Goal: Task Accomplishment & Management: Use online tool/utility

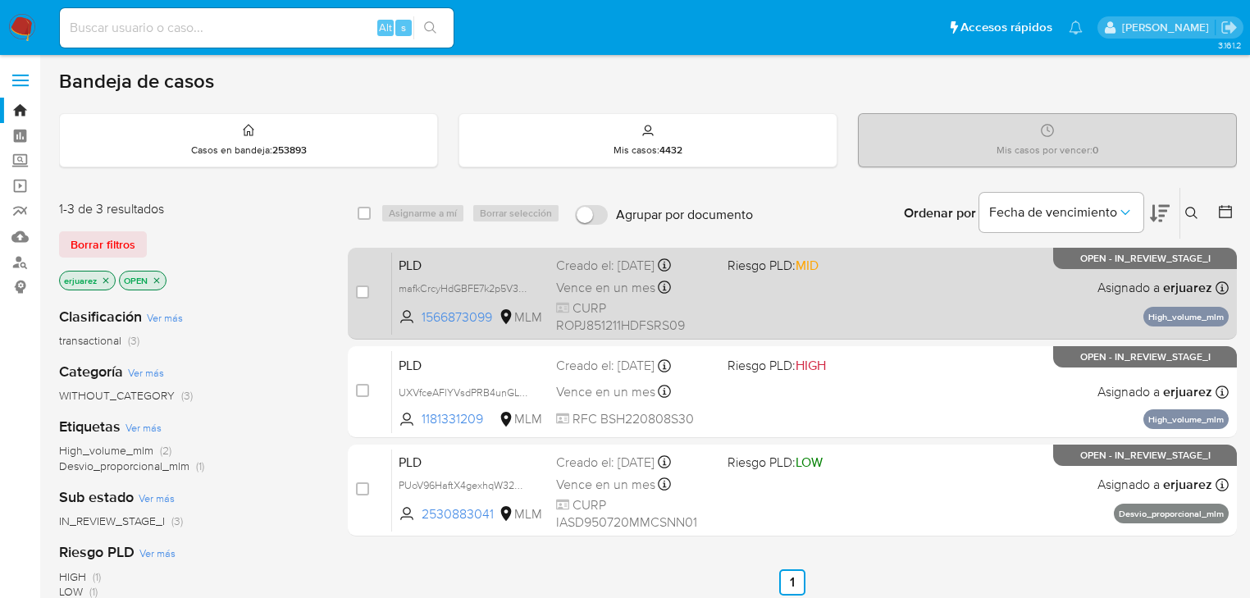
click at [798, 336] on div "case-item-checkbox No es posible asignar el caso PLD mafkCrcyHdGBFE7k2p5V3xid 1…" at bounding box center [792, 294] width 889 height 92
click at [651, 311] on span "CURP ROPJ851211HDFSRS09" at bounding box center [635, 316] width 158 height 35
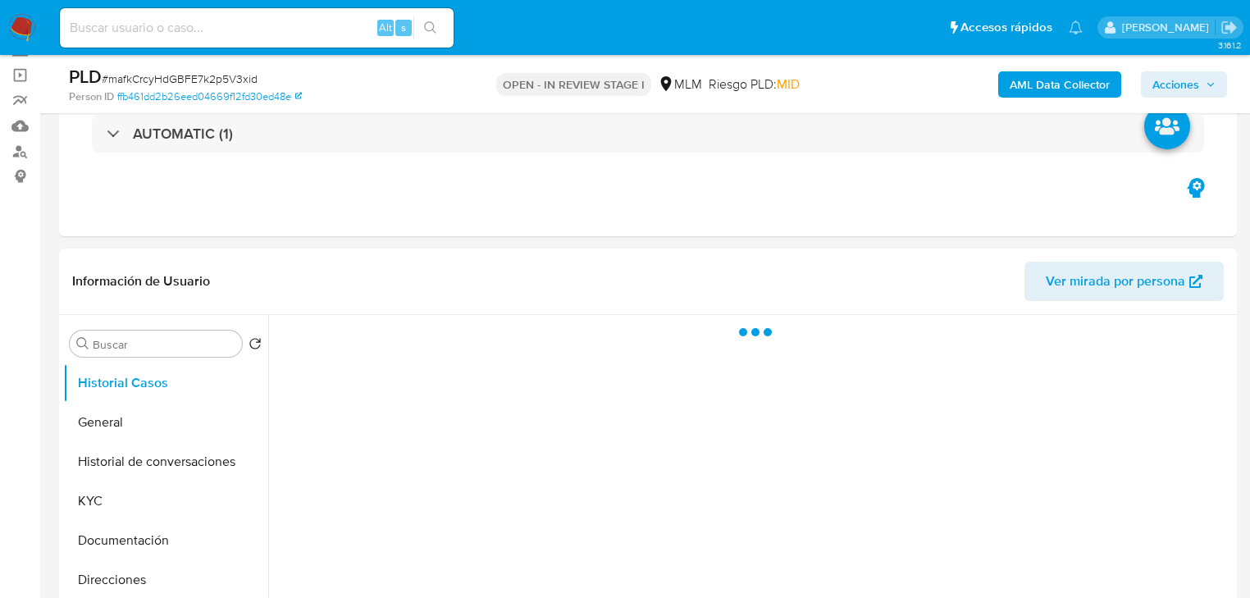
scroll to position [131, 0]
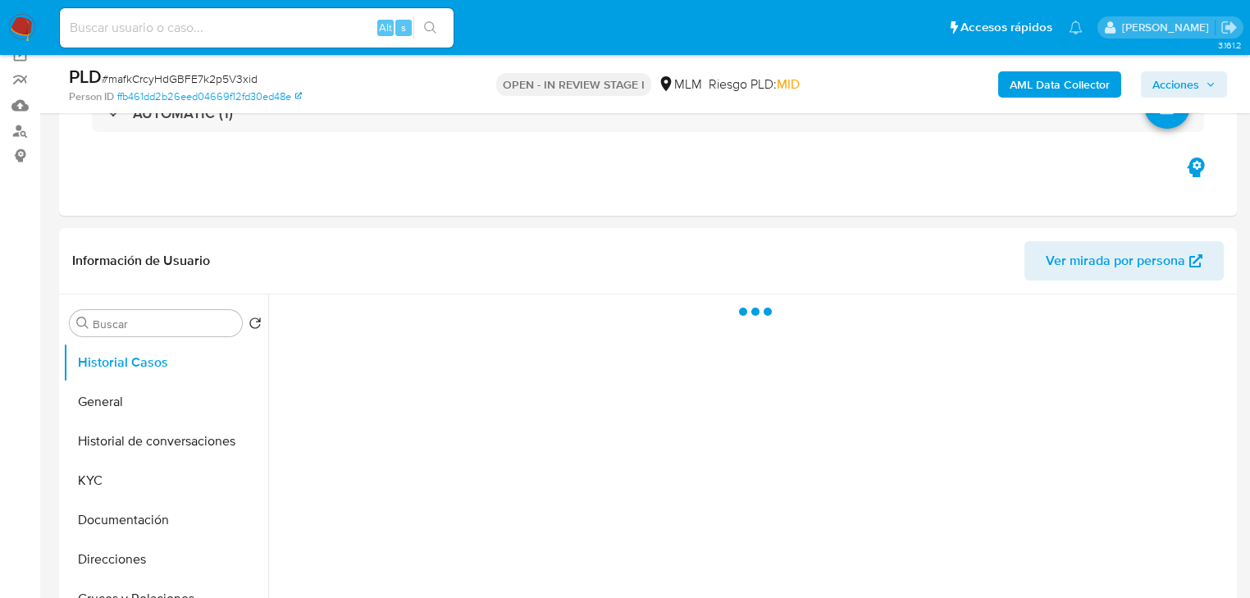
select select "10"
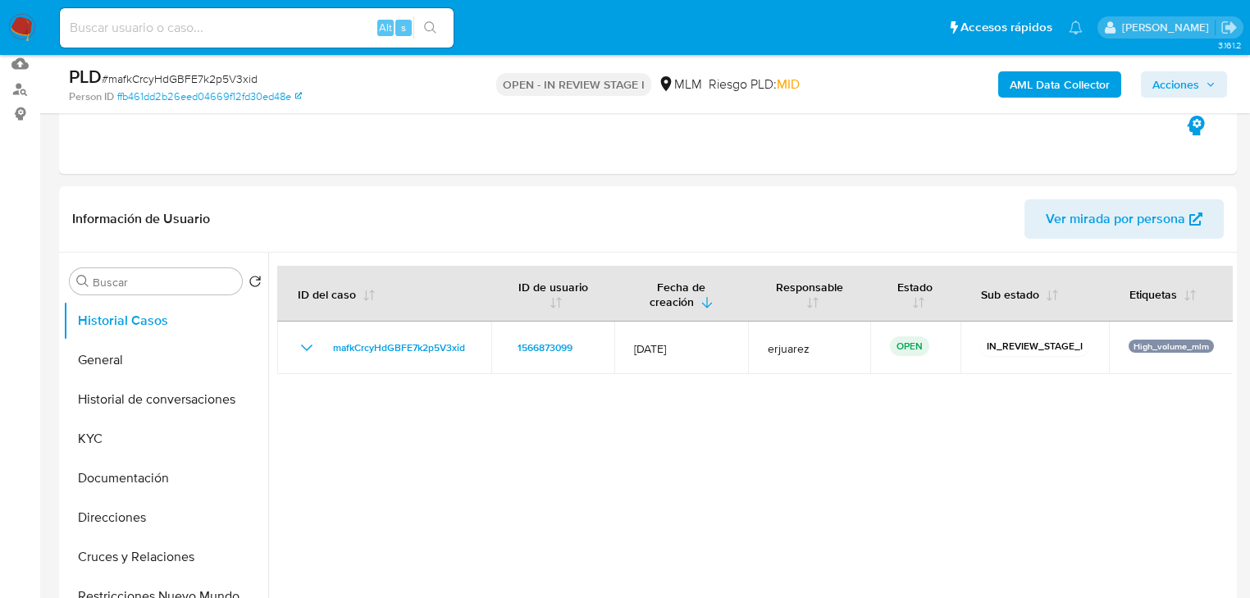
scroll to position [197, 0]
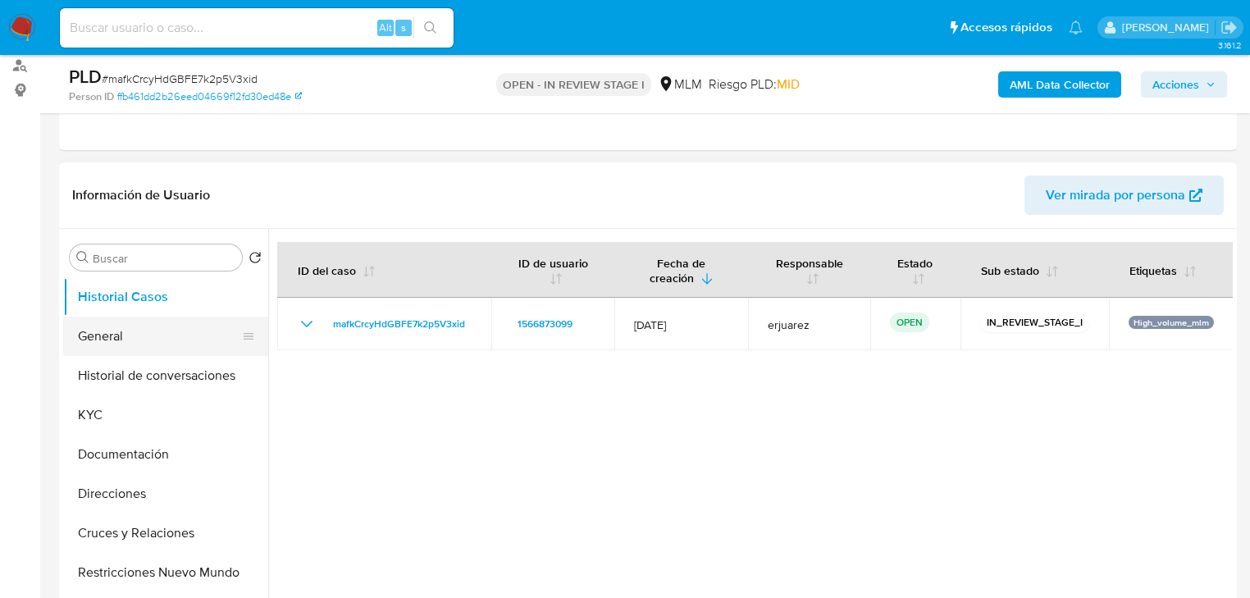
click at [97, 333] on button "General" at bounding box center [159, 336] width 192 height 39
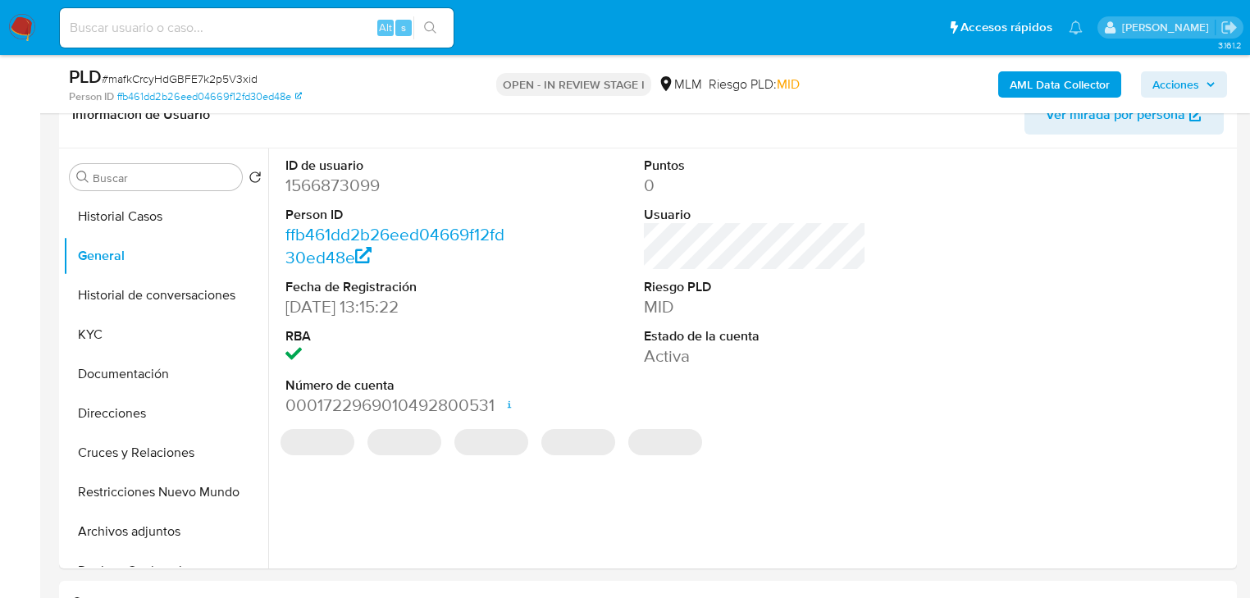
scroll to position [263, 0]
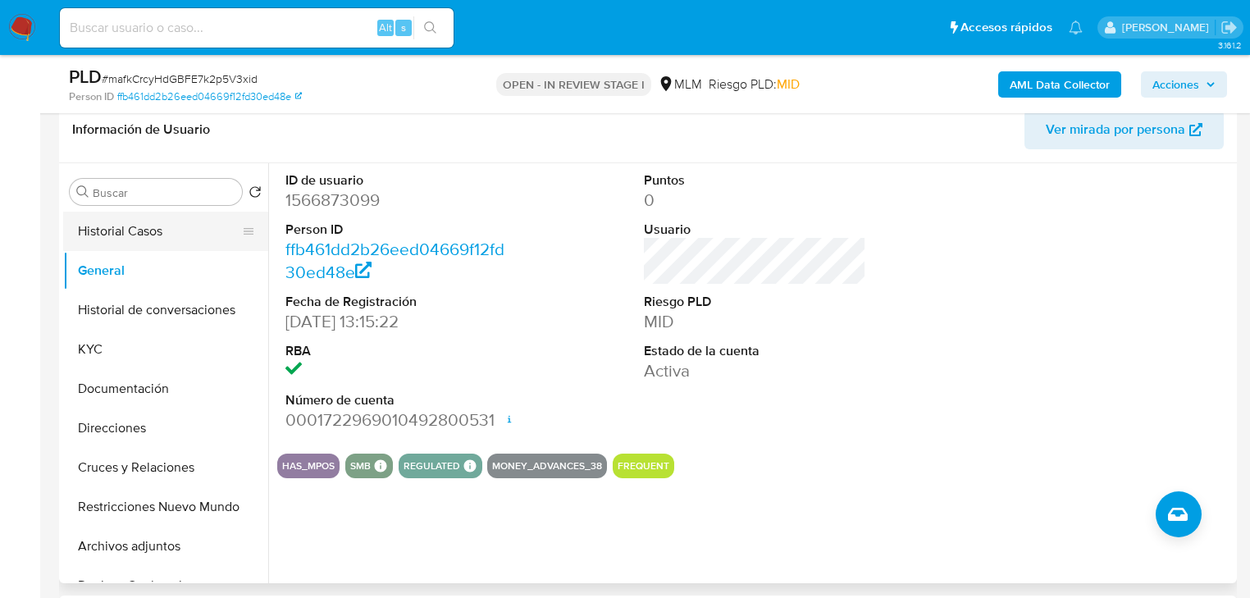
drag, startPoint x: 135, startPoint y: 219, endPoint x: 167, endPoint y: 226, distance: 33.6
click at [135, 219] on button "Historial Casos" at bounding box center [159, 231] width 192 height 39
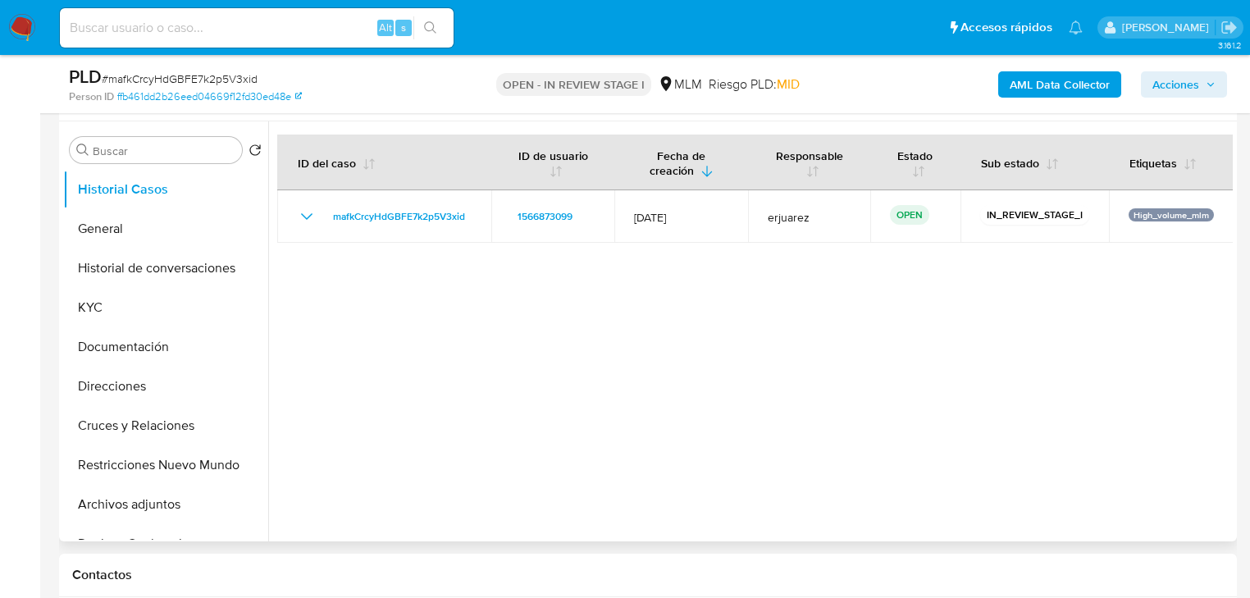
scroll to position [328, 0]
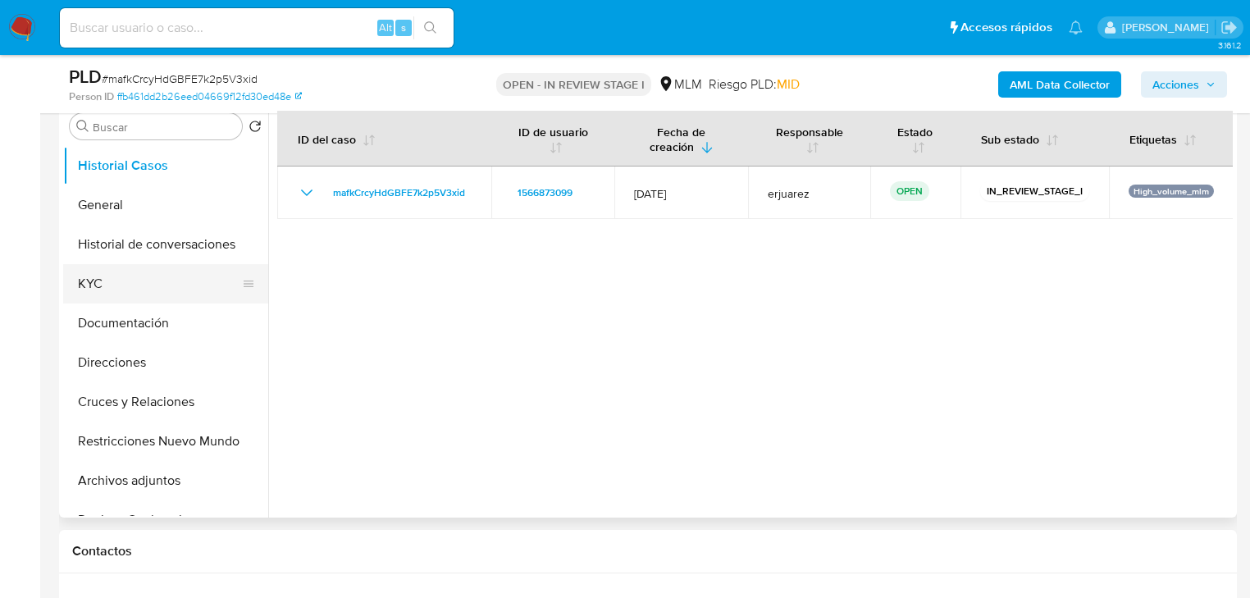
drag, startPoint x: 133, startPoint y: 265, endPoint x: 80, endPoint y: 266, distance: 53.3
click at [132, 265] on button "KYC" at bounding box center [159, 283] width 192 height 39
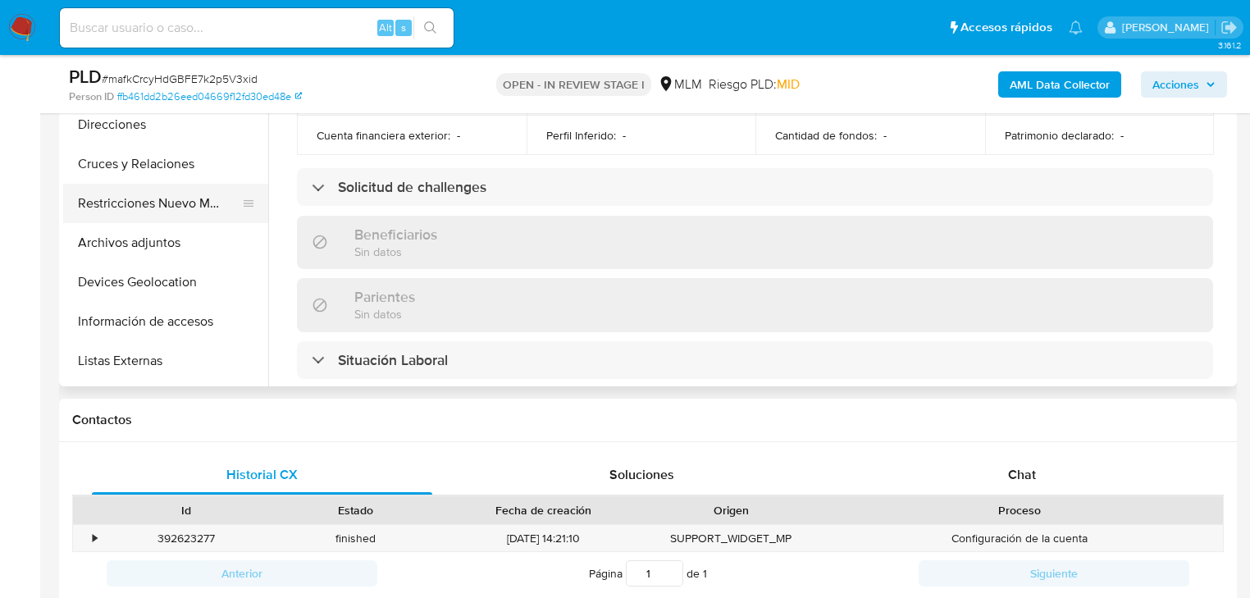
scroll to position [263, 0]
click at [144, 207] on button "Listas Externas" at bounding box center [165, 204] width 205 height 39
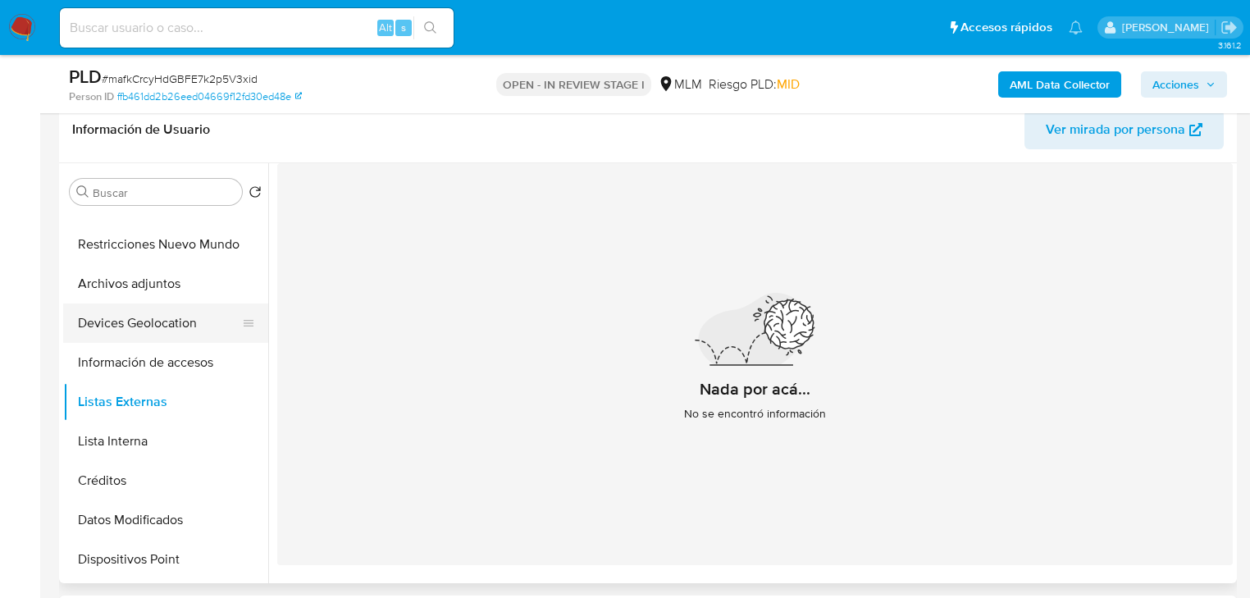
click at [151, 310] on button "Devices Geolocation" at bounding box center [159, 323] width 192 height 39
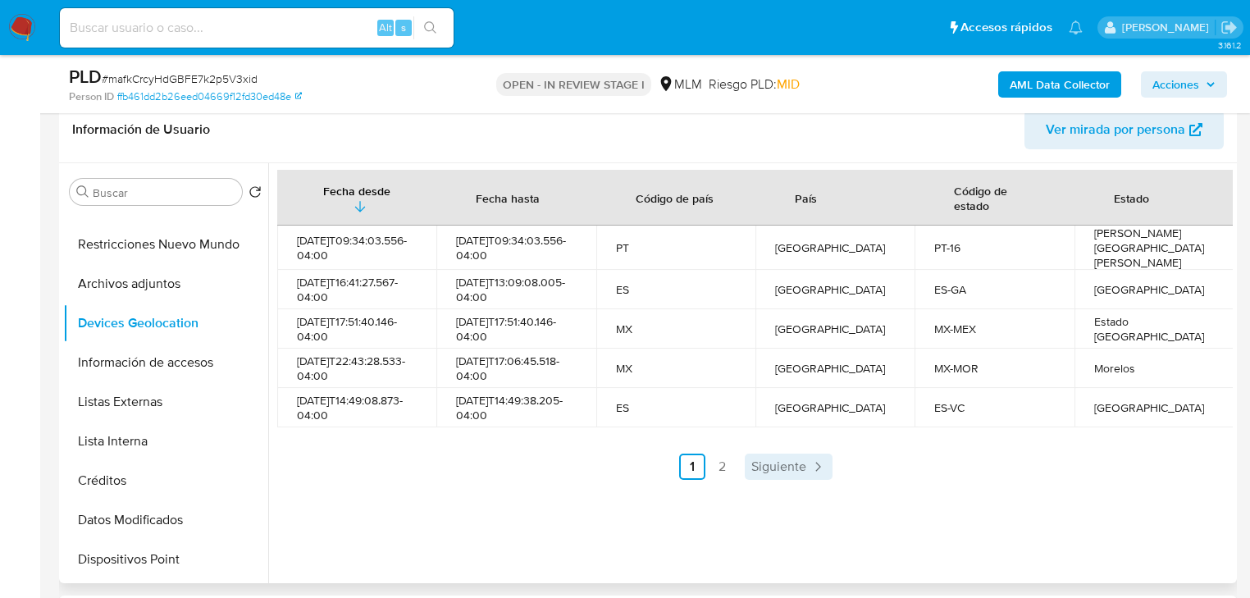
click at [787, 473] on span "Siguiente" at bounding box center [779, 466] width 55 height 13
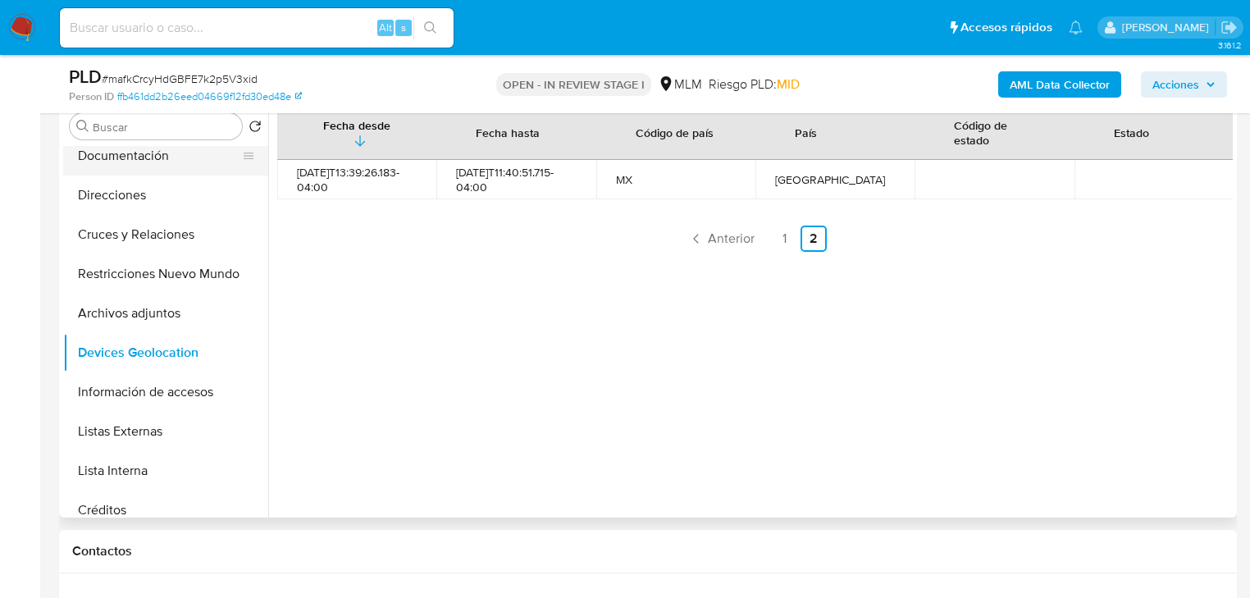
scroll to position [66, 0]
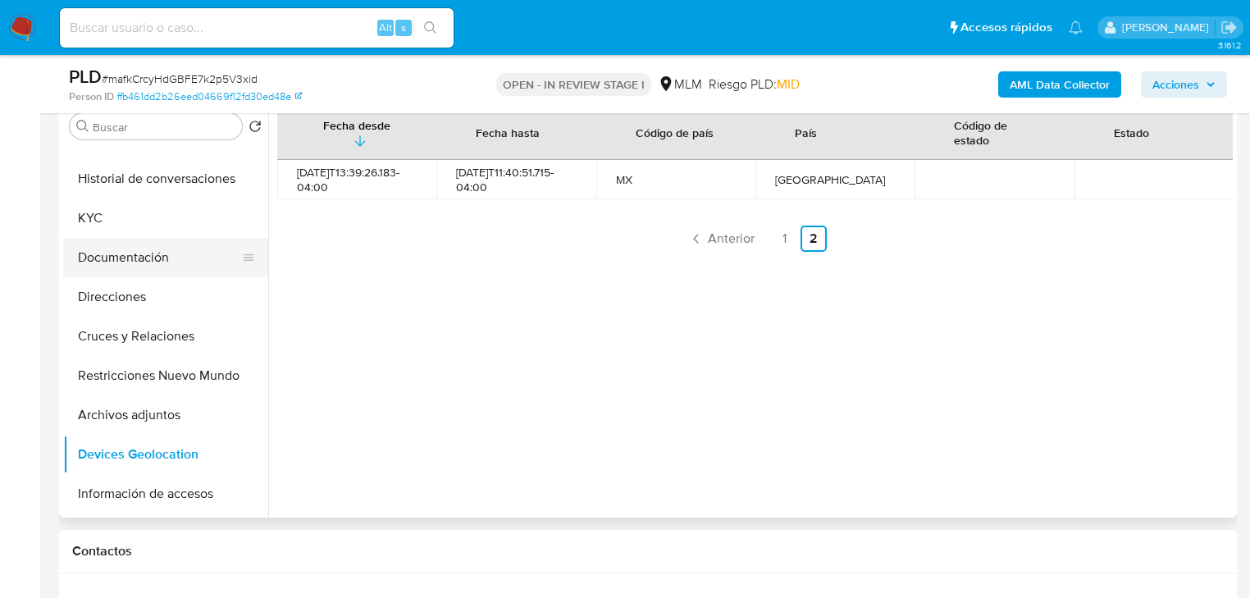
drag, startPoint x: 83, startPoint y: 205, endPoint x: 252, endPoint y: 238, distance: 172.2
click at [89, 206] on button "KYC" at bounding box center [165, 218] width 205 height 39
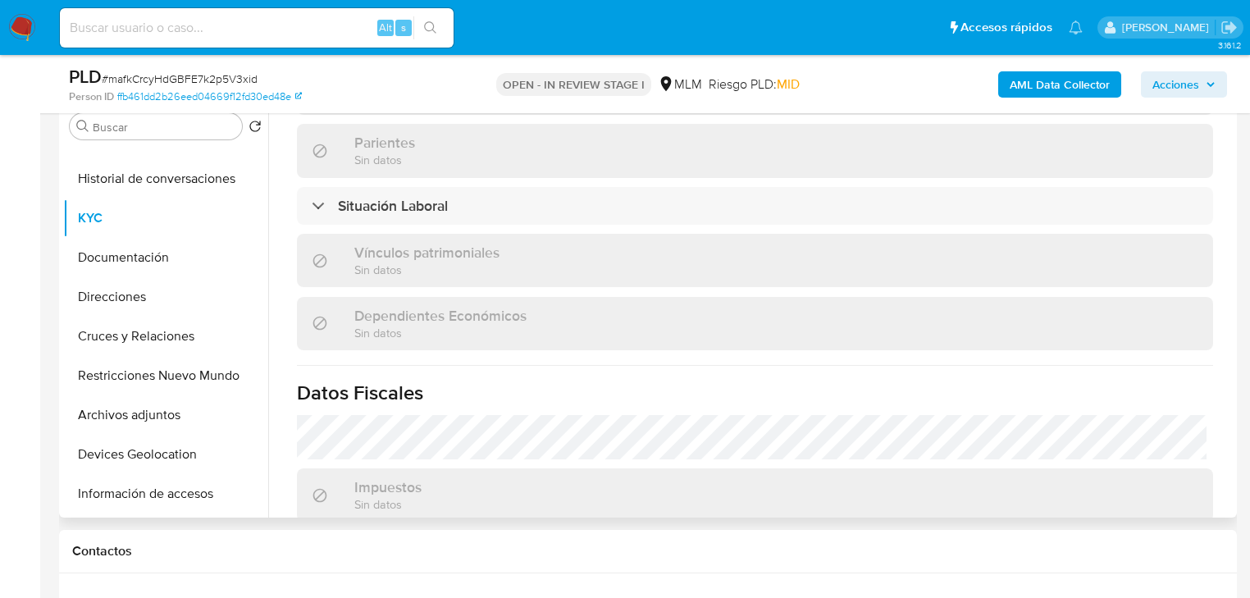
scroll to position [1020, 0]
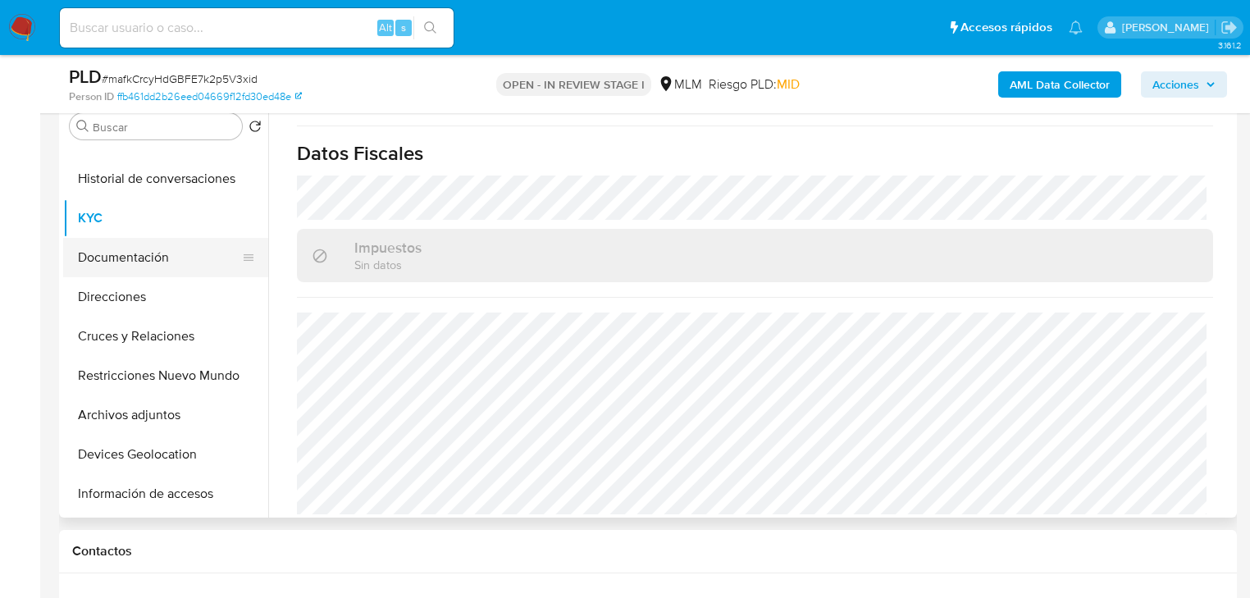
drag, startPoint x: 97, startPoint y: 271, endPoint x: 99, endPoint y: 285, distance: 14.2
click at [98, 270] on button "Documentación" at bounding box center [165, 257] width 205 height 39
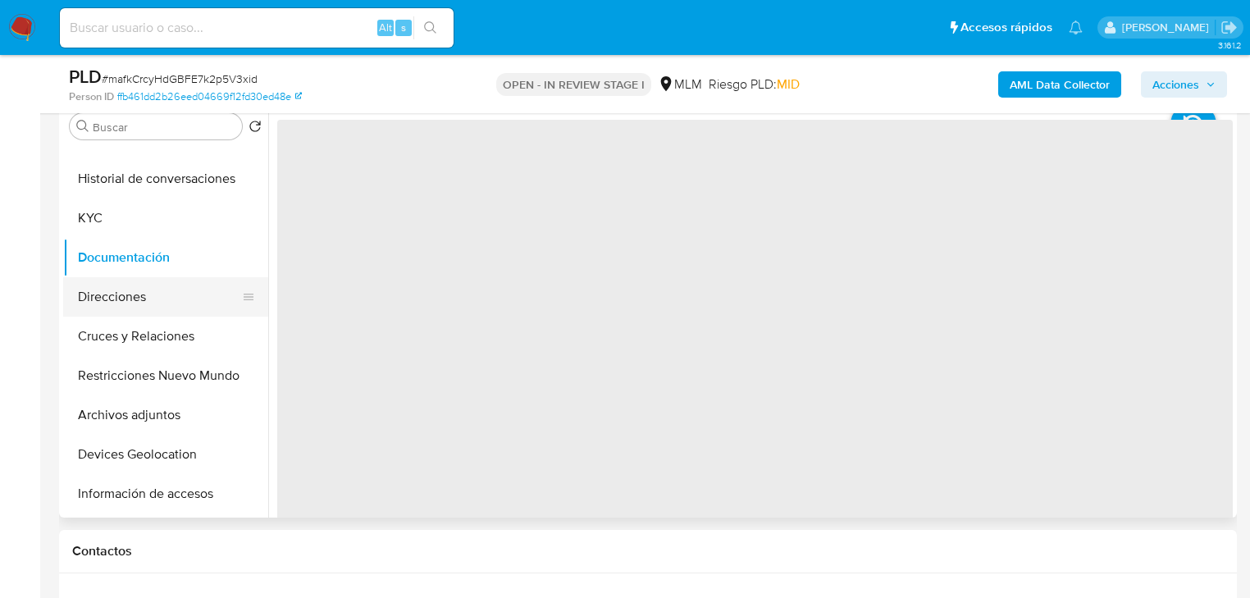
click at [102, 292] on button "Direcciones" at bounding box center [159, 296] width 192 height 39
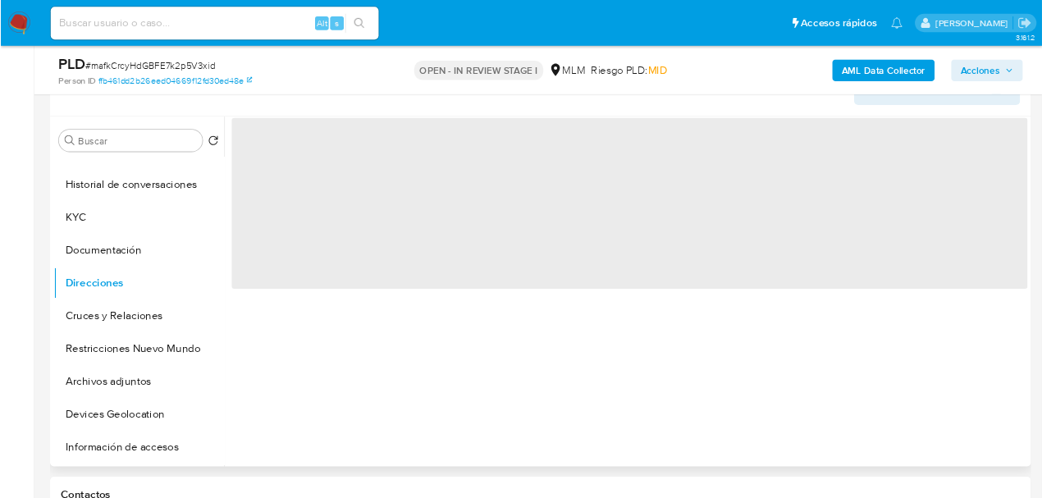
scroll to position [263, 0]
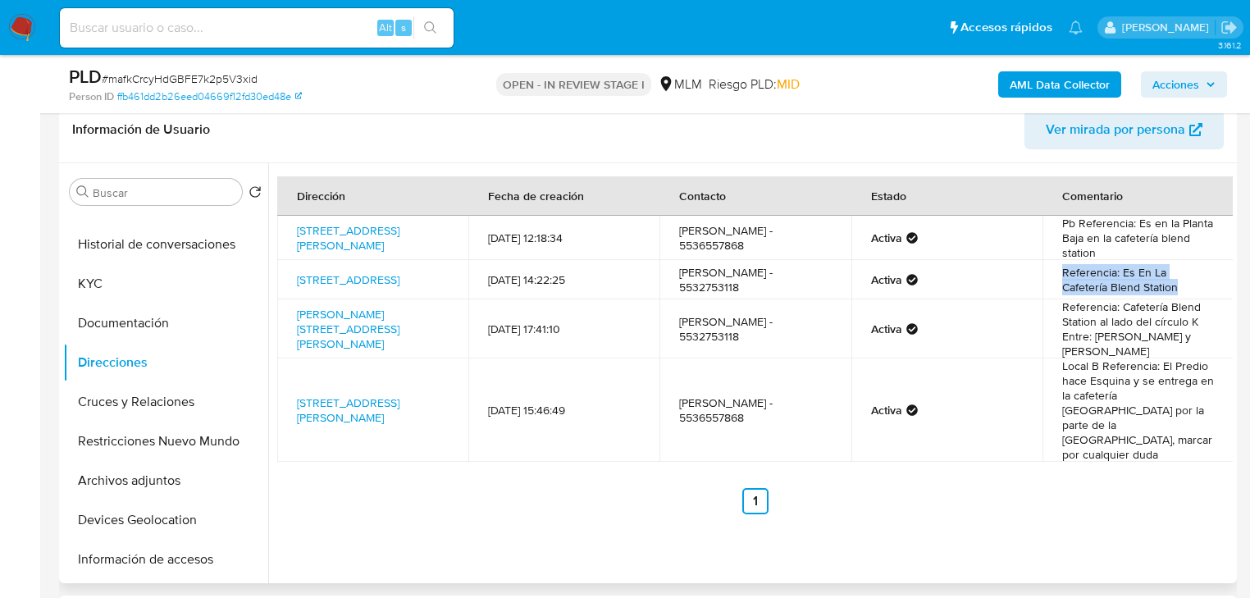
drag, startPoint x: 1149, startPoint y: 286, endPoint x: 1071, endPoint y: 245, distance: 88.1
click at [1053, 269] on td "Referencia: Es En La Cafetería Blend Station" at bounding box center [1138, 279] width 191 height 39
click at [1105, 250] on td "Pb Referencia: Es en la Planta Baja en la cafetería blend station" at bounding box center [1138, 238] width 191 height 44
drag, startPoint x: 1101, startPoint y: 240, endPoint x: 1060, endPoint y: 232, distance: 41.8
click at [1063, 231] on td "Pb Referencia: Es en la Planta Baja en la cafetería blend station" at bounding box center [1138, 238] width 191 height 44
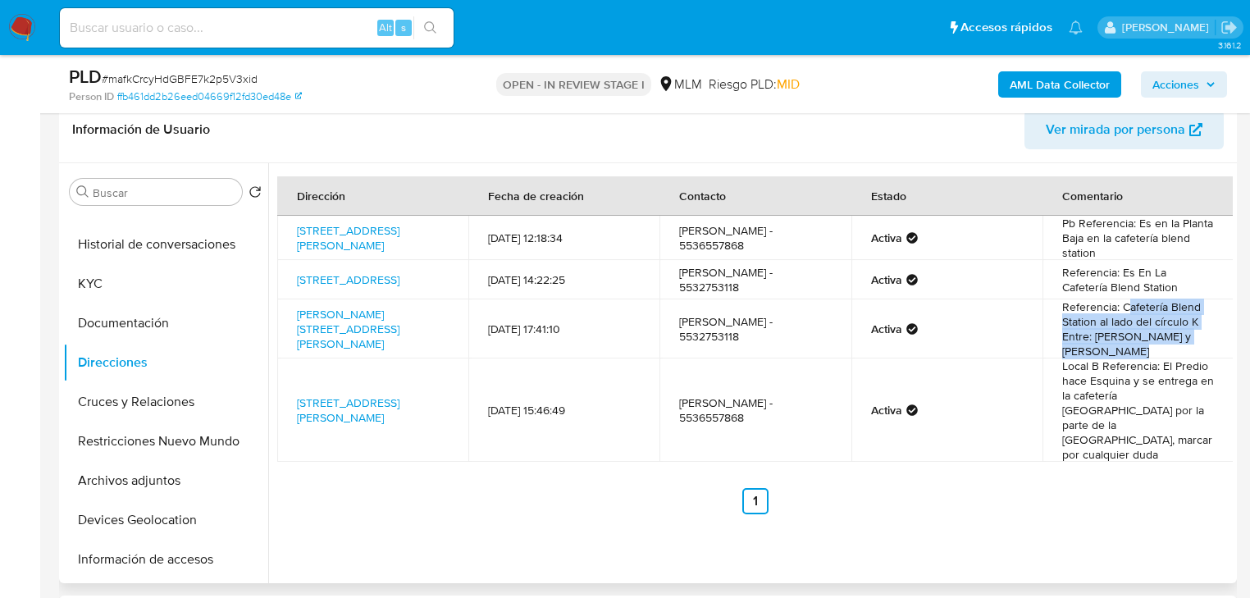
drag, startPoint x: 1122, startPoint y: 309, endPoint x: 1152, endPoint y: 353, distance: 52.6
click at [1152, 353] on td "Referencia: Cafetería Blend Station al lado del círculo K Entre: Schiller y Fra…" at bounding box center [1138, 328] width 191 height 59
click at [144, 245] on button "Historial de conversaciones" at bounding box center [159, 244] width 192 height 39
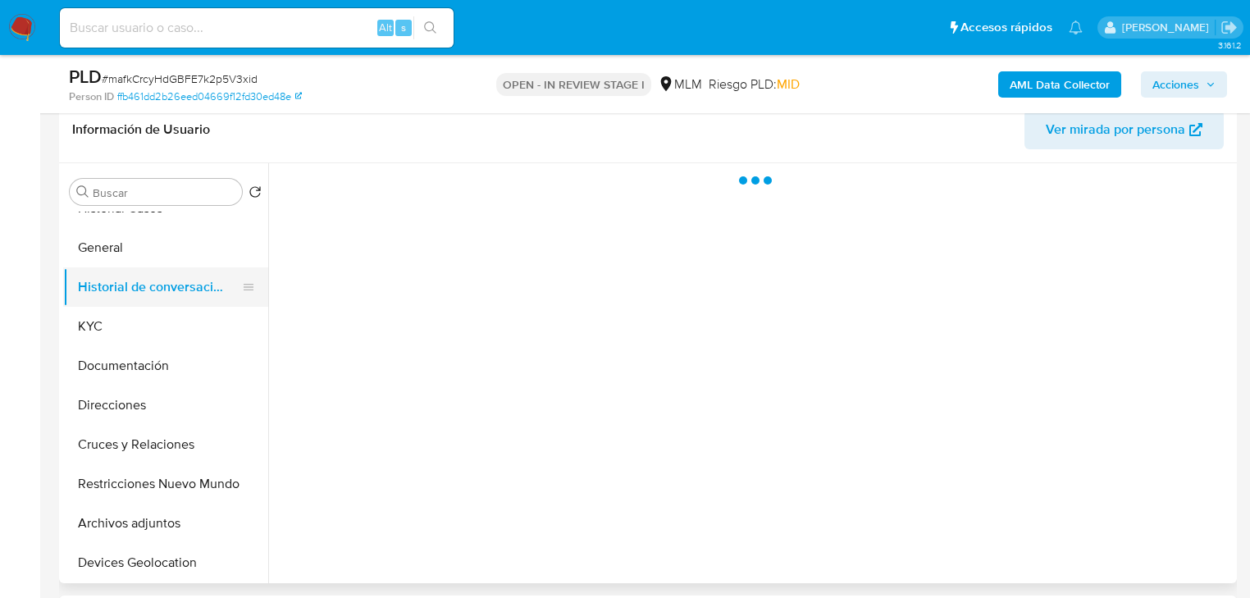
scroll to position [0, 0]
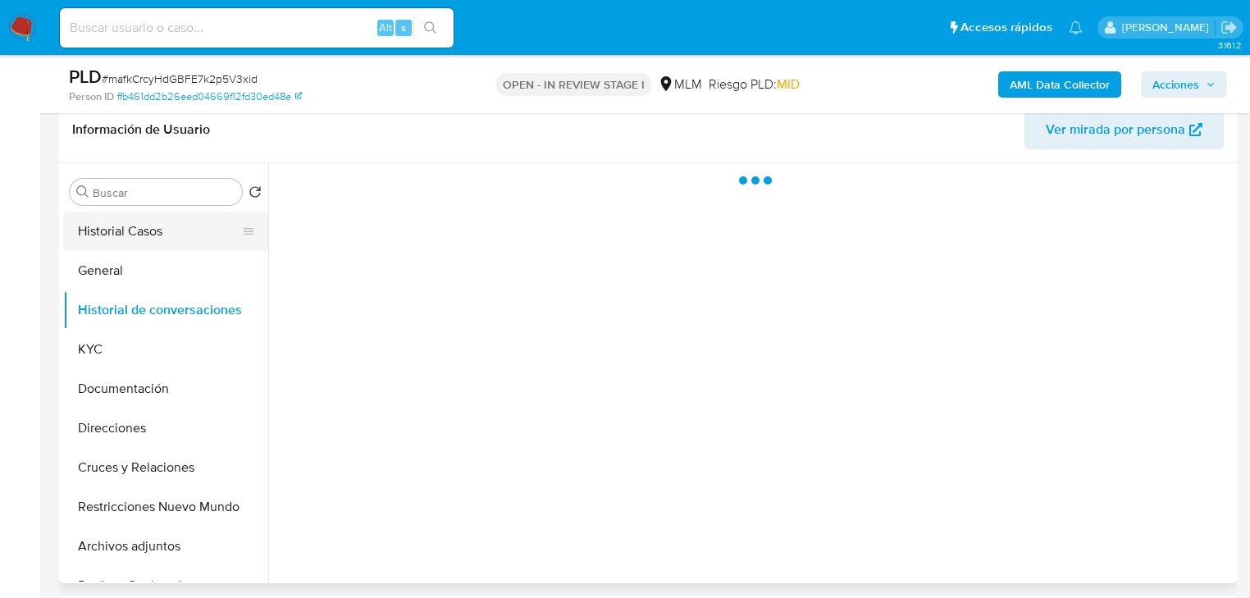
click at [145, 233] on button "Historial Casos" at bounding box center [159, 231] width 192 height 39
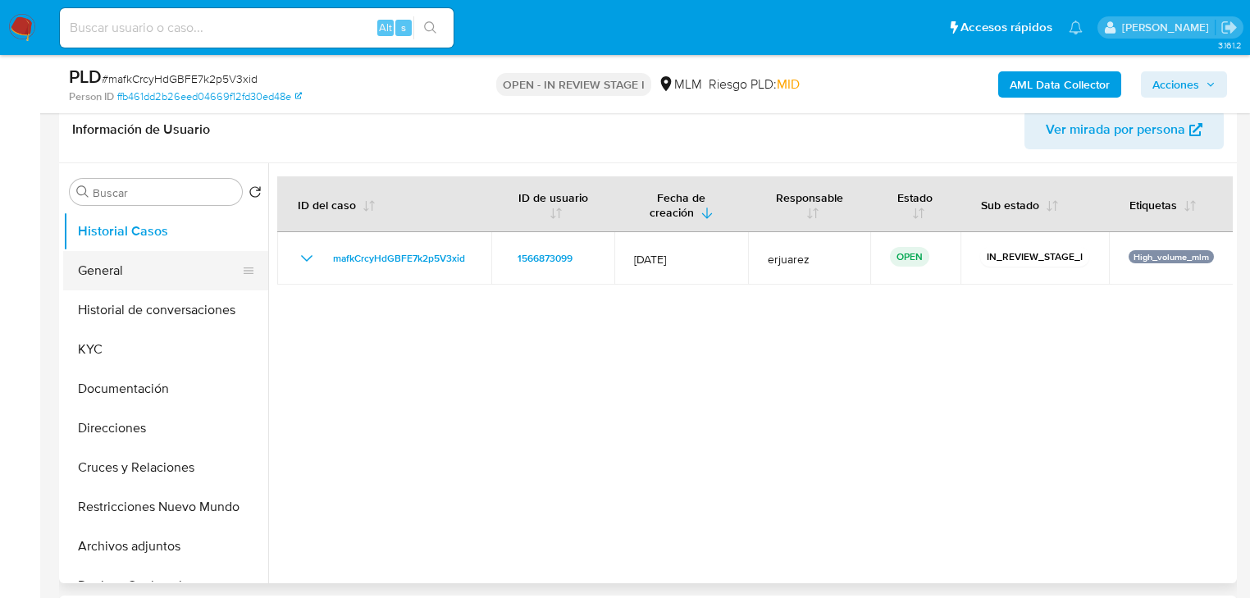
drag, startPoint x: 100, startPoint y: 340, endPoint x: 243, endPoint y: 281, distance: 154.5
click at [100, 341] on button "KYC" at bounding box center [165, 349] width 205 height 39
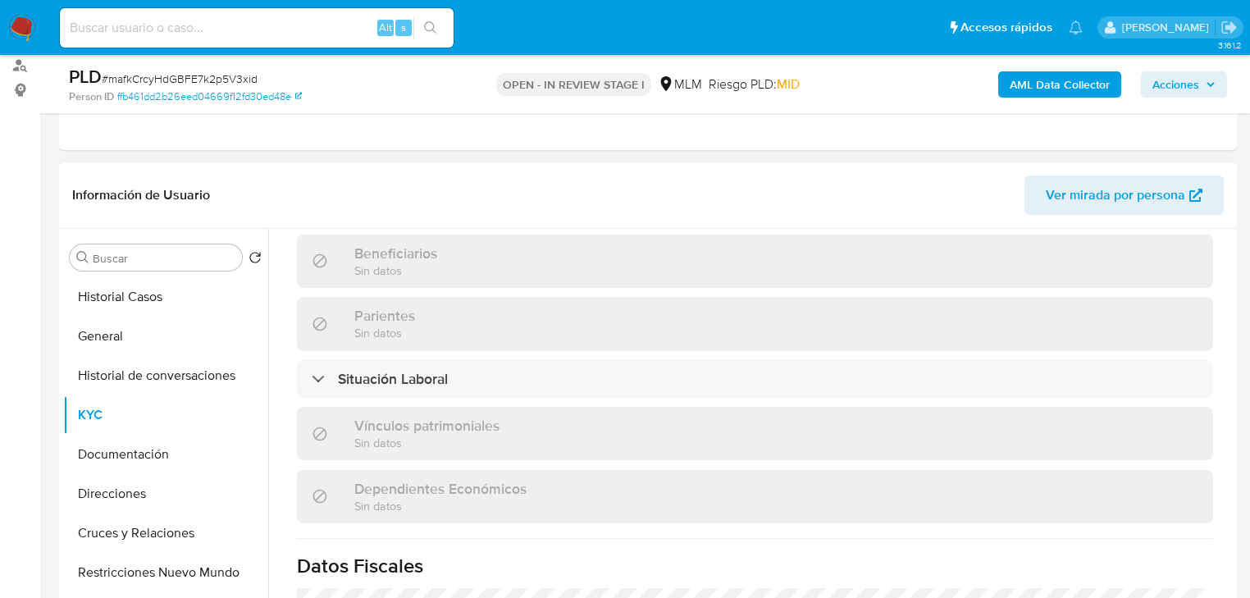
scroll to position [985, 0]
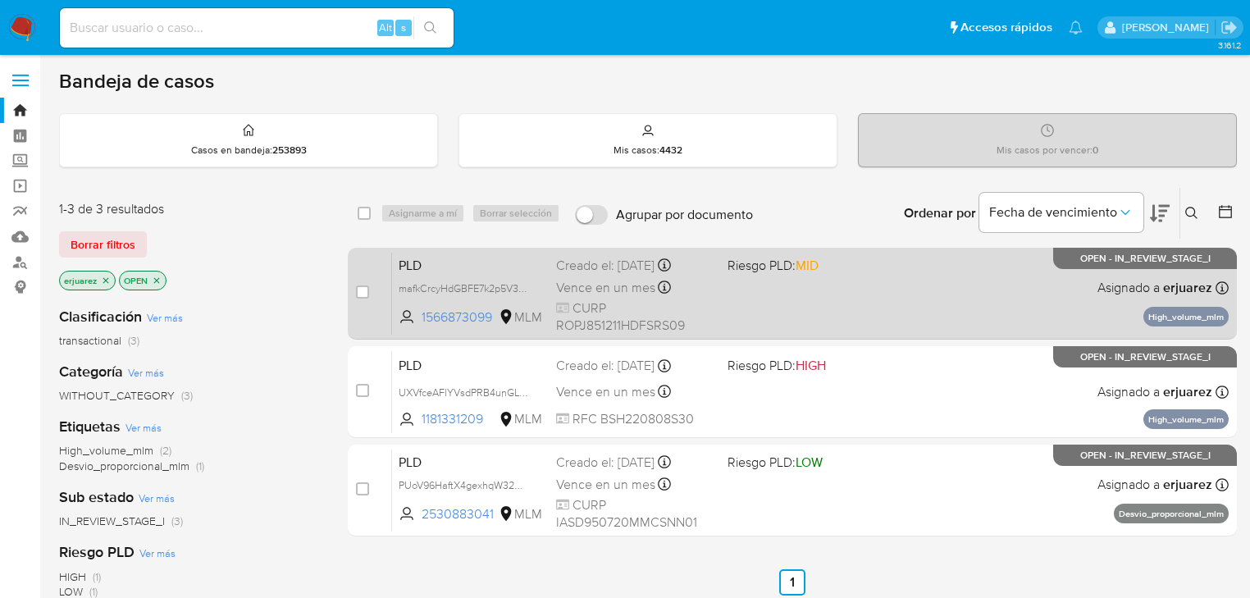
click at [729, 304] on div "PLD mafkCrcyHdGBFE7k2p5V3xid 1566873099 MLM Riesgo PLD: MID Creado el: 12/09/20…" at bounding box center [810, 293] width 837 height 83
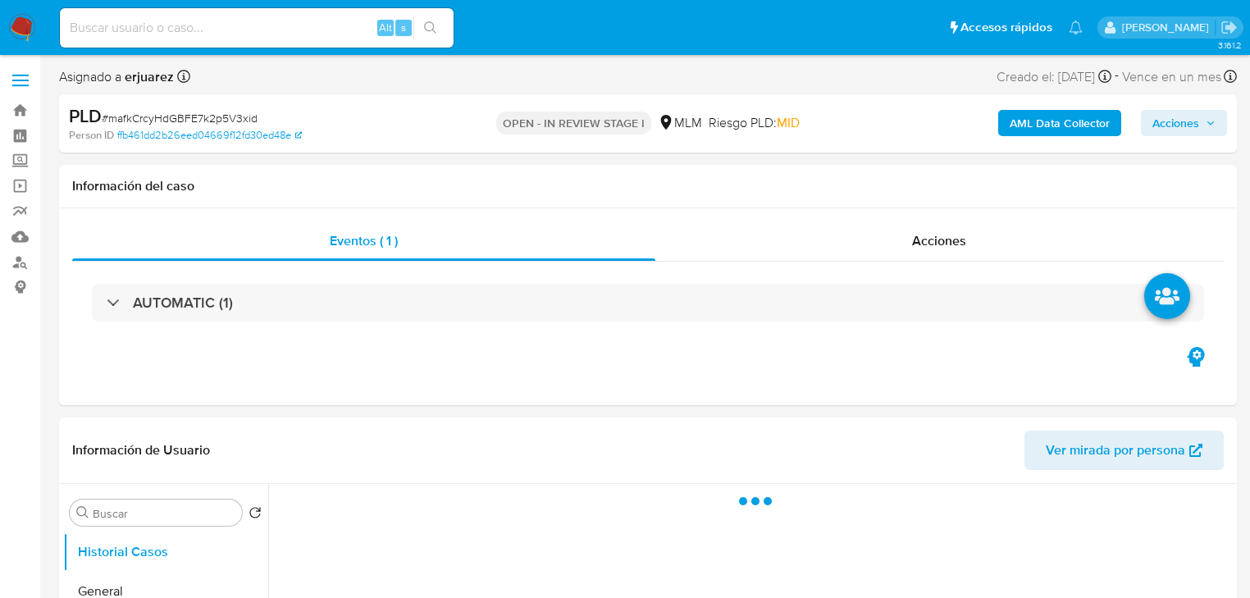
select select "10"
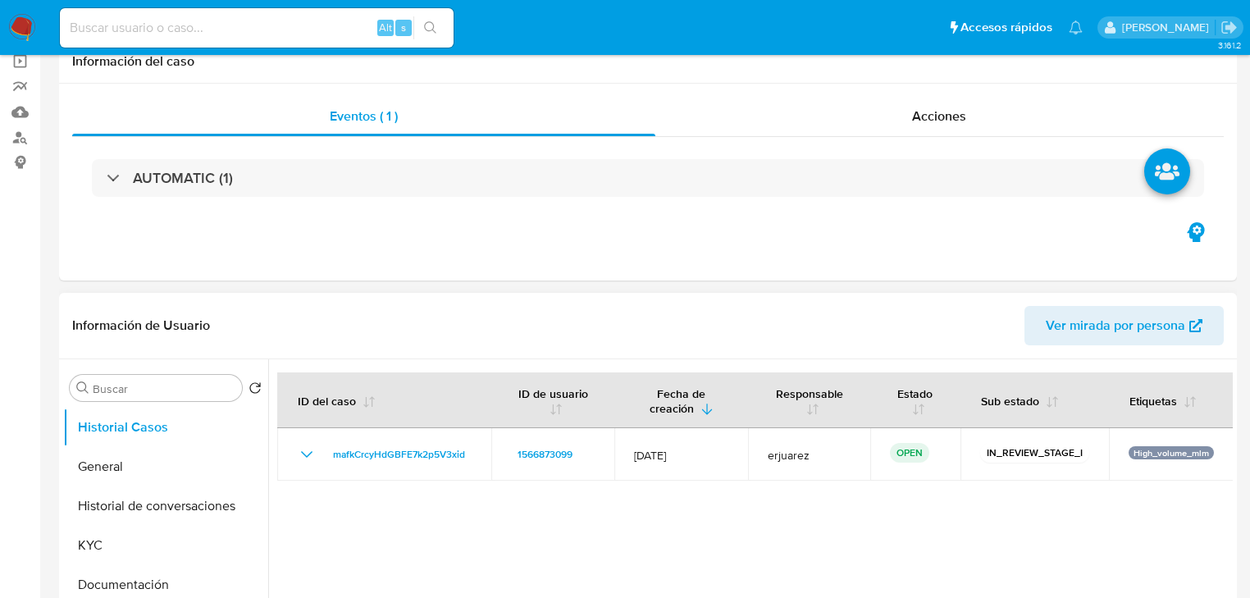
scroll to position [263, 0]
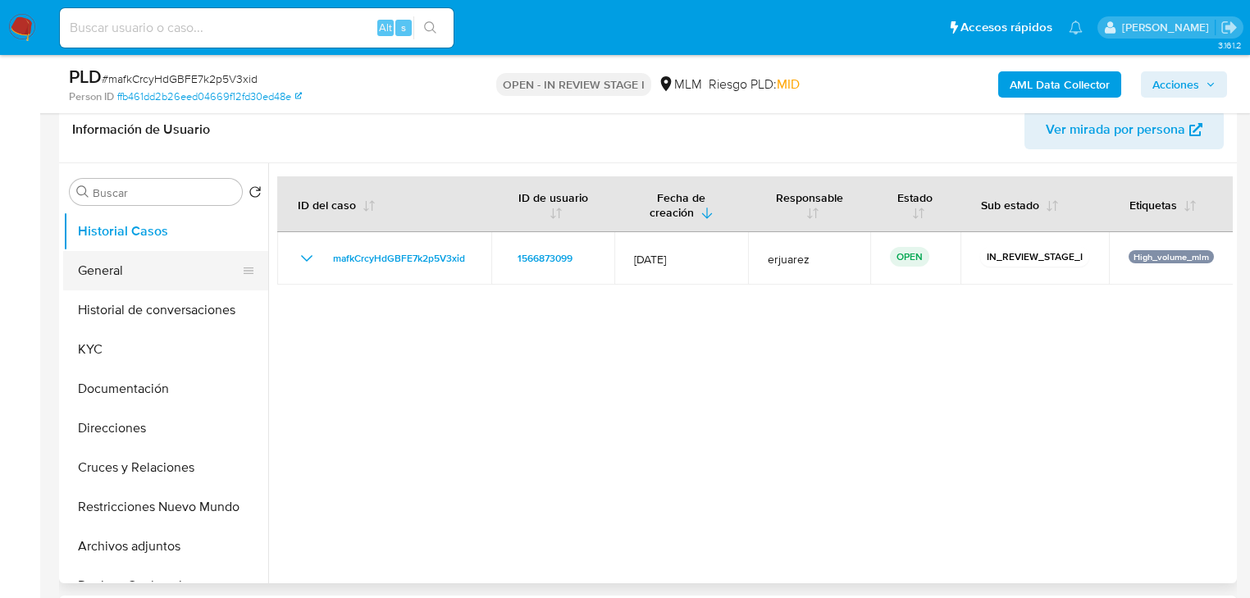
click at [163, 278] on button "General" at bounding box center [159, 270] width 192 height 39
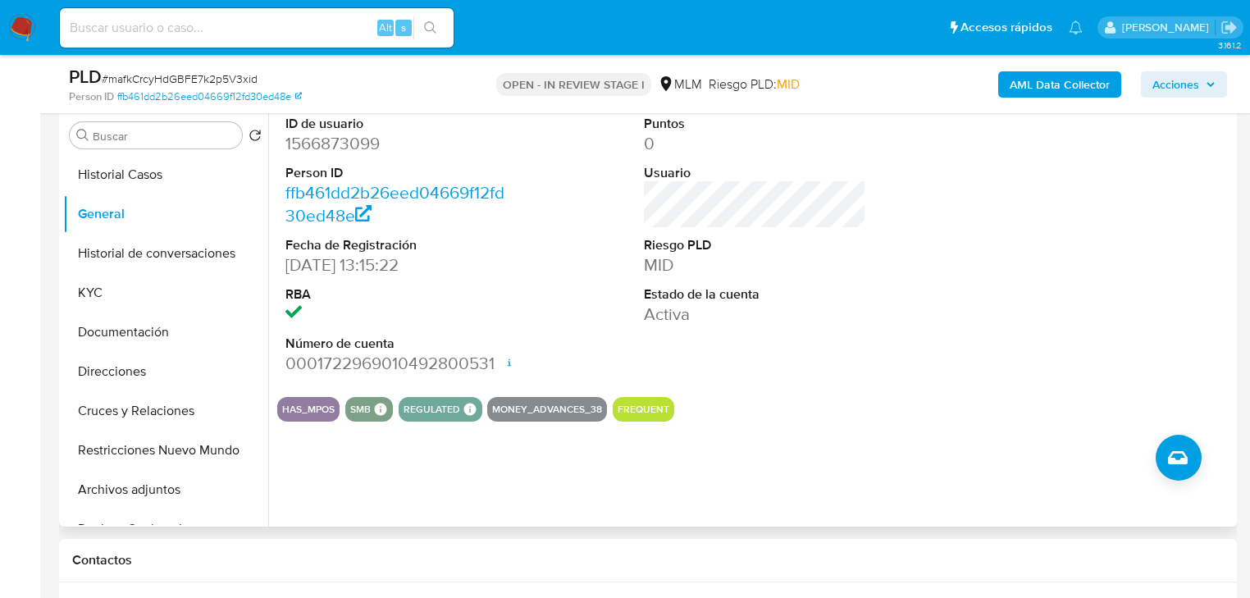
scroll to position [394, 0]
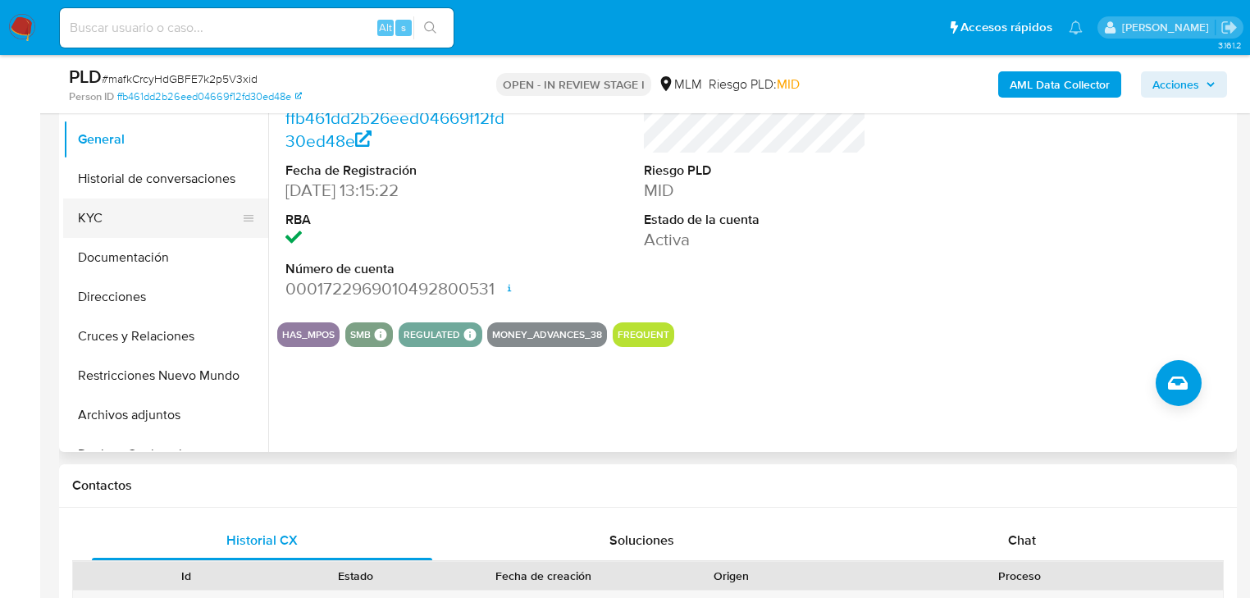
click at [125, 211] on button "KYC" at bounding box center [159, 218] width 192 height 39
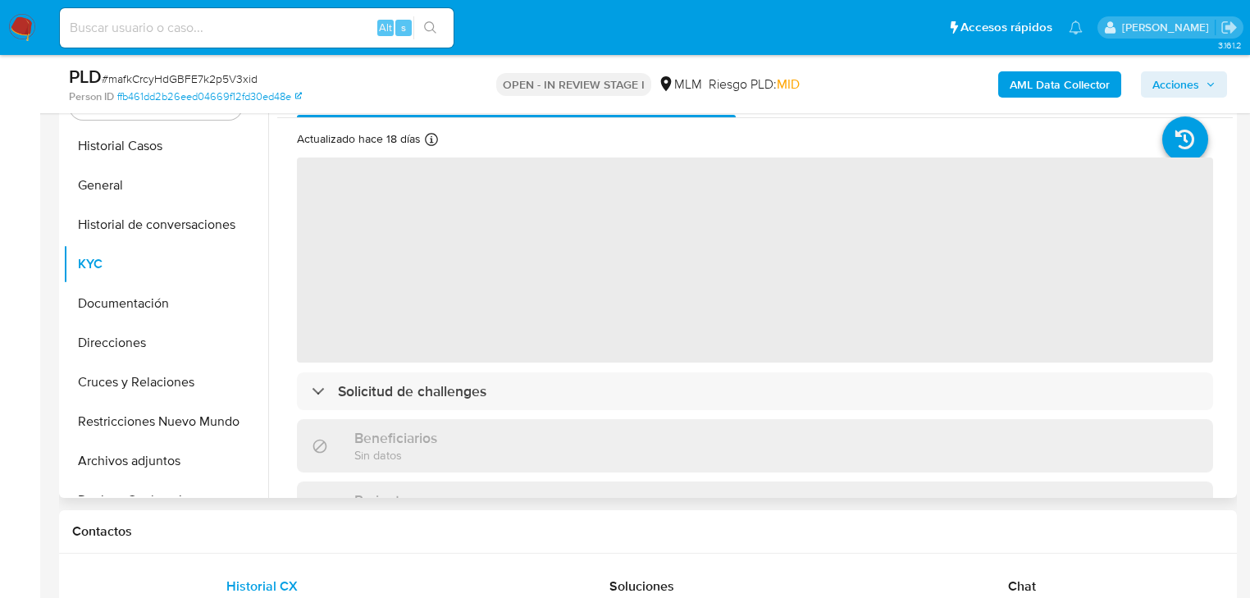
scroll to position [263, 0]
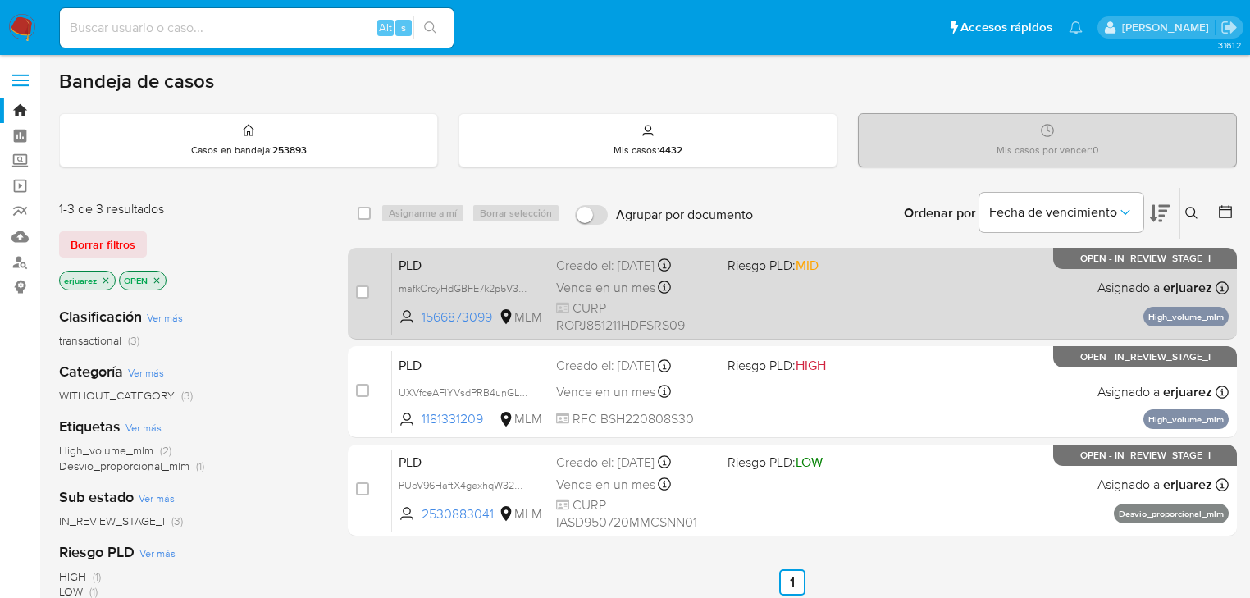
click at [769, 305] on div "PLD mafkCrcyHdGBFE7k2p5V3xid 1566873099 MLM Riesgo PLD: MID Creado el: [DATE] C…" at bounding box center [810, 293] width 837 height 83
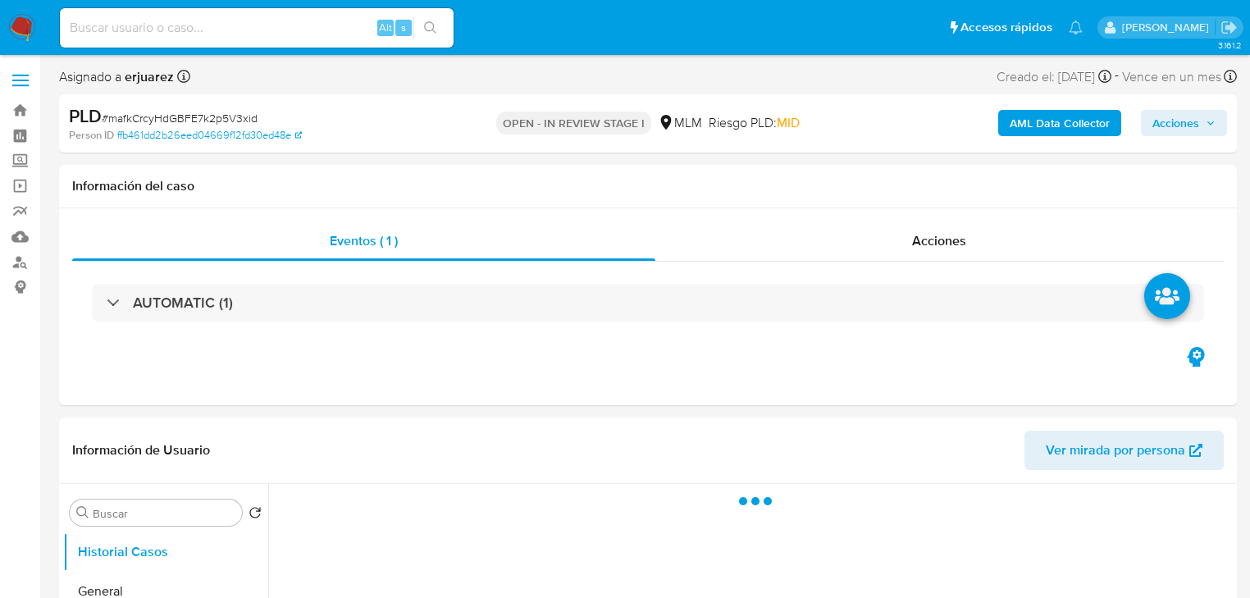
select select "10"
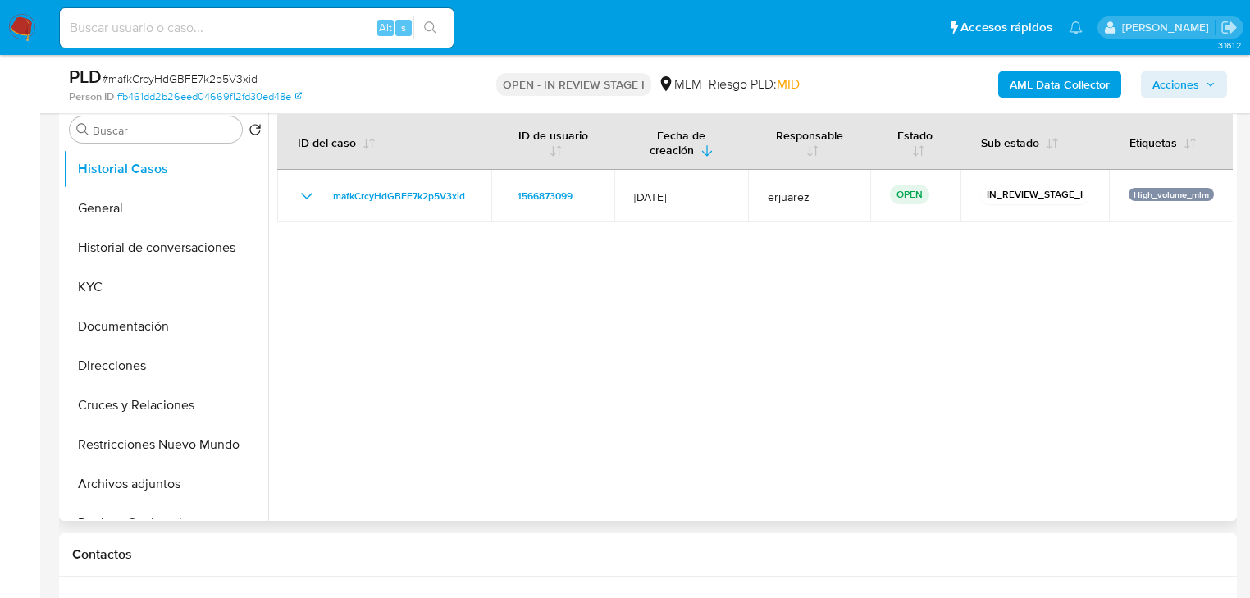
scroll to position [328, 0]
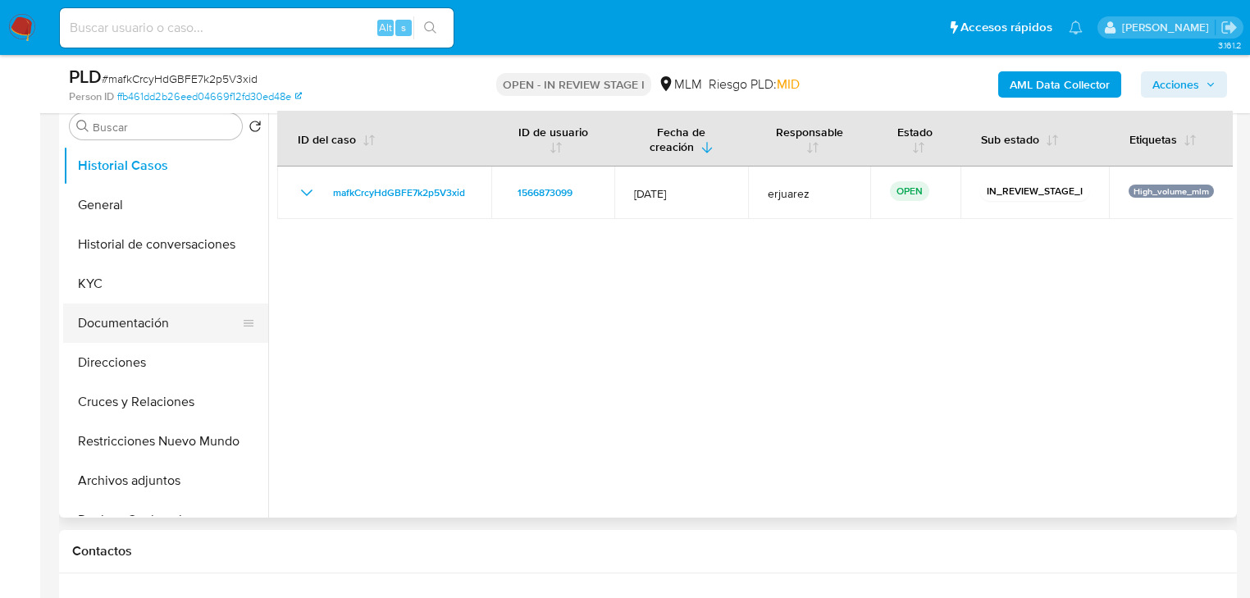
click at [177, 324] on button "Documentación" at bounding box center [159, 323] width 192 height 39
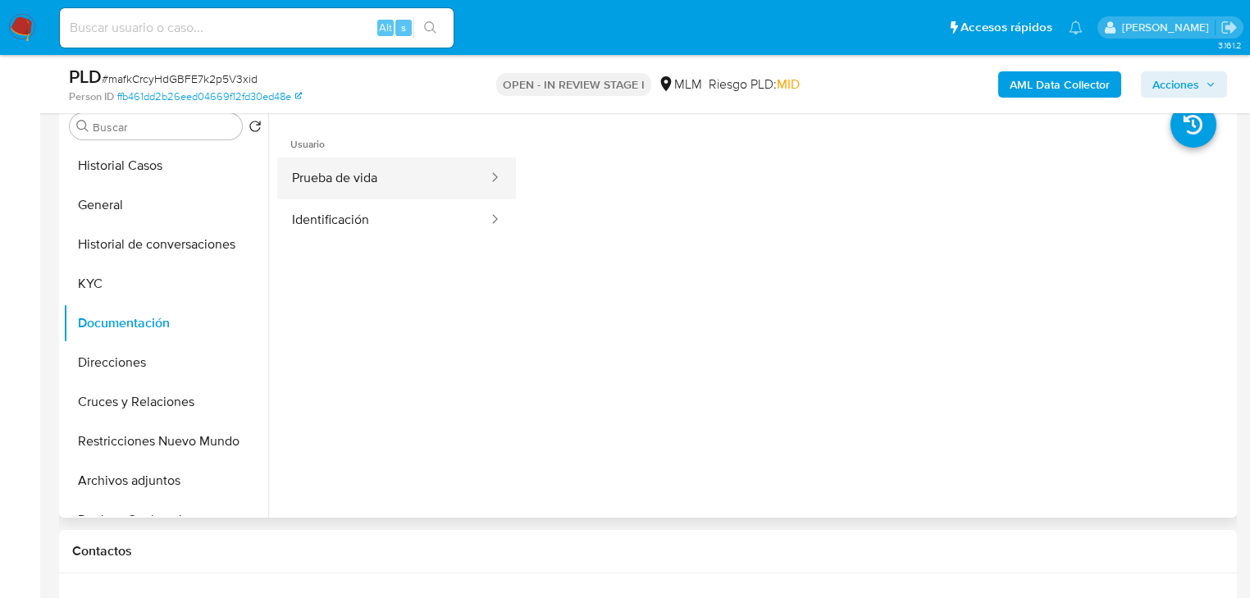
click at [381, 172] on button "Prueba de vida" at bounding box center [383, 179] width 213 height 42
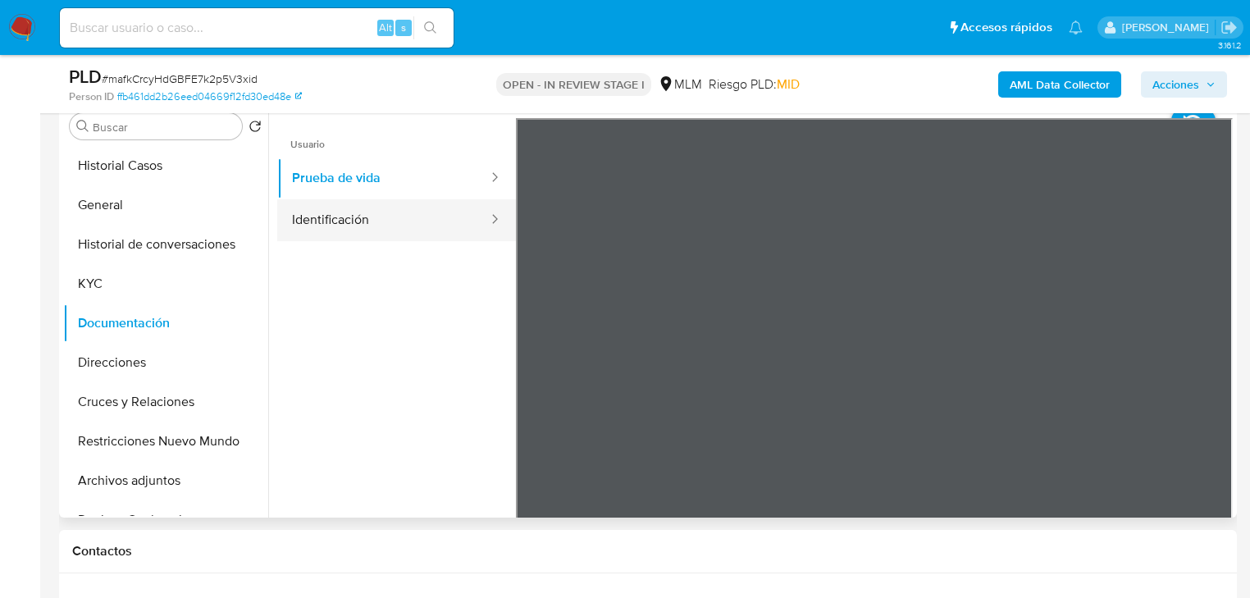
click at [384, 211] on button "Identificación" at bounding box center [383, 220] width 213 height 42
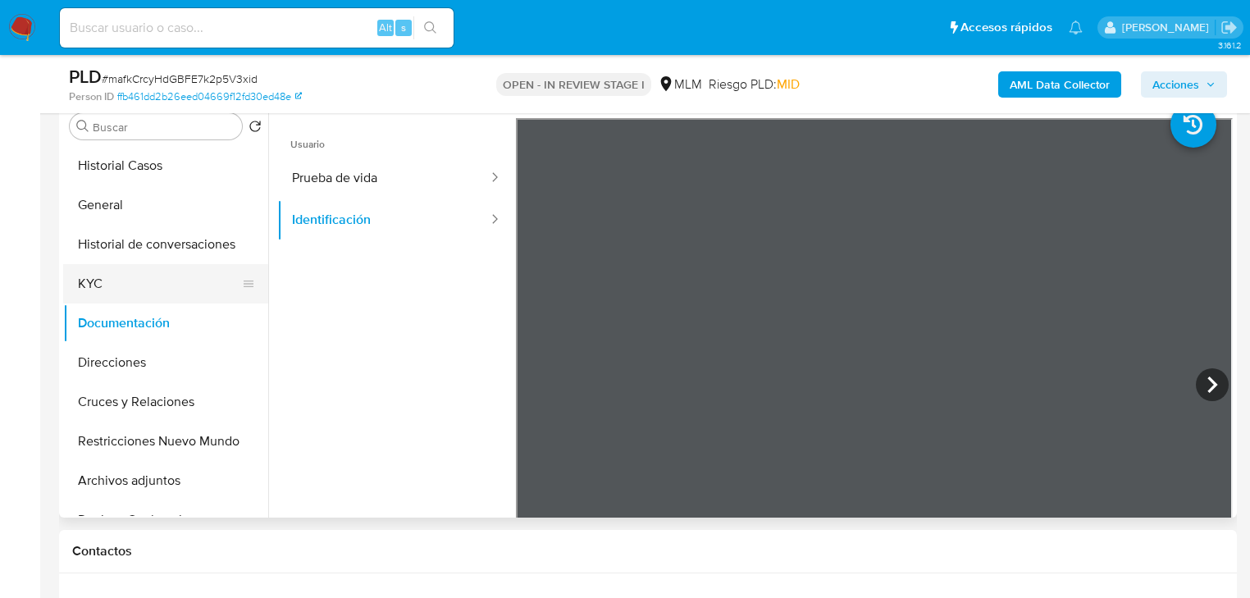
click at [126, 299] on button "KYC" at bounding box center [159, 283] width 192 height 39
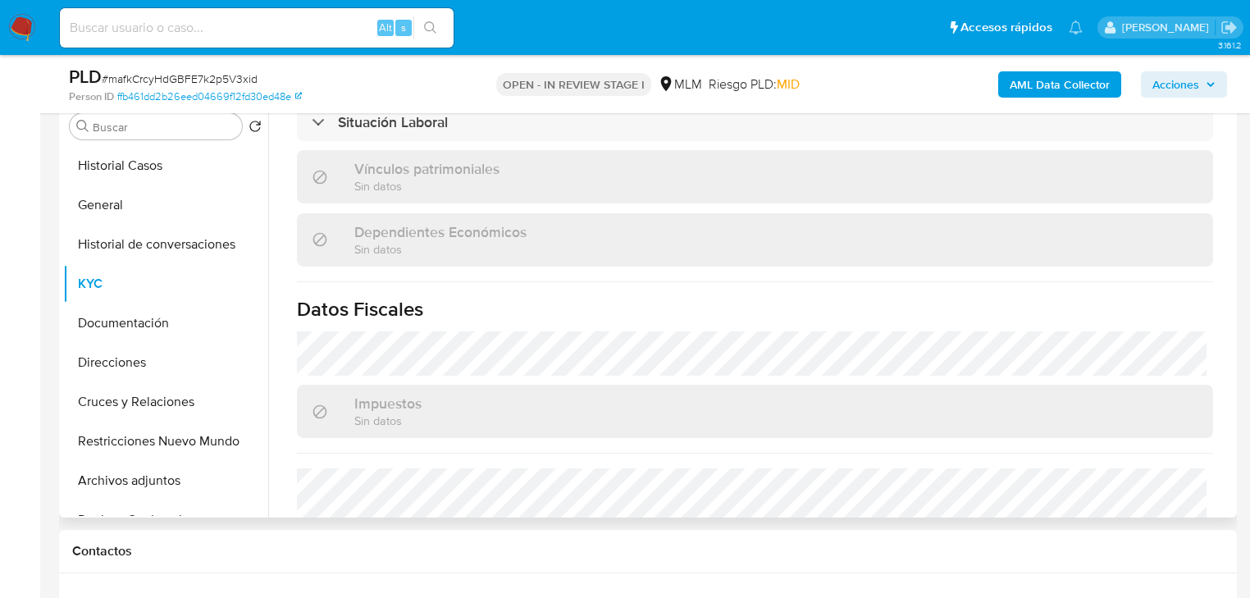
scroll to position [1020, 0]
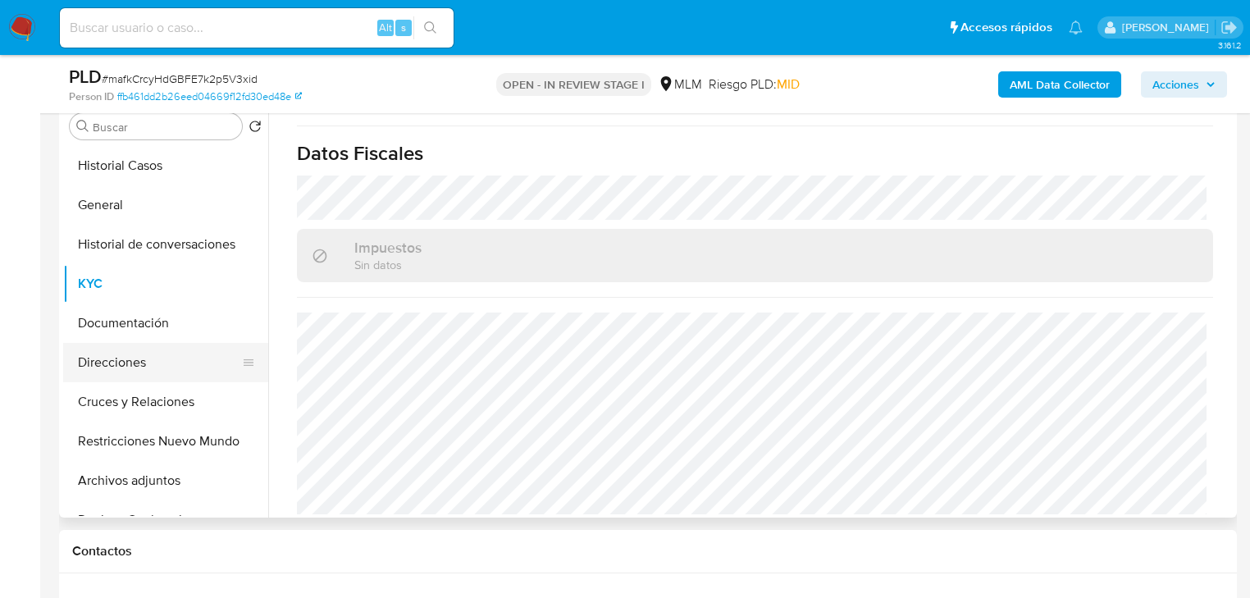
click at [153, 357] on button "Direcciones" at bounding box center [159, 362] width 192 height 39
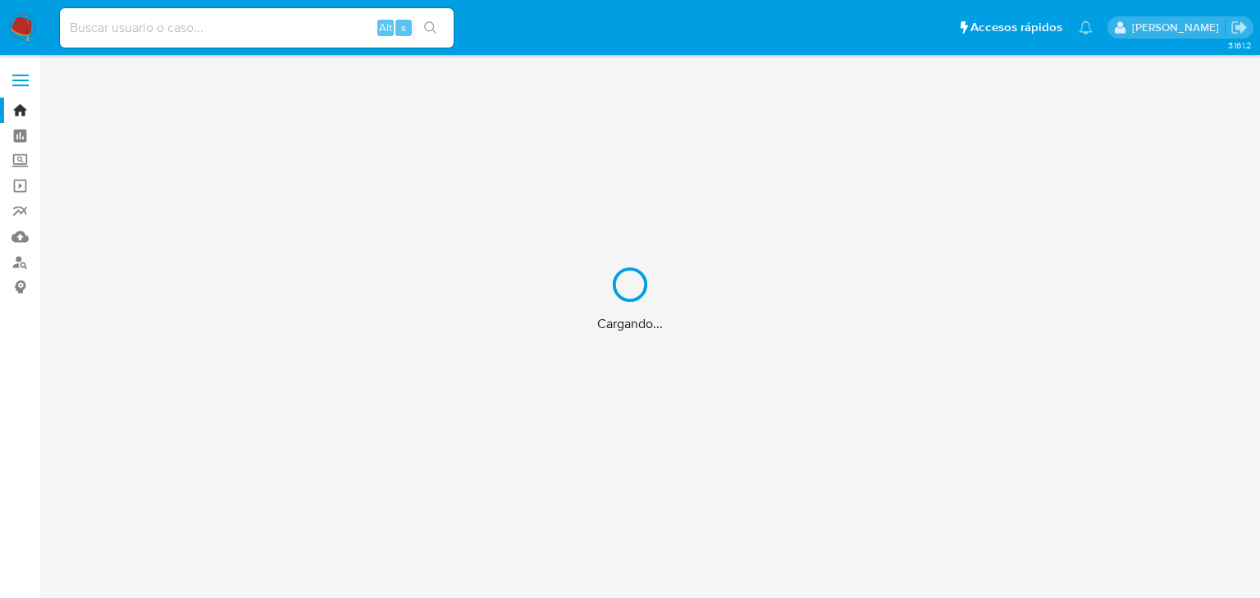
drag, startPoint x: 0, startPoint y: 0, endPoint x: 230, endPoint y: 24, distance: 231.0
click at [230, 24] on div "Cargando..." at bounding box center [630, 299] width 1260 height 598
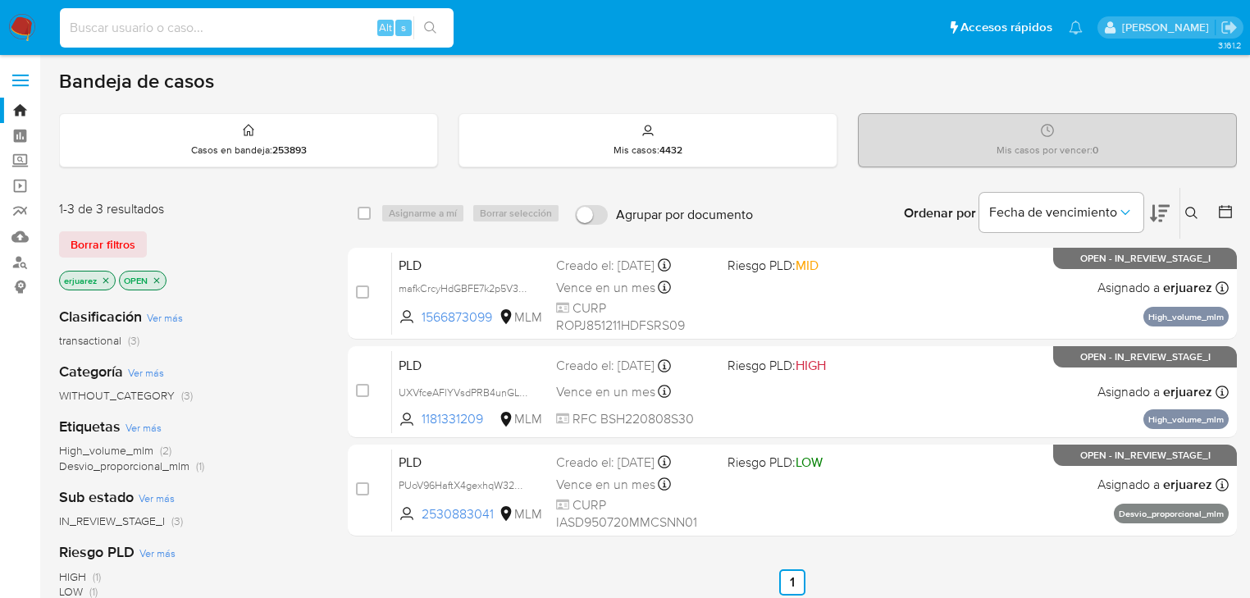
click at [243, 31] on input at bounding box center [257, 27] width 394 height 21
paste input "713496947"
type input "713496947"
click at [430, 26] on icon "search-icon" at bounding box center [430, 27] width 13 height 13
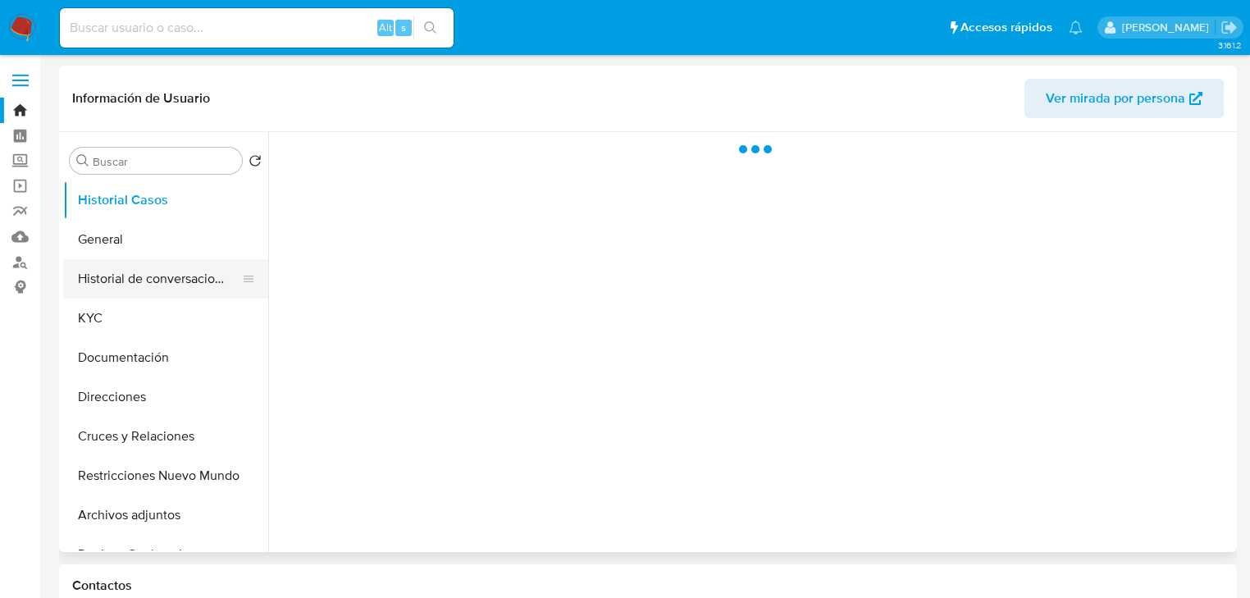
select select "10"
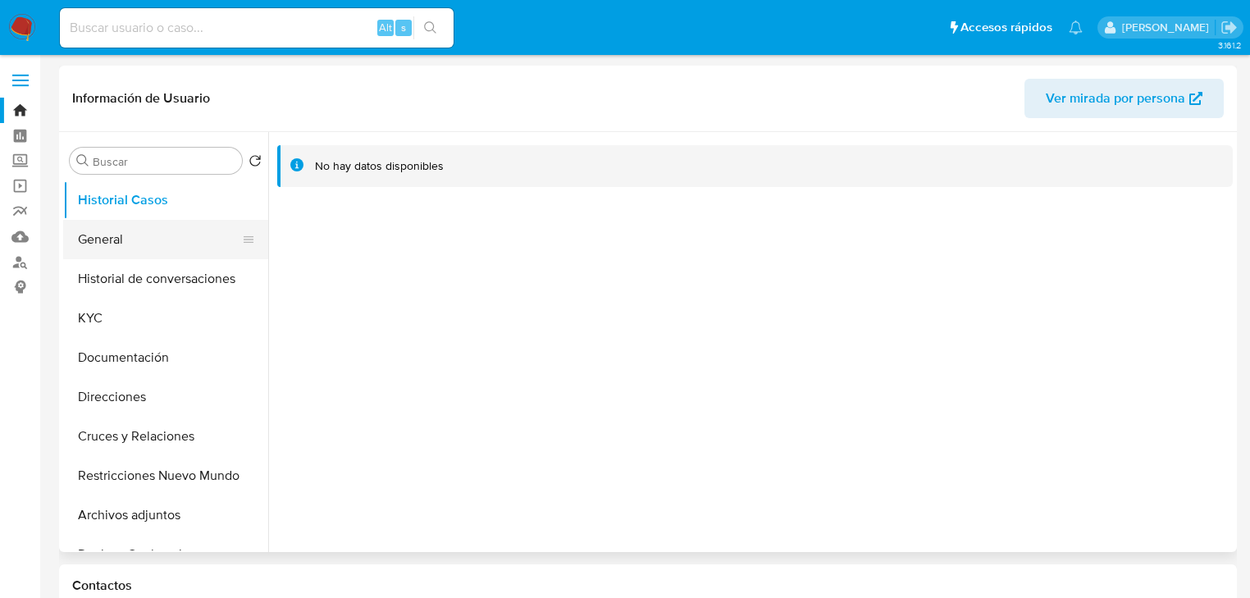
click at [135, 242] on button "General" at bounding box center [159, 239] width 192 height 39
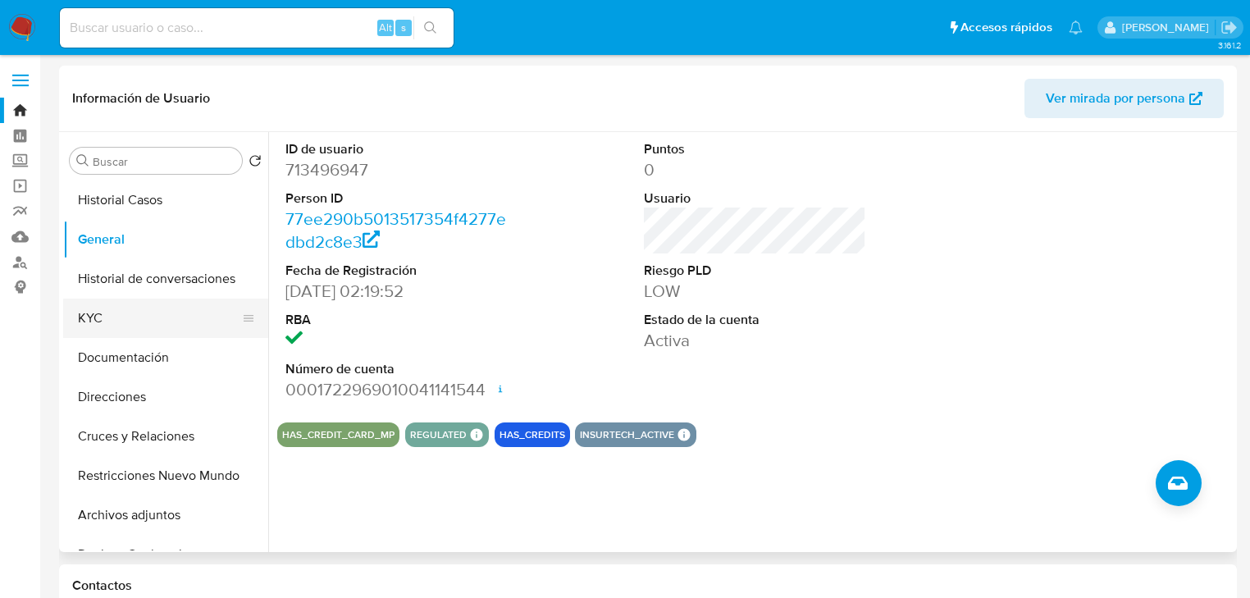
click at [115, 322] on button "KYC" at bounding box center [159, 318] width 192 height 39
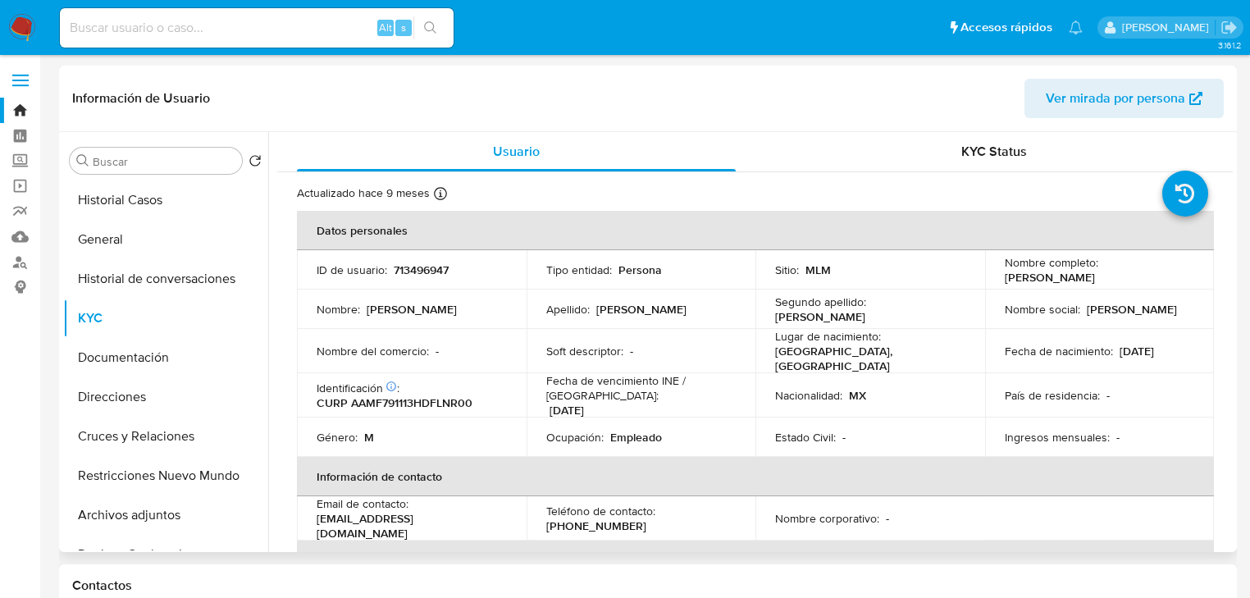
scroll to position [66, 0]
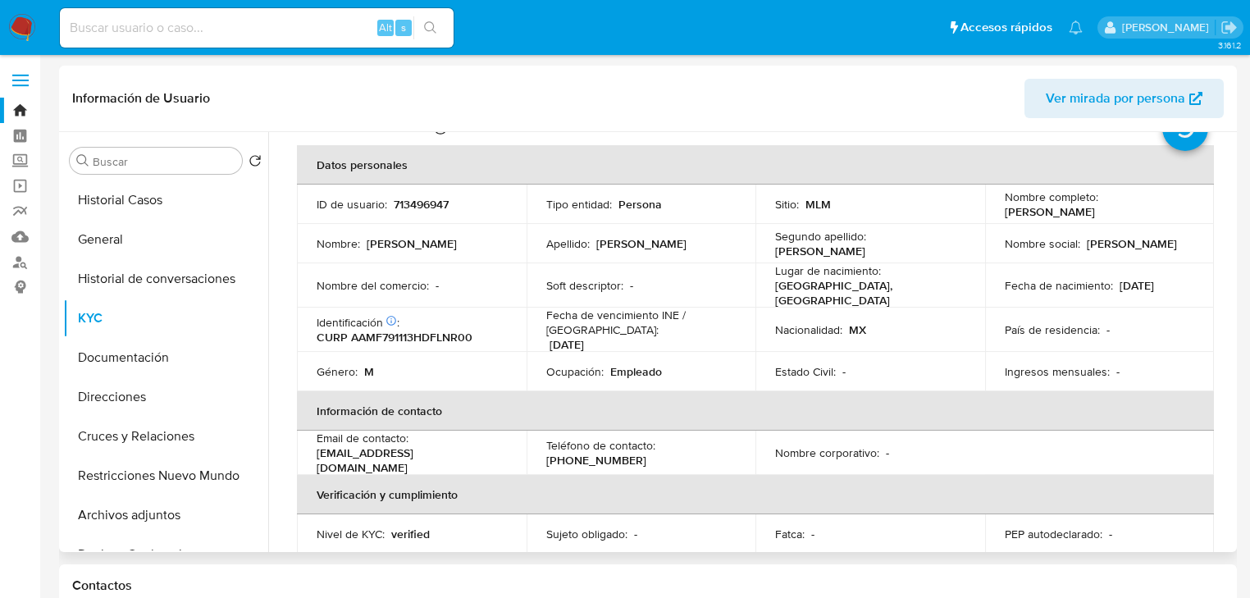
drag, startPoint x: 715, startPoint y: 327, endPoint x: 659, endPoint y: 340, distance: 57.3
click at [715, 327] on p "Fecha de vencimiento INE / Pasaporte :" at bounding box center [641, 323] width 190 height 30
click at [158, 364] on button "Documentación" at bounding box center [159, 357] width 192 height 39
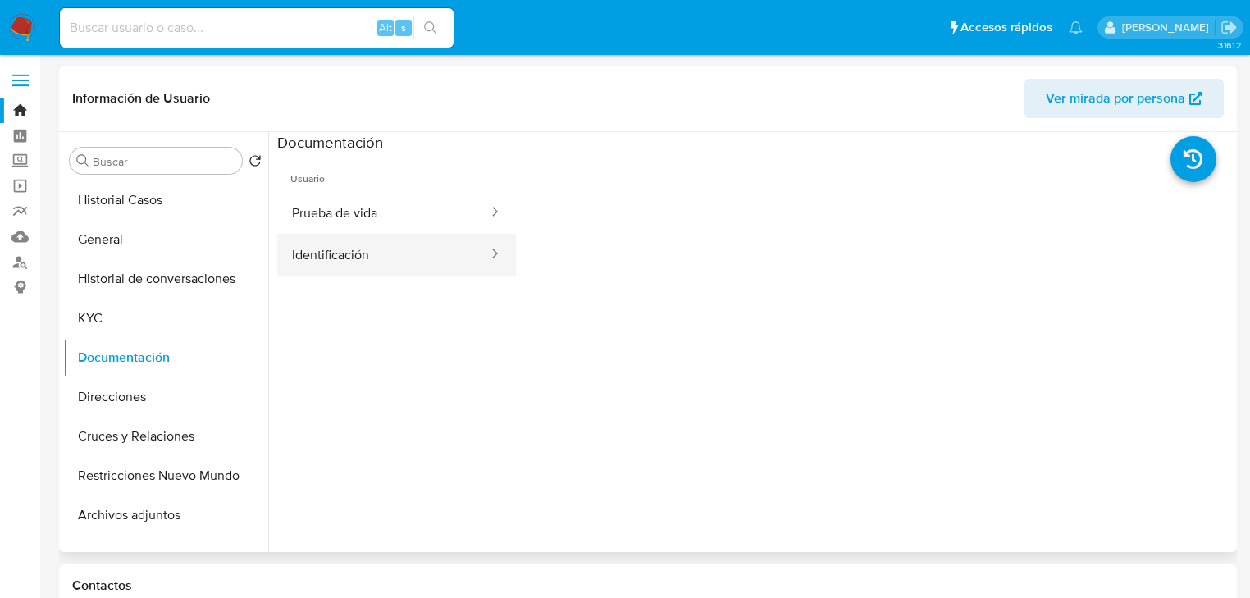
click at [356, 267] on button "Identificación" at bounding box center [383, 255] width 213 height 42
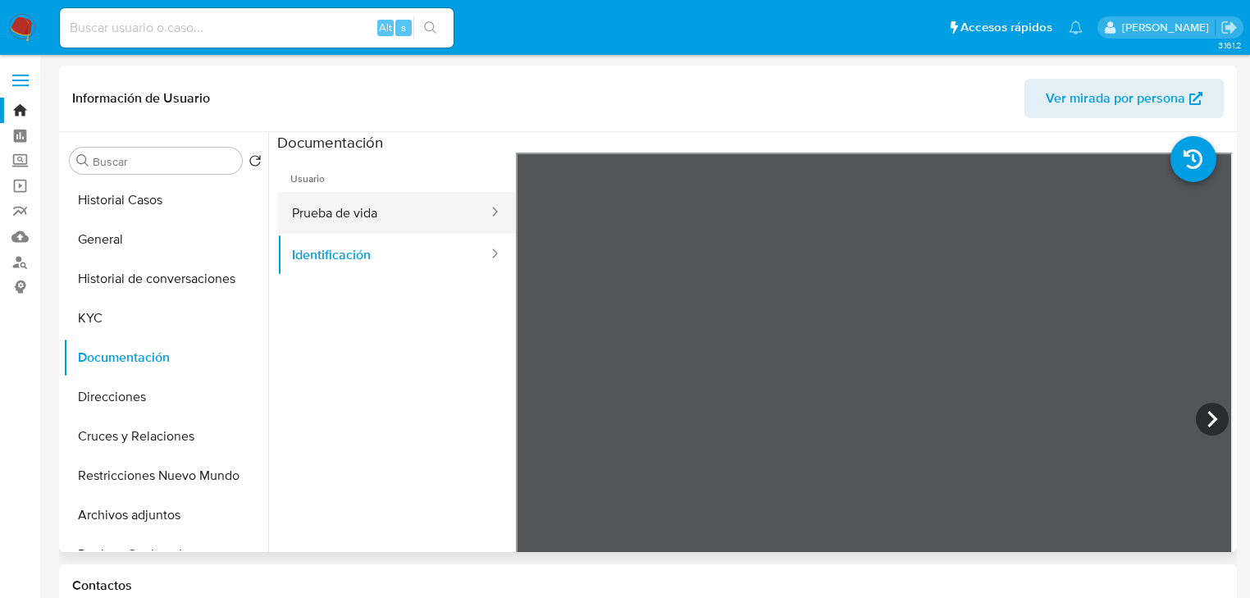
click at [352, 210] on button "Prueba de vida" at bounding box center [383, 213] width 213 height 42
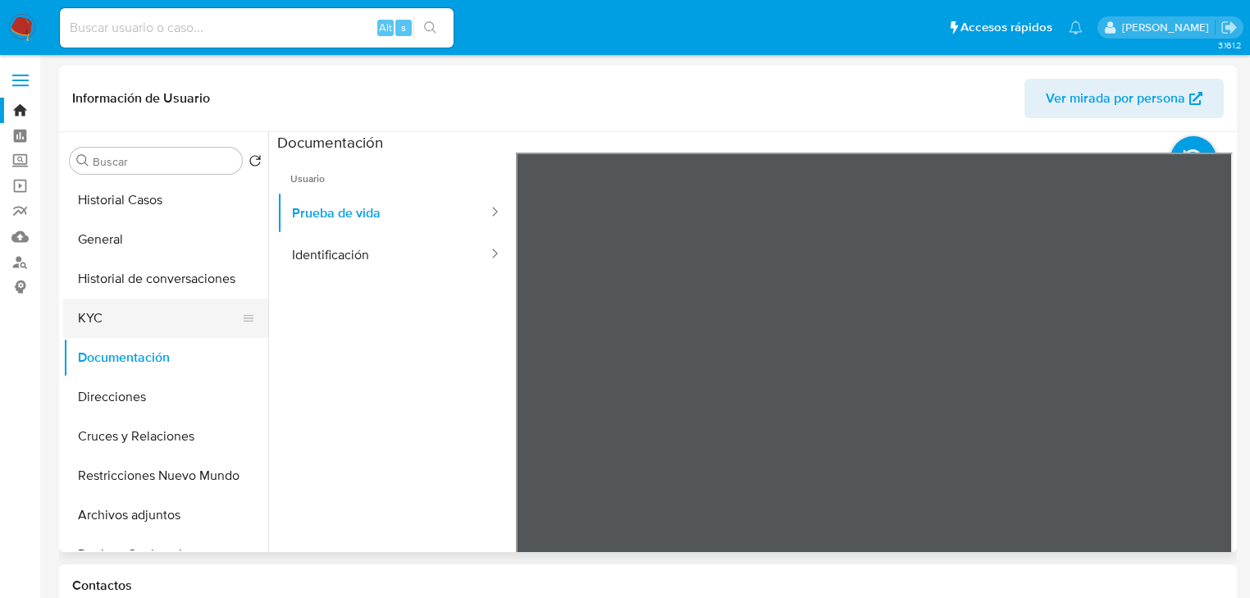
click at [126, 327] on button "KYC" at bounding box center [159, 318] width 192 height 39
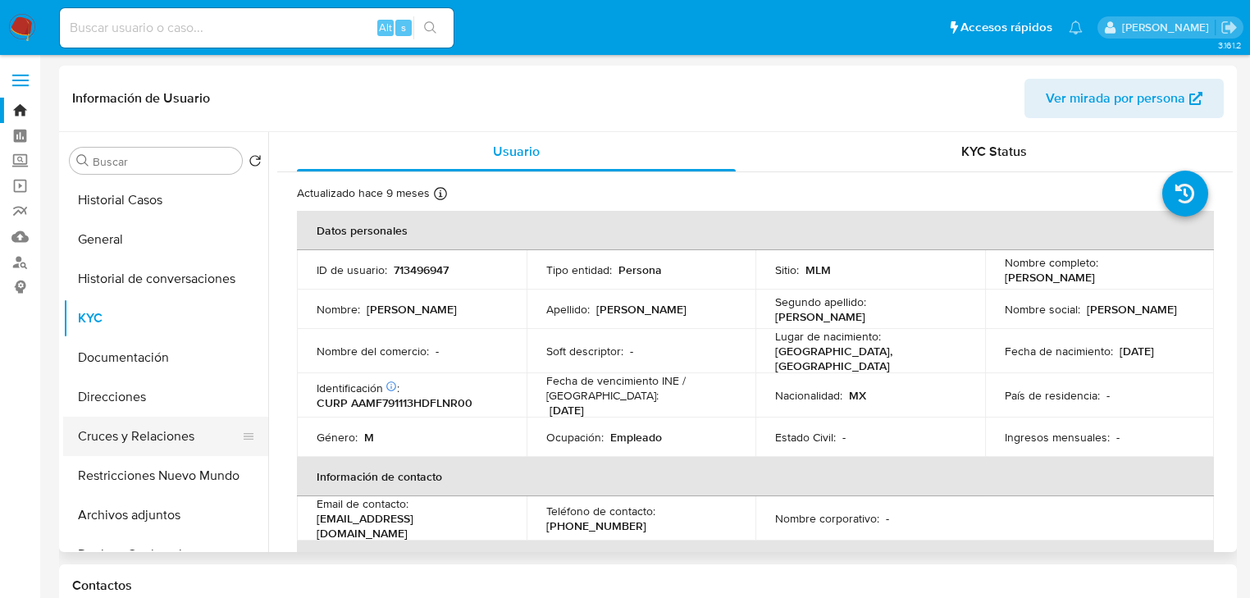
drag, startPoint x: 144, startPoint y: 433, endPoint x: 143, endPoint y: 417, distance: 16.4
click at [143, 433] on button "Cruces y Relaciones" at bounding box center [159, 436] width 192 height 39
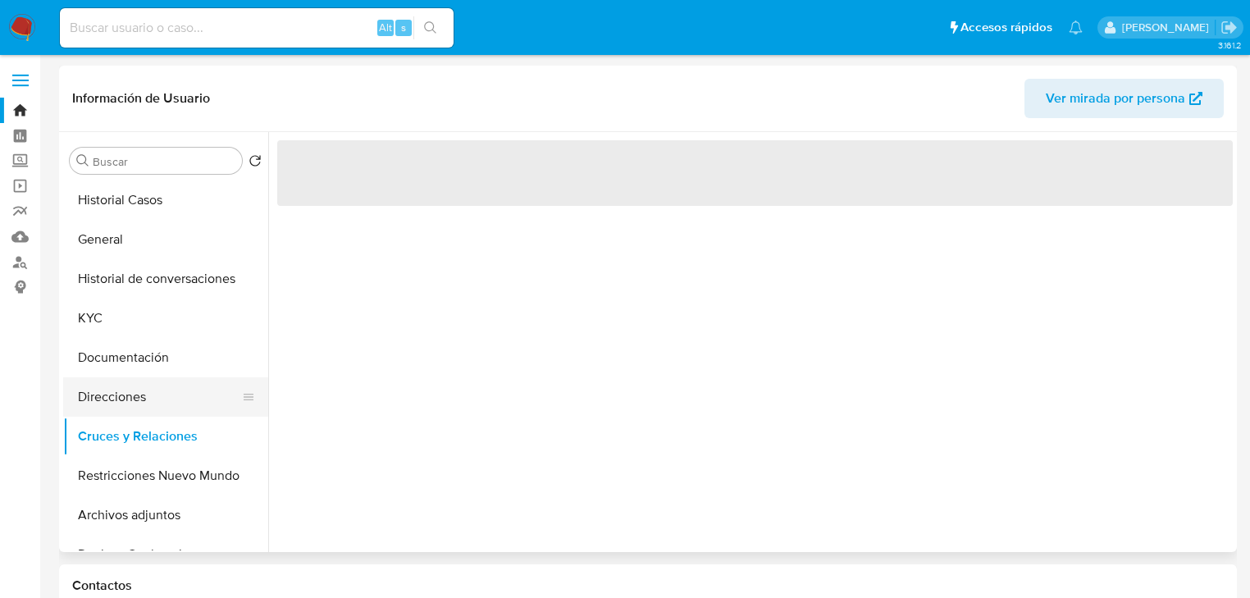
click at [143, 407] on button "Direcciones" at bounding box center [159, 396] width 192 height 39
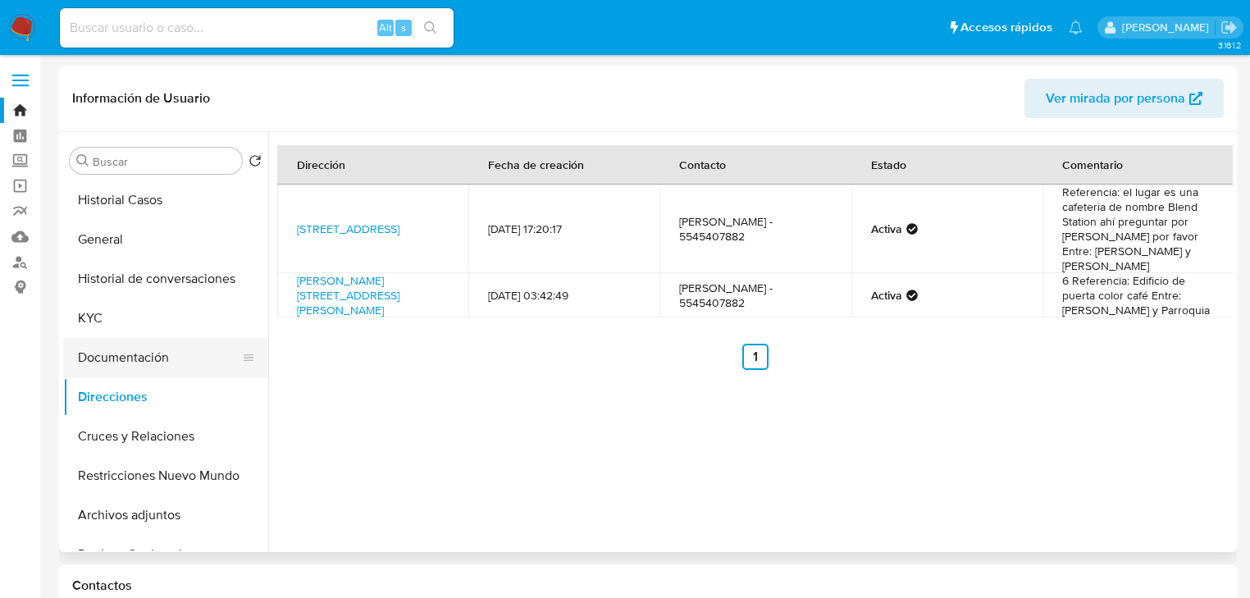
drag, startPoint x: 111, startPoint y: 318, endPoint x: 230, endPoint y: 346, distance: 122.4
click at [112, 317] on button "KYC" at bounding box center [165, 318] width 205 height 39
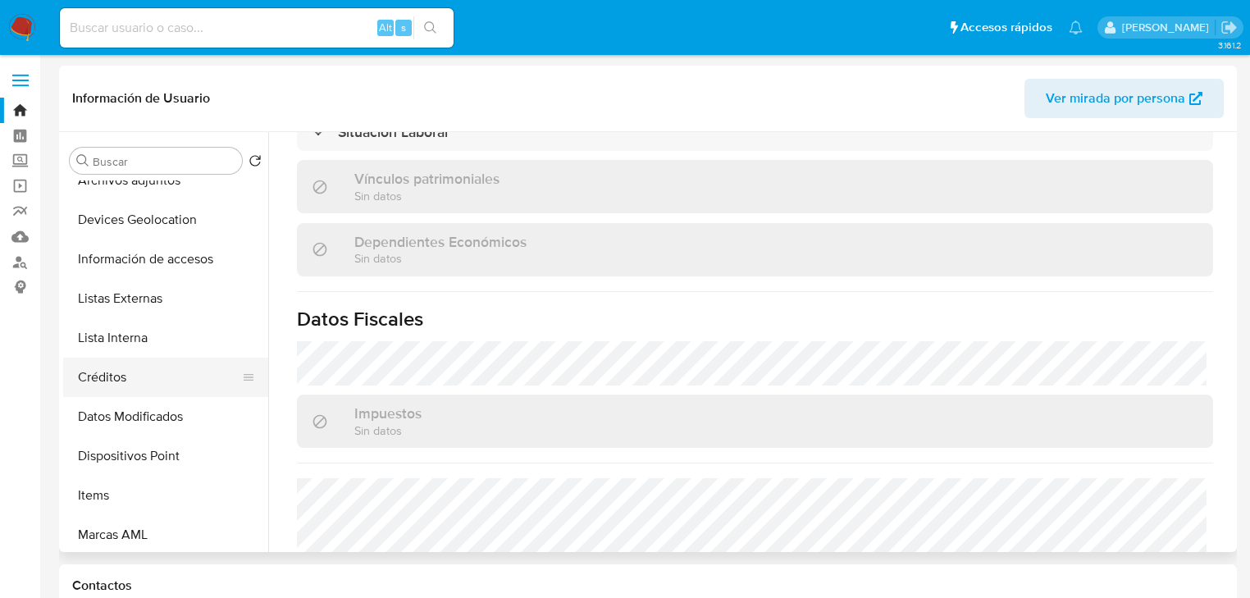
scroll to position [328, 0]
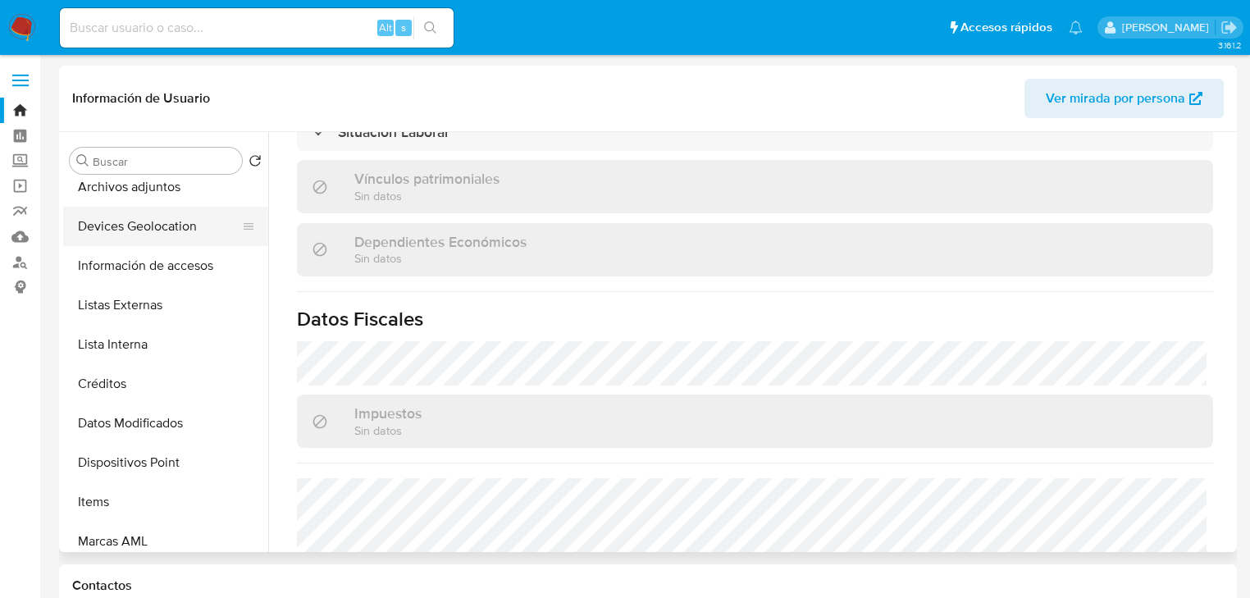
click at [171, 233] on button "Devices Geolocation" at bounding box center [159, 226] width 192 height 39
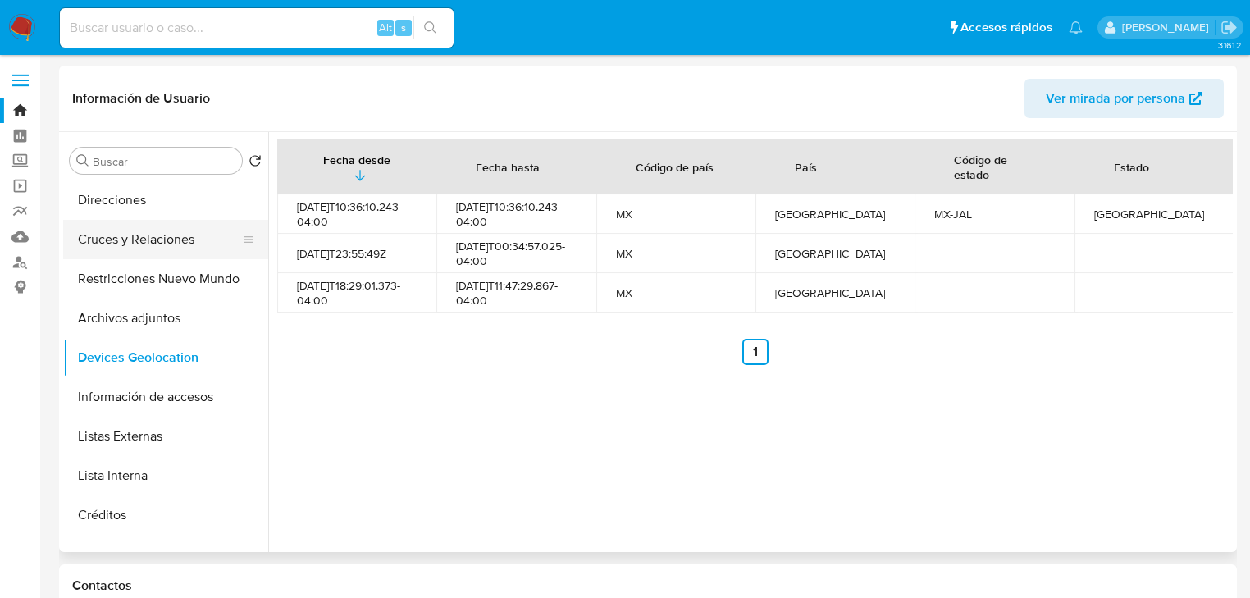
scroll to position [197, 0]
click at [147, 273] on button "Restricciones Nuevo Mundo" at bounding box center [159, 278] width 192 height 39
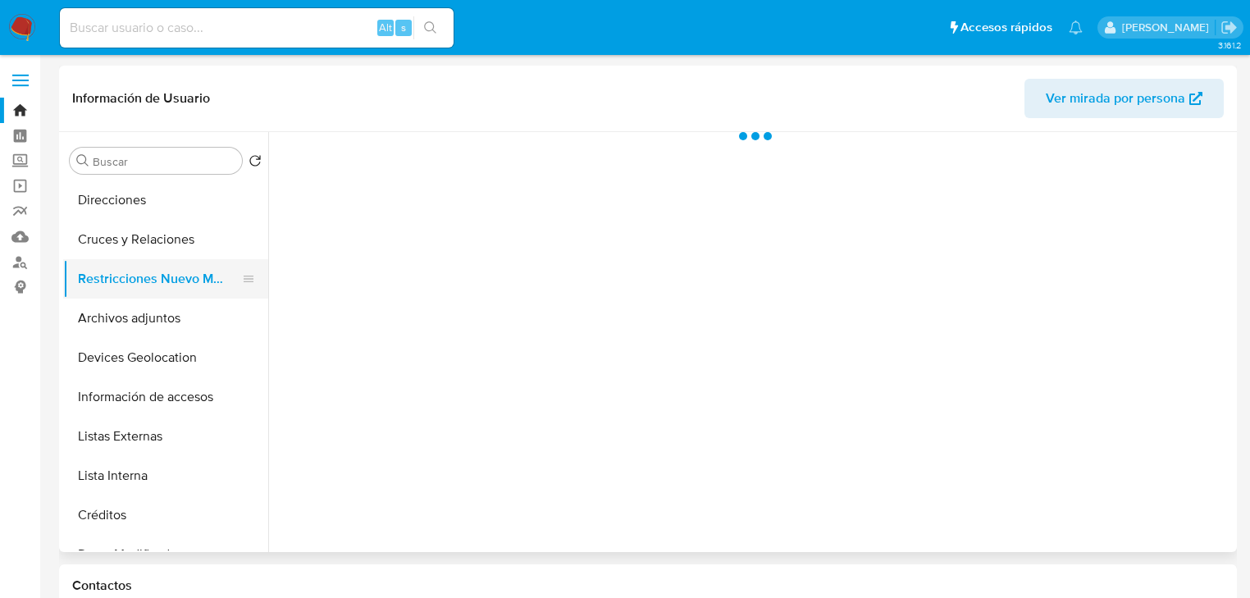
scroll to position [131, 0]
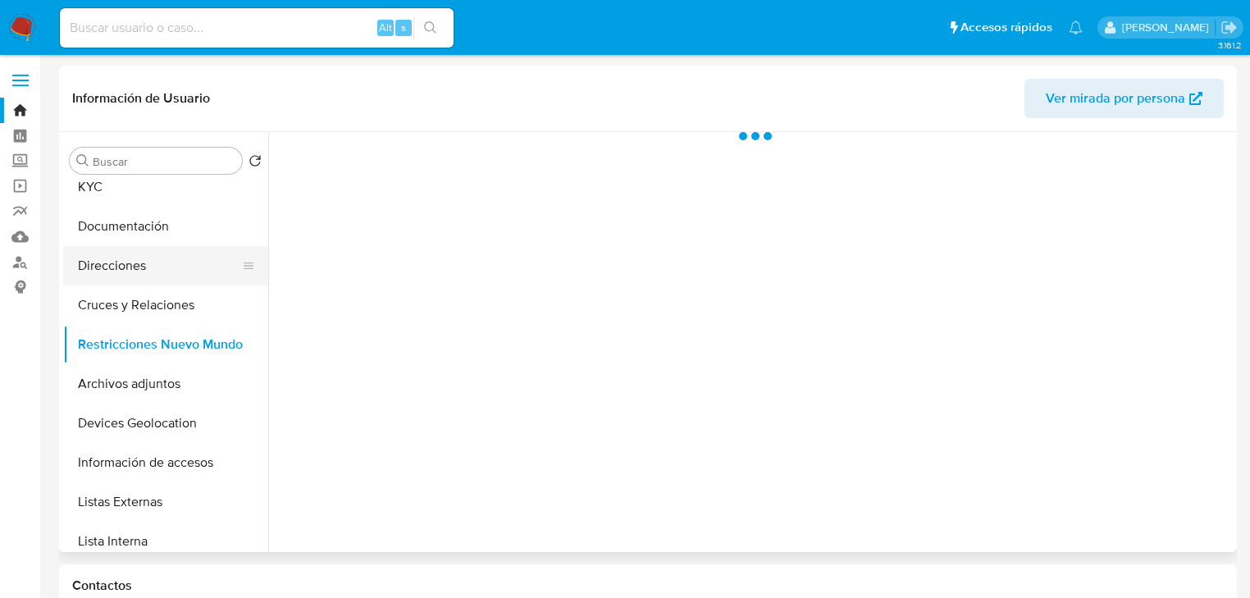
click at [128, 275] on button "Direcciones" at bounding box center [159, 265] width 192 height 39
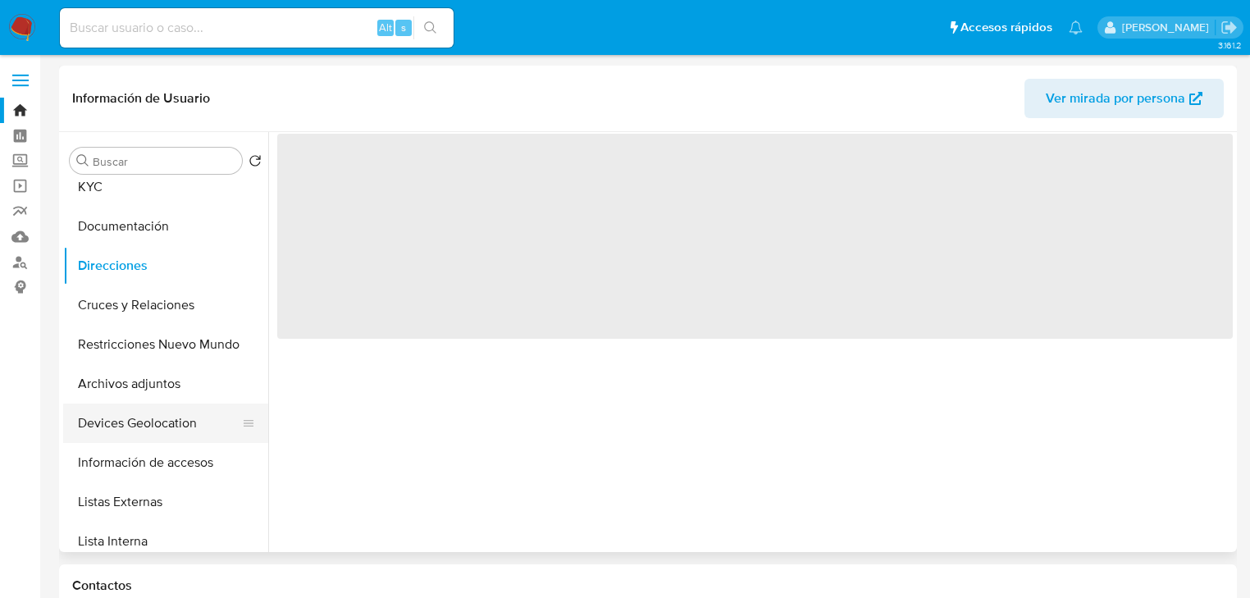
drag, startPoint x: 130, startPoint y: 392, endPoint x: 138, endPoint y: 441, distance: 49.1
click at [130, 396] on button "Archivos adjuntos" at bounding box center [165, 383] width 205 height 39
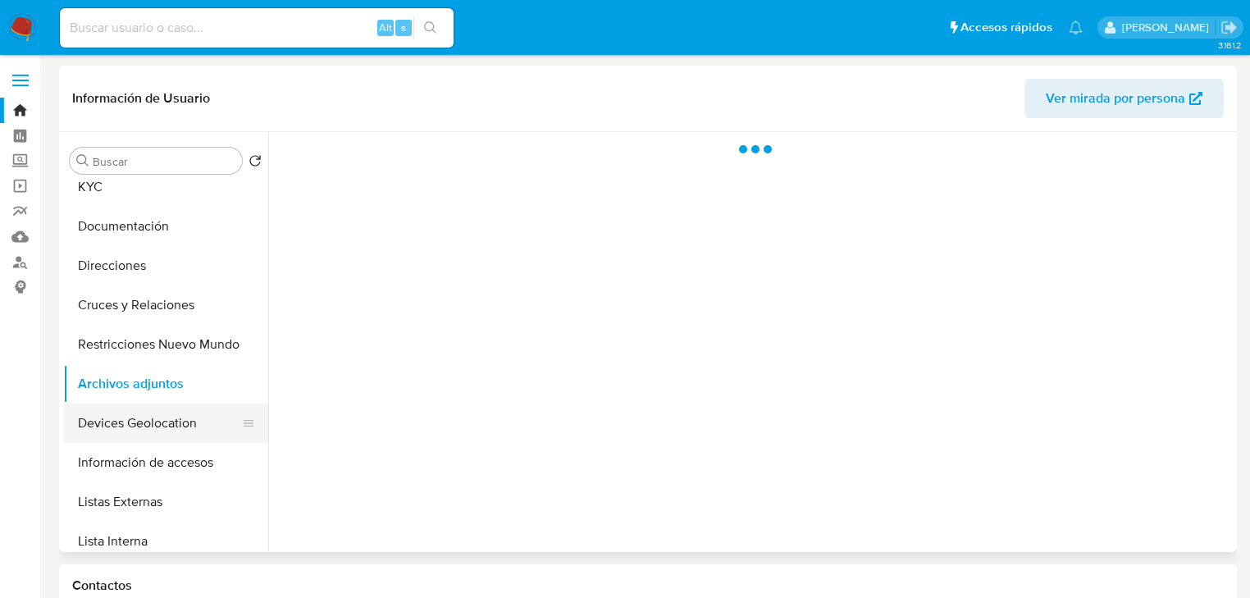
click at [133, 426] on button "Devices Geolocation" at bounding box center [159, 423] width 192 height 39
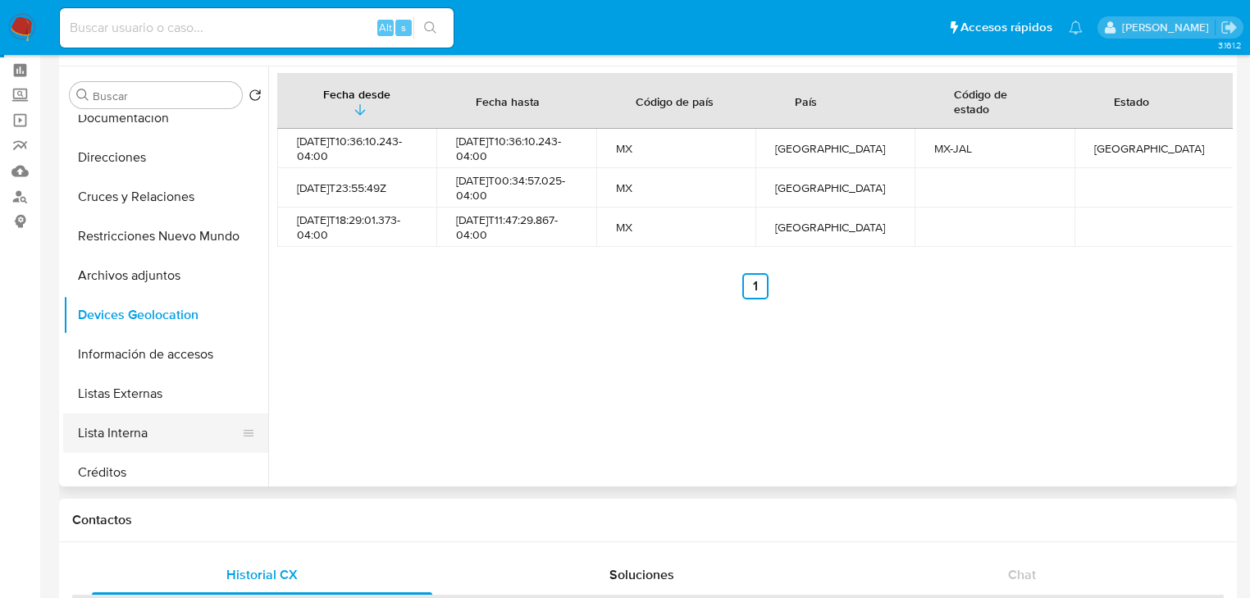
scroll to position [197, 0]
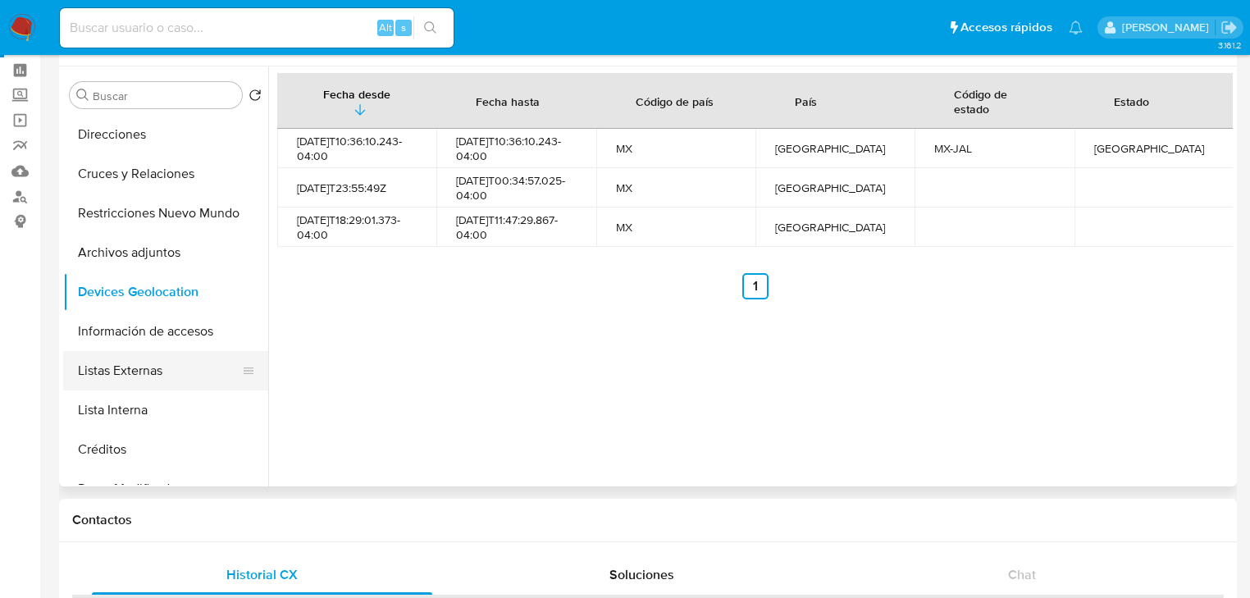
drag, startPoint x: 135, startPoint y: 374, endPoint x: 10, endPoint y: 374, distance: 124.7
click at [134, 374] on button "Listas Externas" at bounding box center [159, 370] width 192 height 39
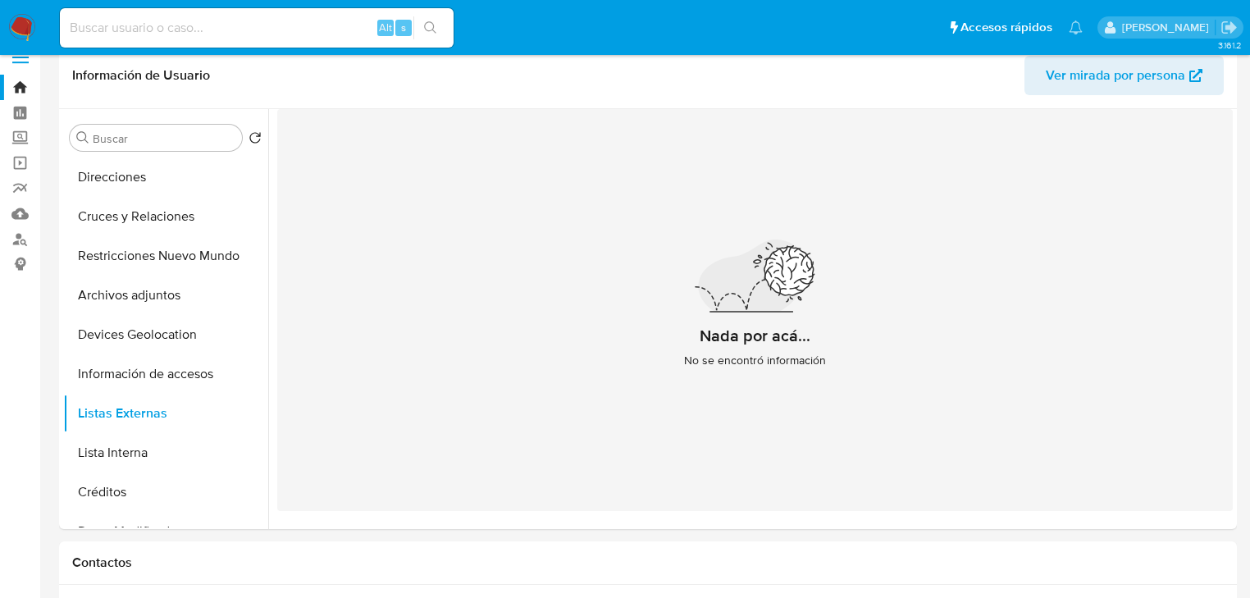
scroll to position [0, 0]
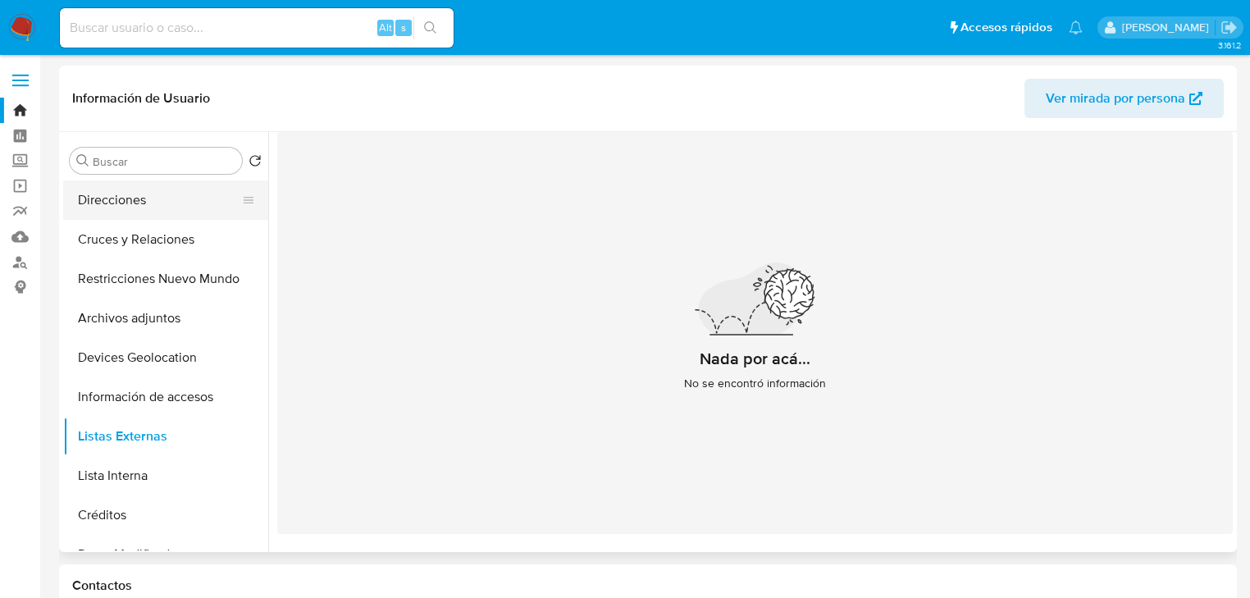
click at [134, 205] on button "Direcciones" at bounding box center [159, 200] width 192 height 39
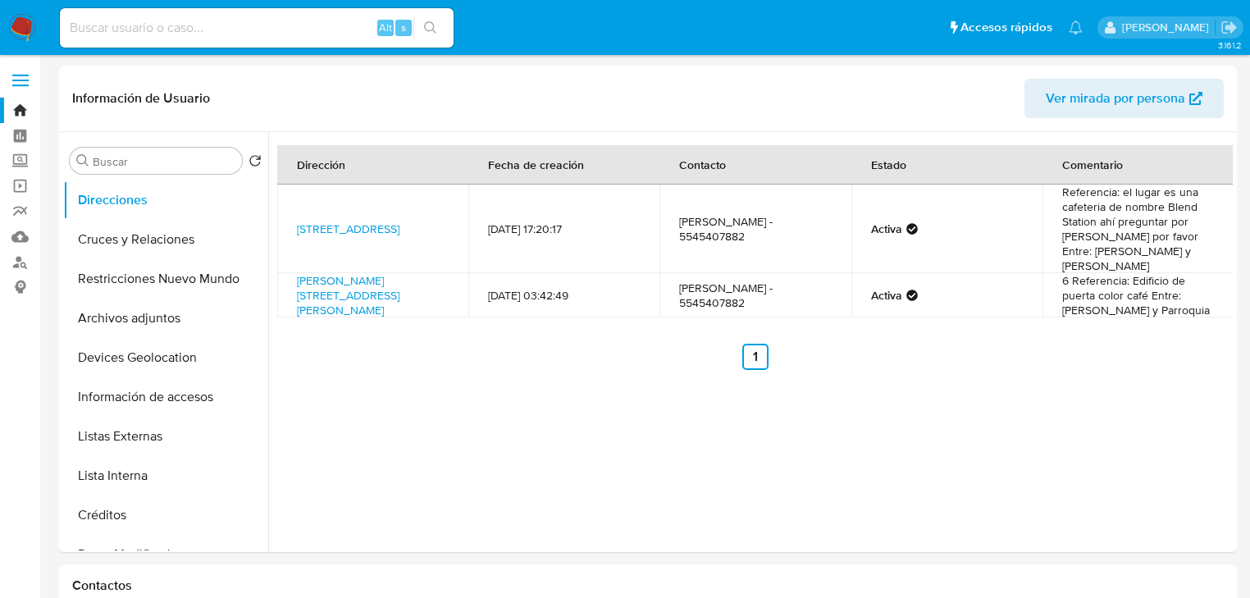
click at [130, 26] on input at bounding box center [257, 27] width 394 height 21
paste input "1025073145"
type input "1025073145"
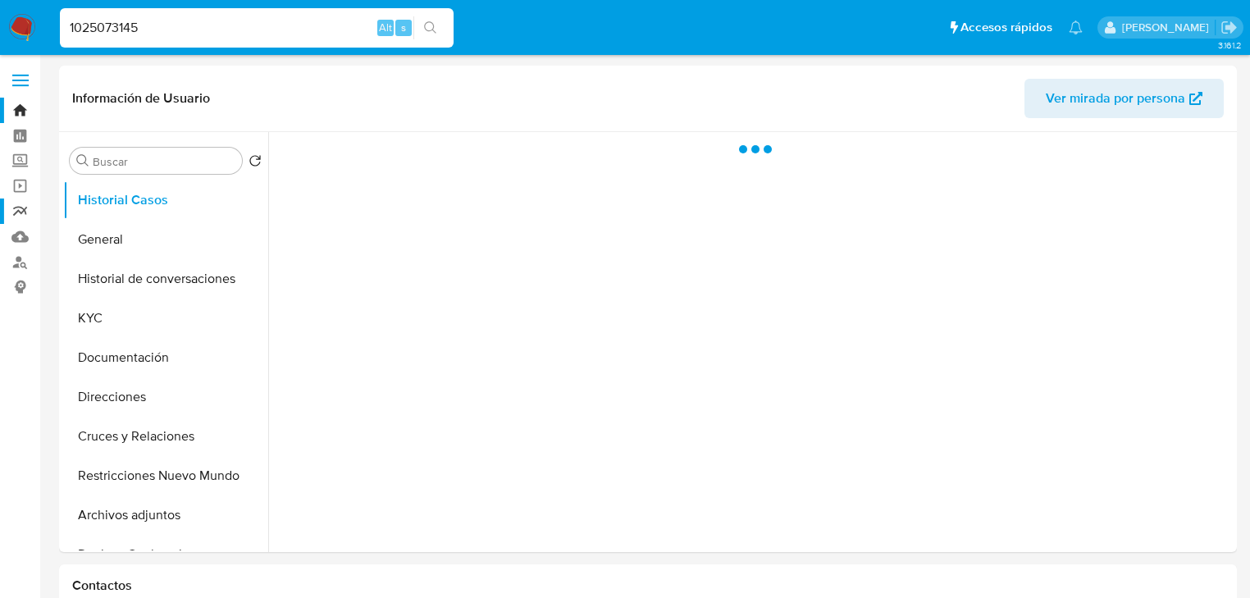
select select "10"
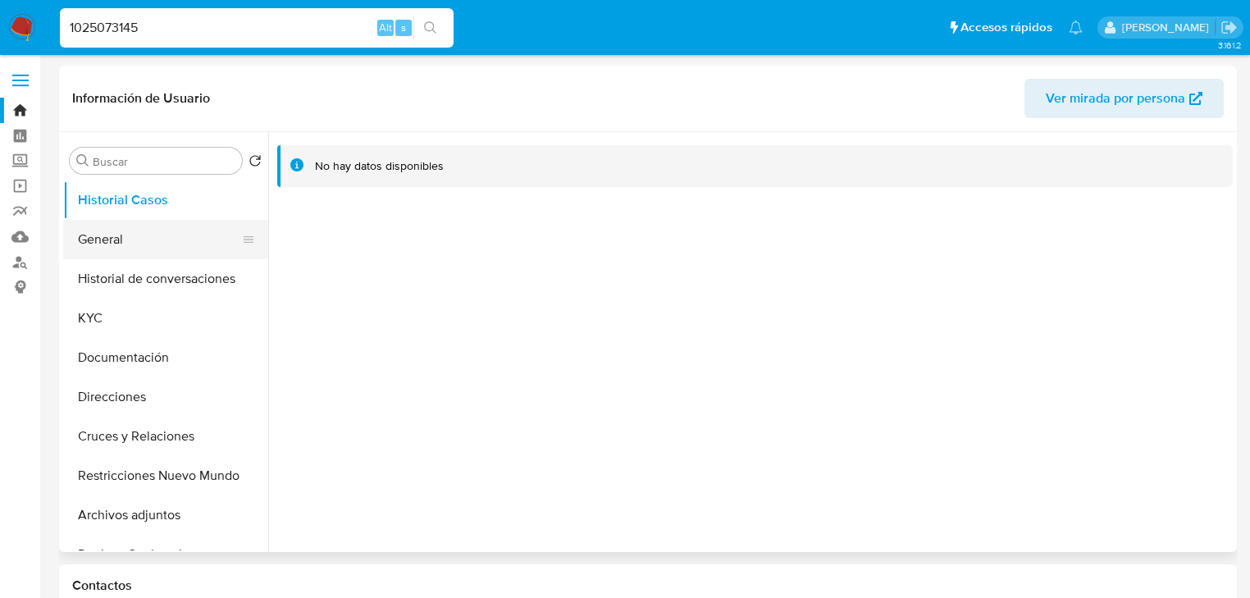
click at [144, 232] on button "General" at bounding box center [159, 239] width 192 height 39
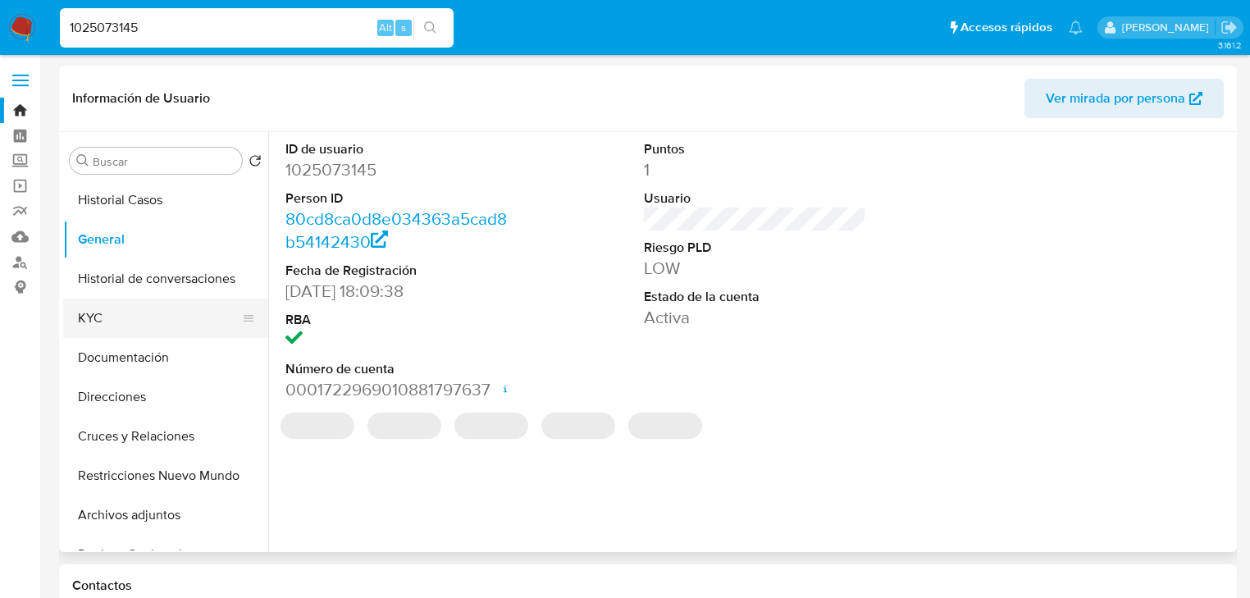
click at [108, 325] on button "KYC" at bounding box center [159, 318] width 192 height 39
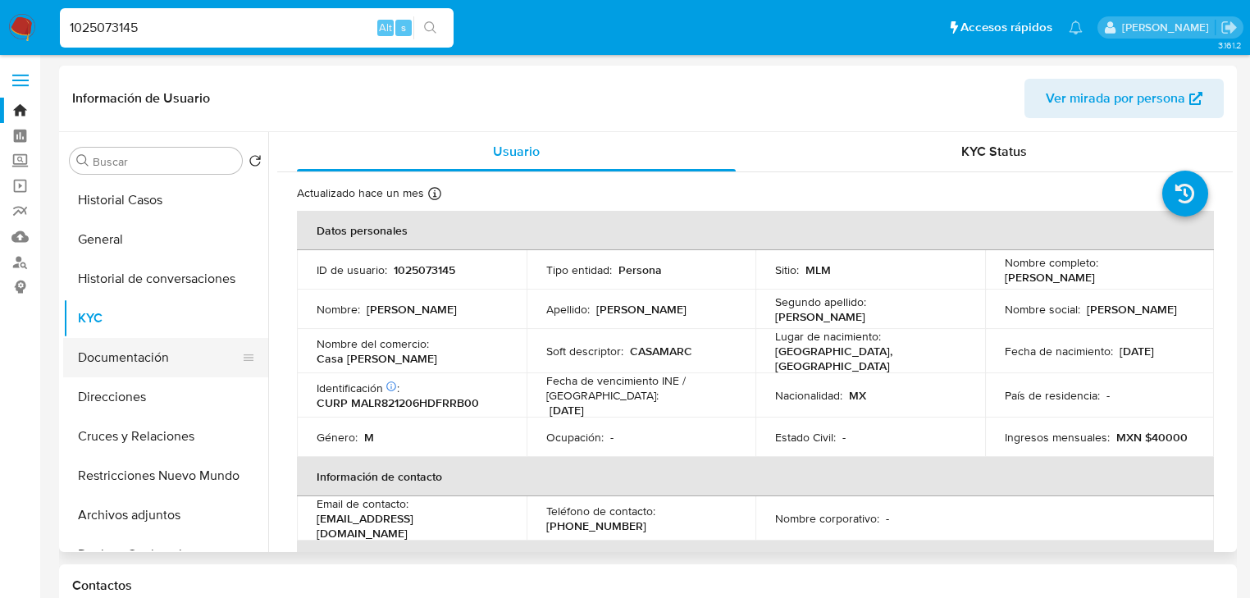
click at [125, 361] on button "Documentación" at bounding box center [159, 357] width 192 height 39
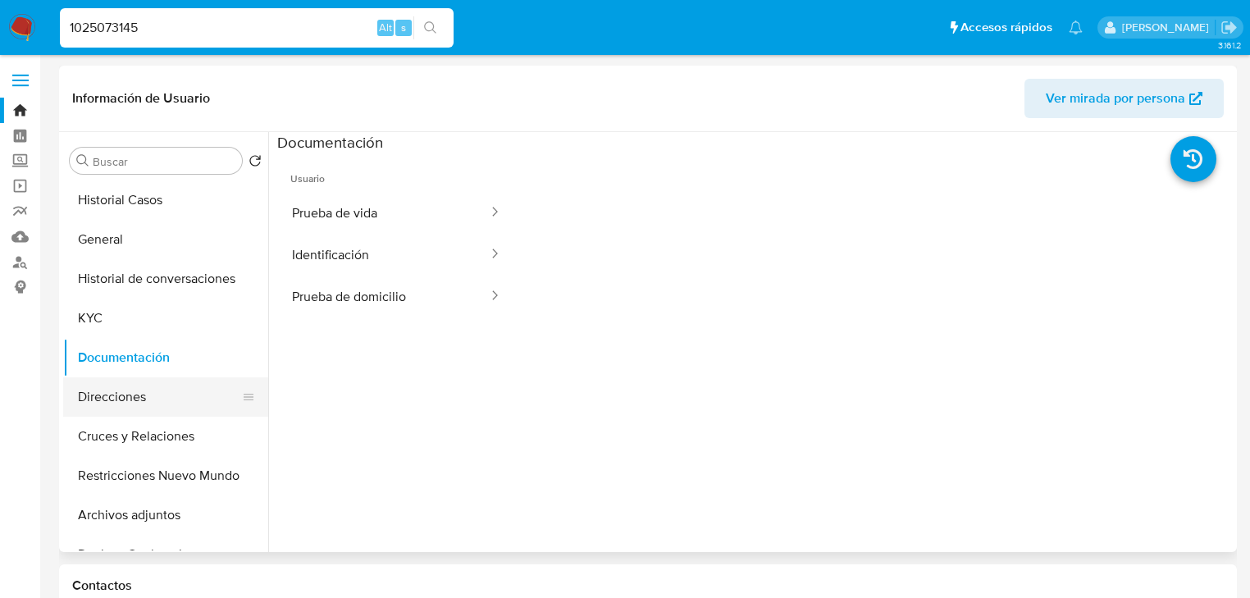
click at [140, 404] on button "Direcciones" at bounding box center [159, 396] width 192 height 39
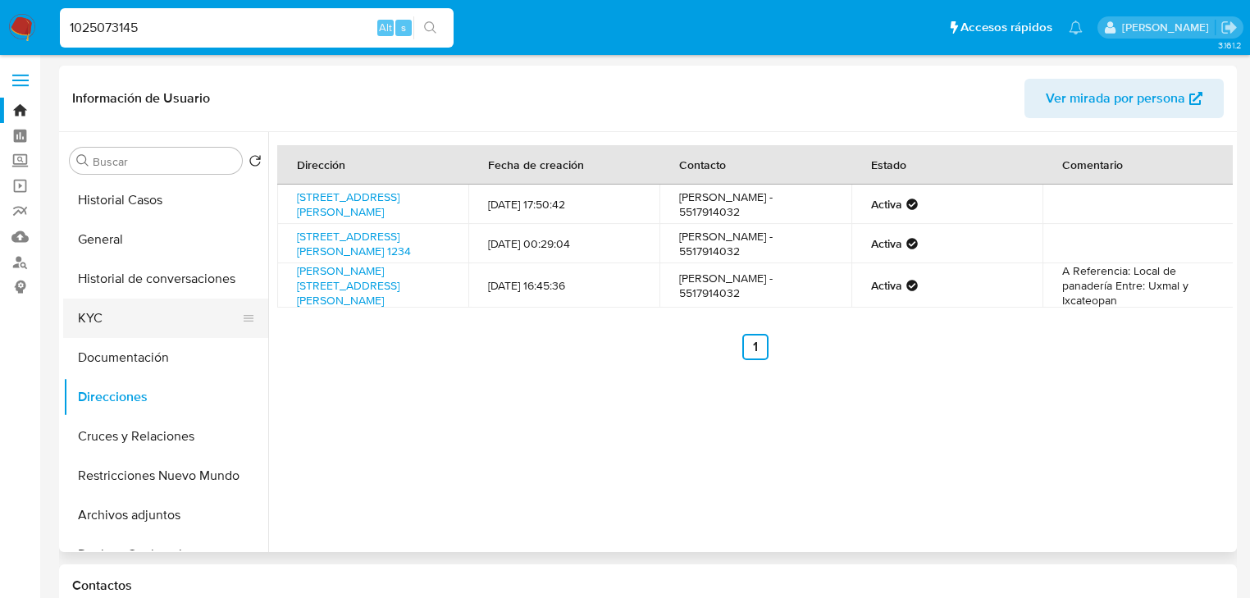
click at [115, 322] on button "KYC" at bounding box center [159, 318] width 192 height 39
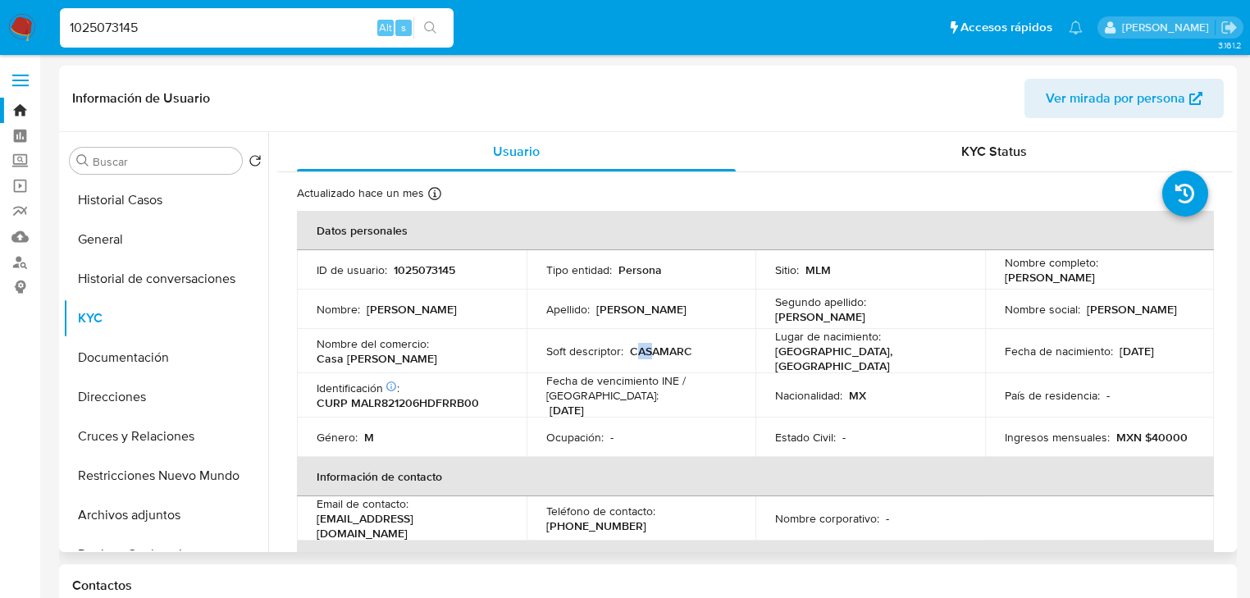
drag, startPoint x: 630, startPoint y: 348, endPoint x: 647, endPoint y: 348, distance: 16.4
click at [647, 348] on p "CASAMARC" at bounding box center [661, 351] width 62 height 15
drag, startPoint x: 827, startPoint y: 329, endPoint x: 569, endPoint y: 385, distance: 263.6
click at [826, 331] on td "Lugar de nacimiento : MEXICO, DISTRITO FEDERAL" at bounding box center [871, 351] width 230 height 44
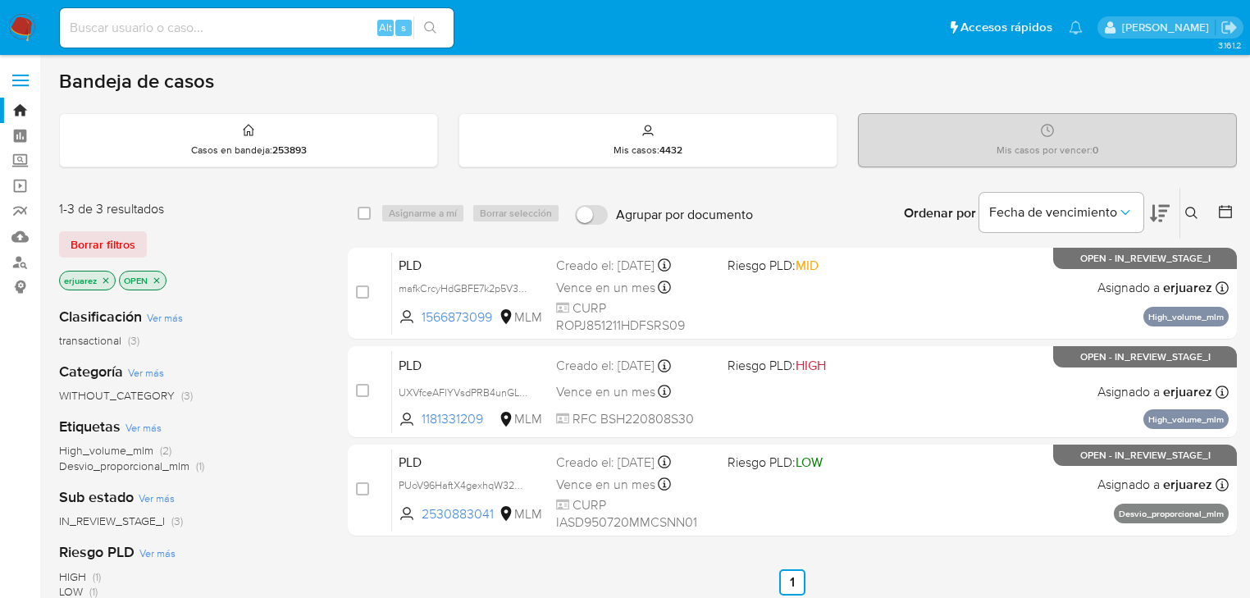
click at [96, 28] on input at bounding box center [257, 27] width 394 height 21
paste input "VICENZORMZSTO"
type input "VICENZORMZSTO"
drag, startPoint x: 456, startPoint y: 29, endPoint x: 423, endPoint y: 30, distance: 32.8
click at [451, 29] on li "VICENZORMZSTO Alt s" at bounding box center [257, 27] width 402 height 41
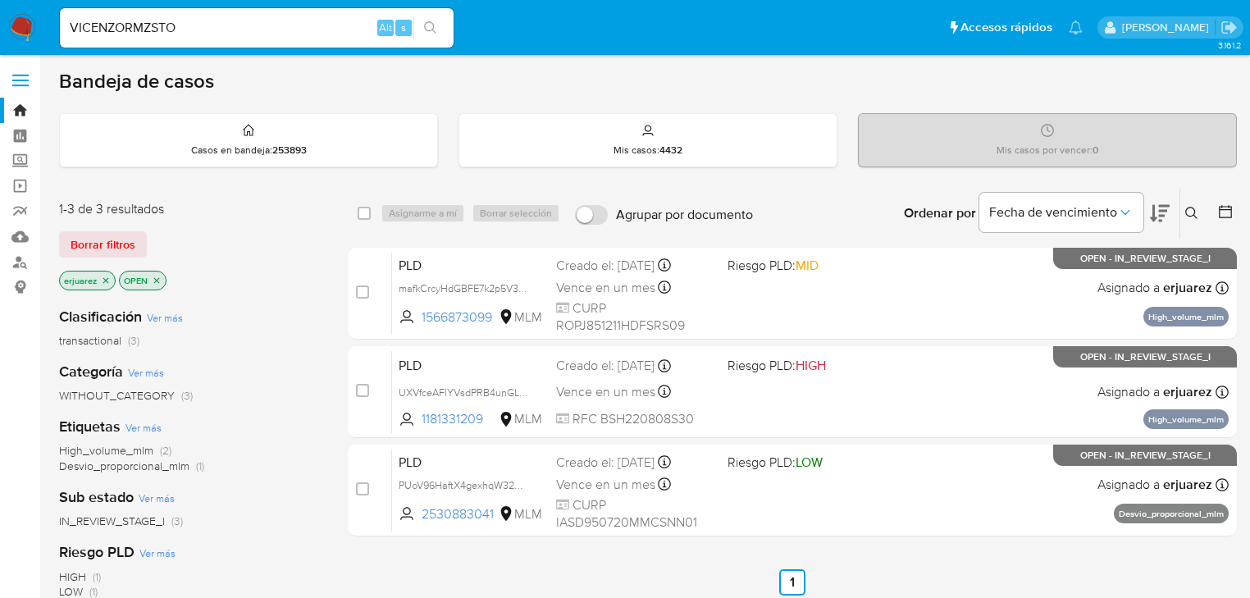
click at [423, 30] on button "search-icon" at bounding box center [431, 27] width 34 height 23
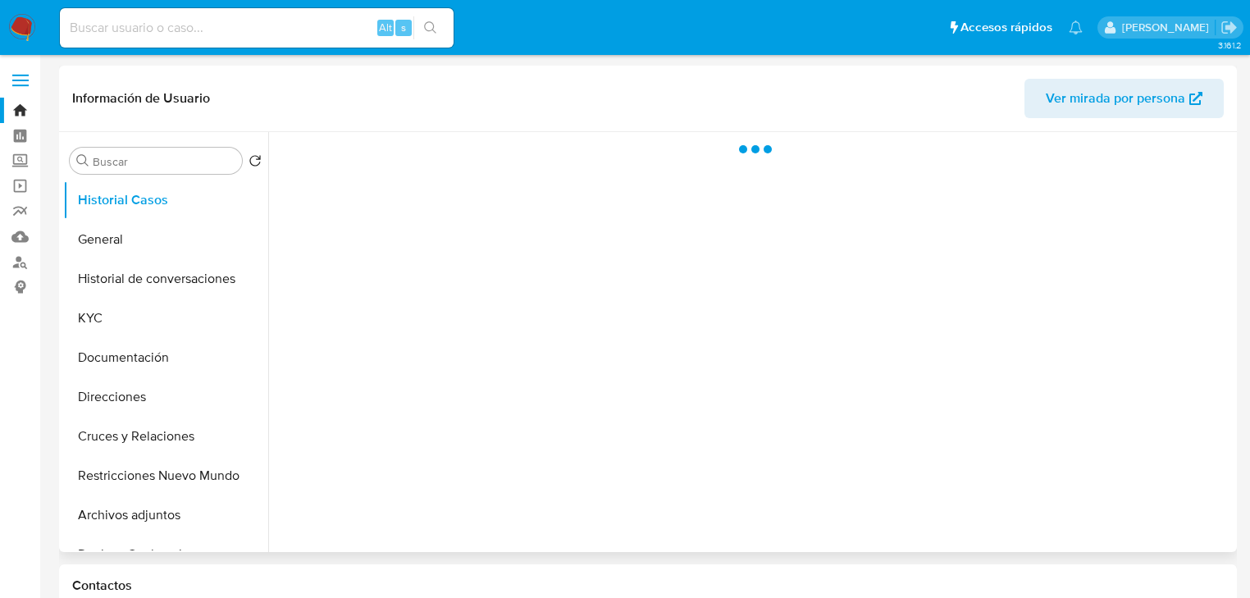
select select "10"
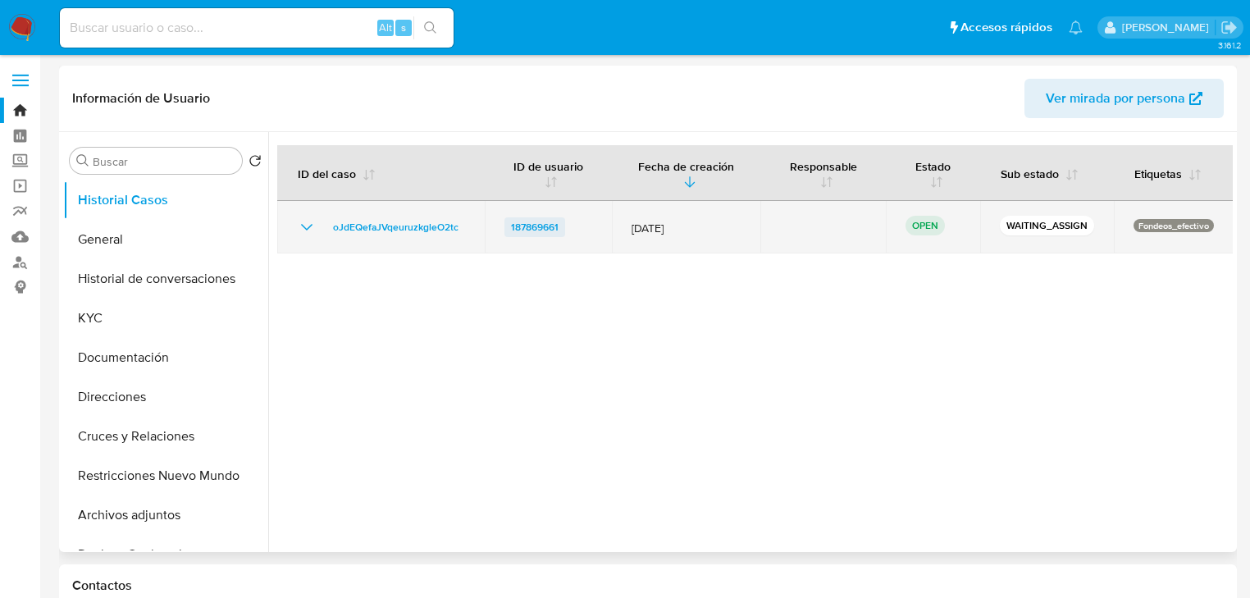
drag, startPoint x: 577, startPoint y: 220, endPoint x: 504, endPoint y: 221, distance: 73.0
click at [505, 221] on div "187869661" at bounding box center [549, 227] width 88 height 20
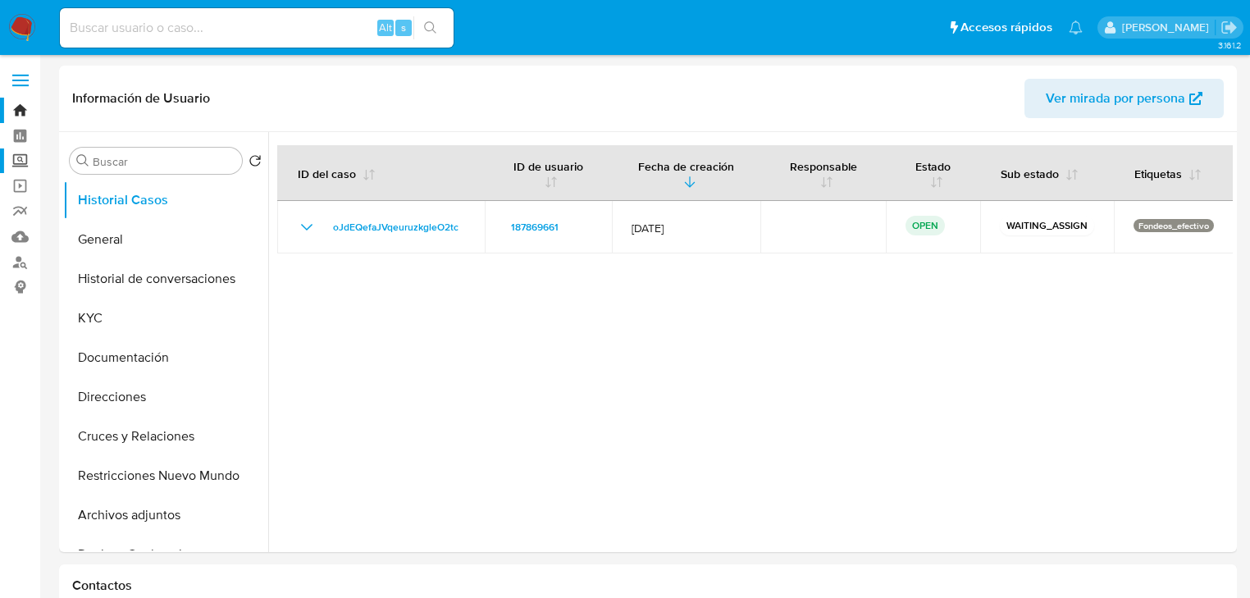
click at [20, 162] on label "Screening" at bounding box center [97, 161] width 195 height 25
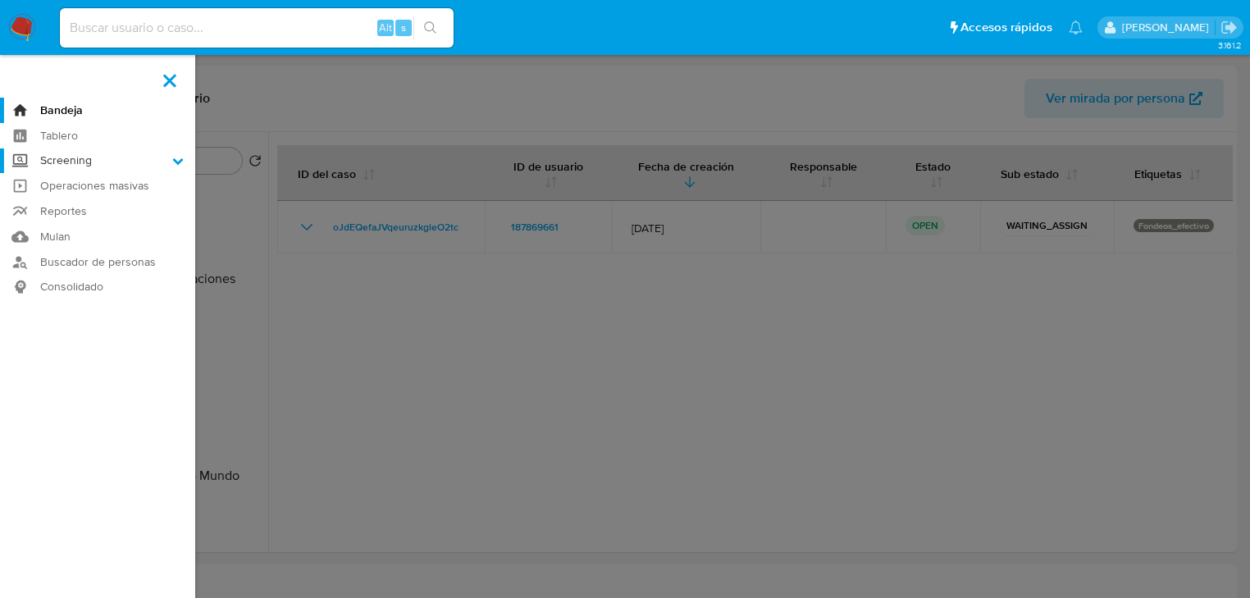
click at [0, 0] on input "Screening" at bounding box center [0, 0] width 0 height 0
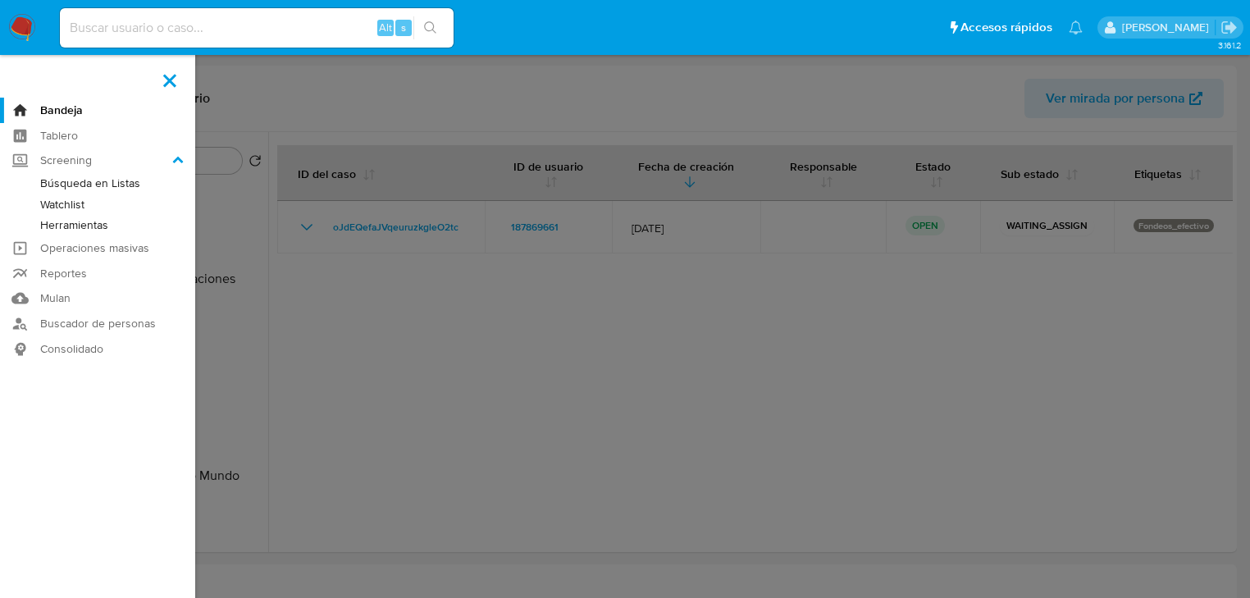
click at [119, 232] on link "Herramientas" at bounding box center [97, 225] width 195 height 21
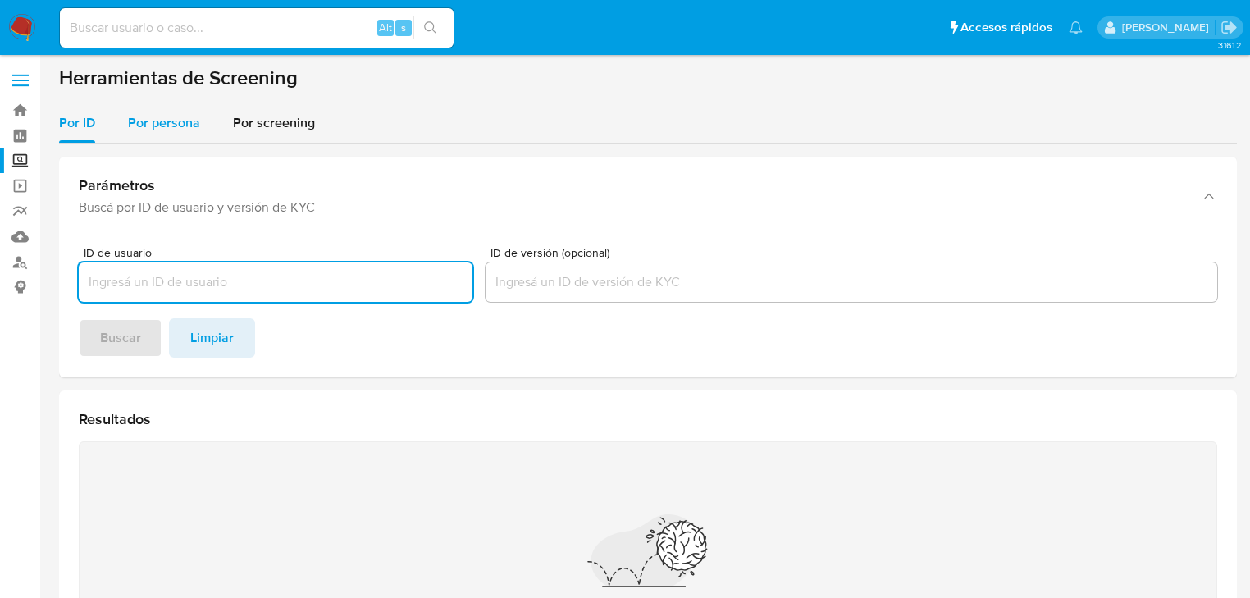
drag, startPoint x: 181, startPoint y: 125, endPoint x: 176, endPoint y: 141, distance: 16.9
click at [181, 125] on span "Por persona" at bounding box center [164, 122] width 72 height 19
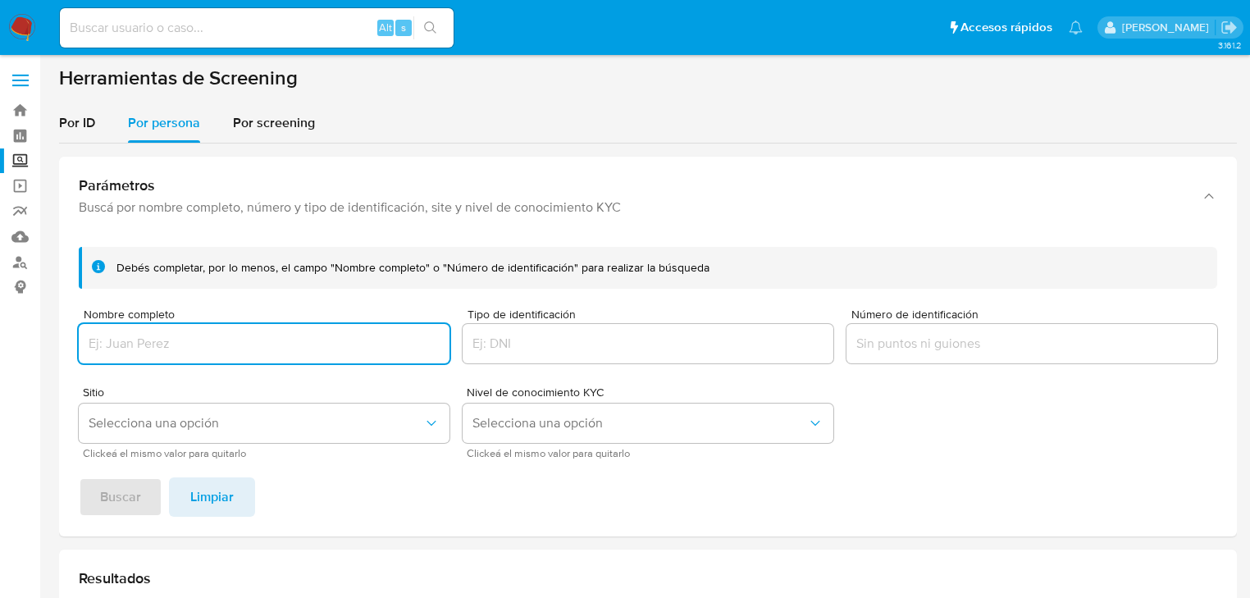
click at [152, 338] on input "Nombre completo" at bounding box center [264, 343] width 371 height 21
click at [118, 501] on span "Buscar" at bounding box center [120, 497] width 41 height 36
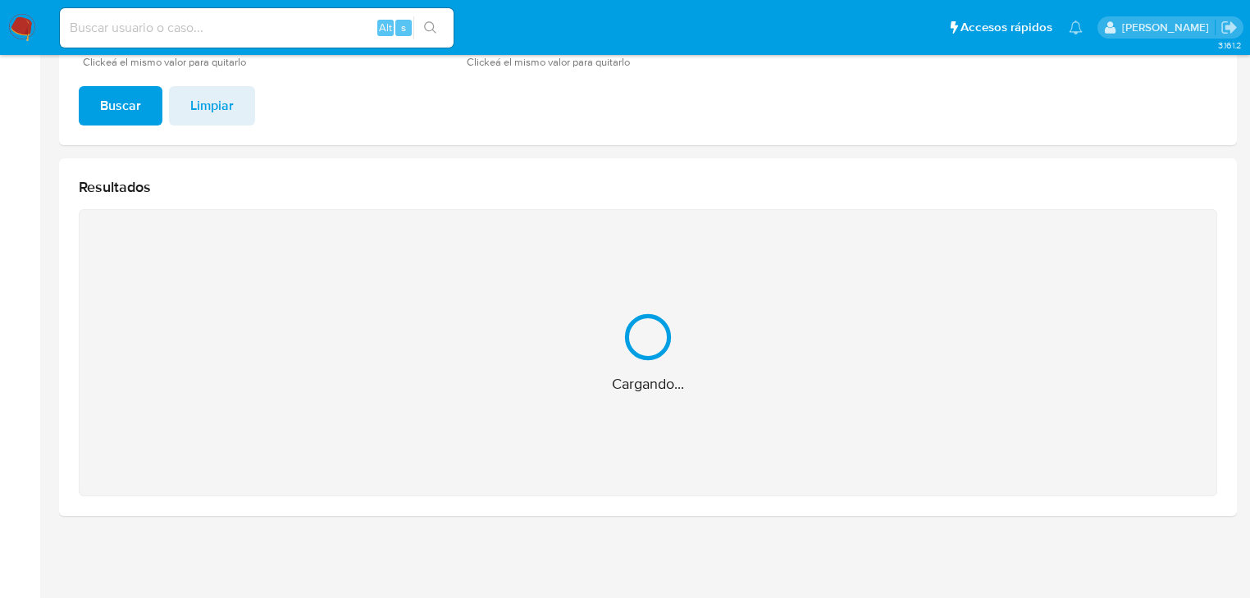
scroll to position [131, 0]
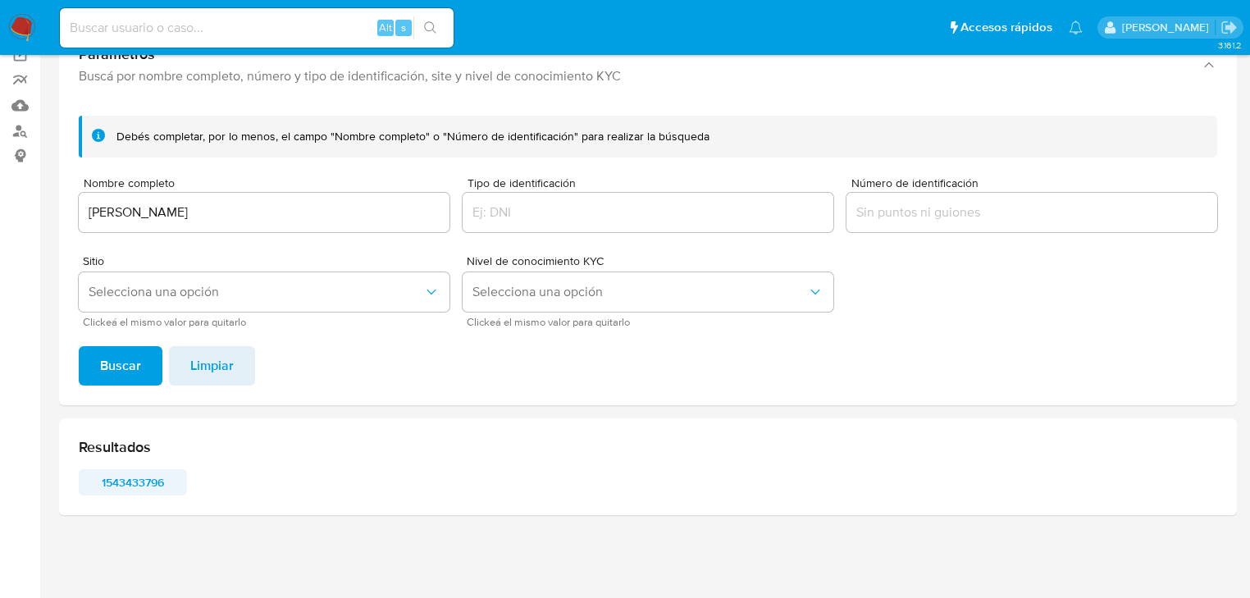
click at [144, 478] on span "1543433796" at bounding box center [132, 482] width 85 height 23
drag, startPoint x: 340, startPoint y: 223, endPoint x: 12, endPoint y: 226, distance: 327.4
click at [9, 224] on section "Bandeja Tablero Screening Búsqueda en Listas Watchlist Herramientas Operaciones…" at bounding box center [625, 233] width 1250 height 729
click at [267, 215] on input "LUIS REY COLLADO SALAS" at bounding box center [264, 212] width 371 height 21
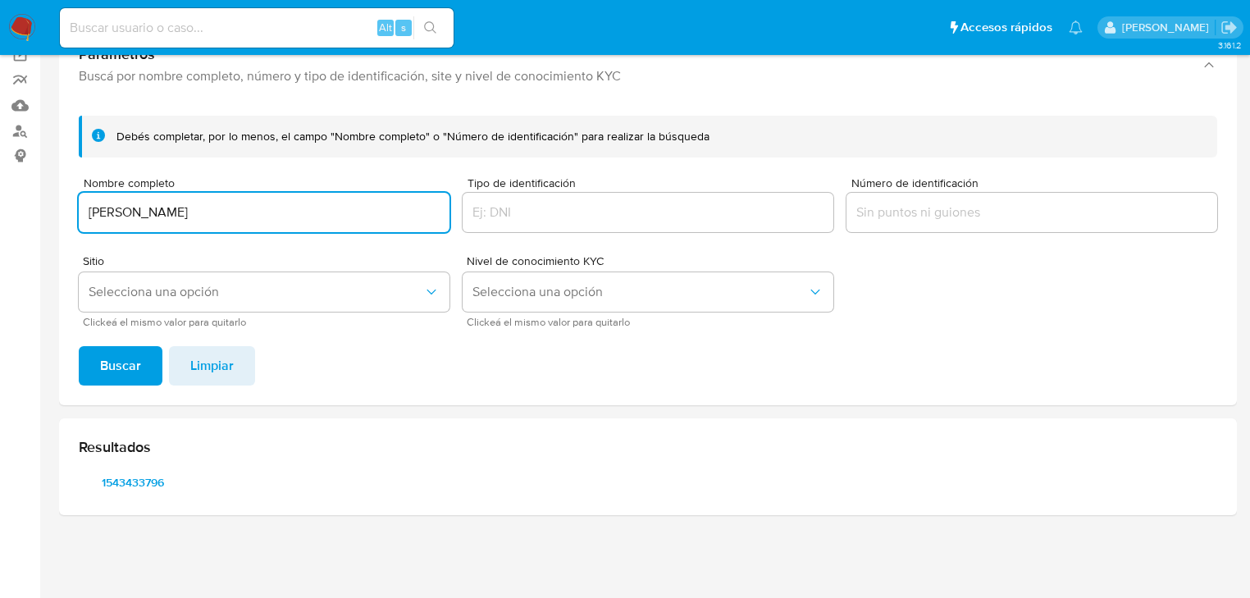
drag, startPoint x: 270, startPoint y: 215, endPoint x: 624, endPoint y: 66, distance: 383.9
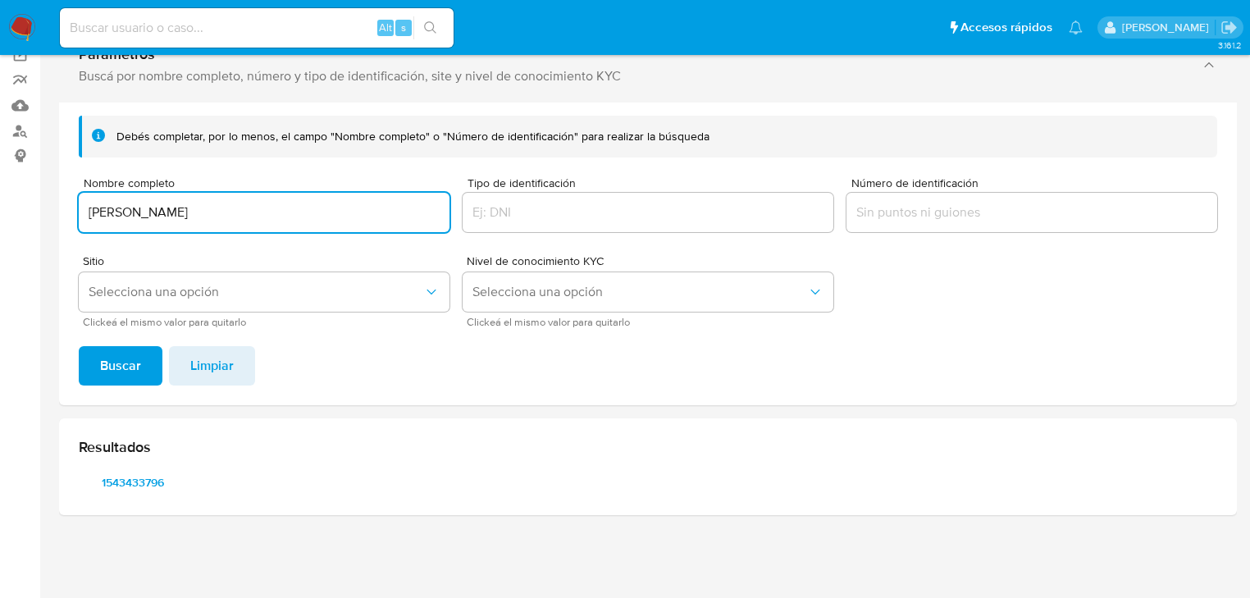
click at [73, 213] on div "Debés completar, por lo menos, el campo "Nombre completo" o "Número de identifi…" at bounding box center [648, 254] width 1178 height 303
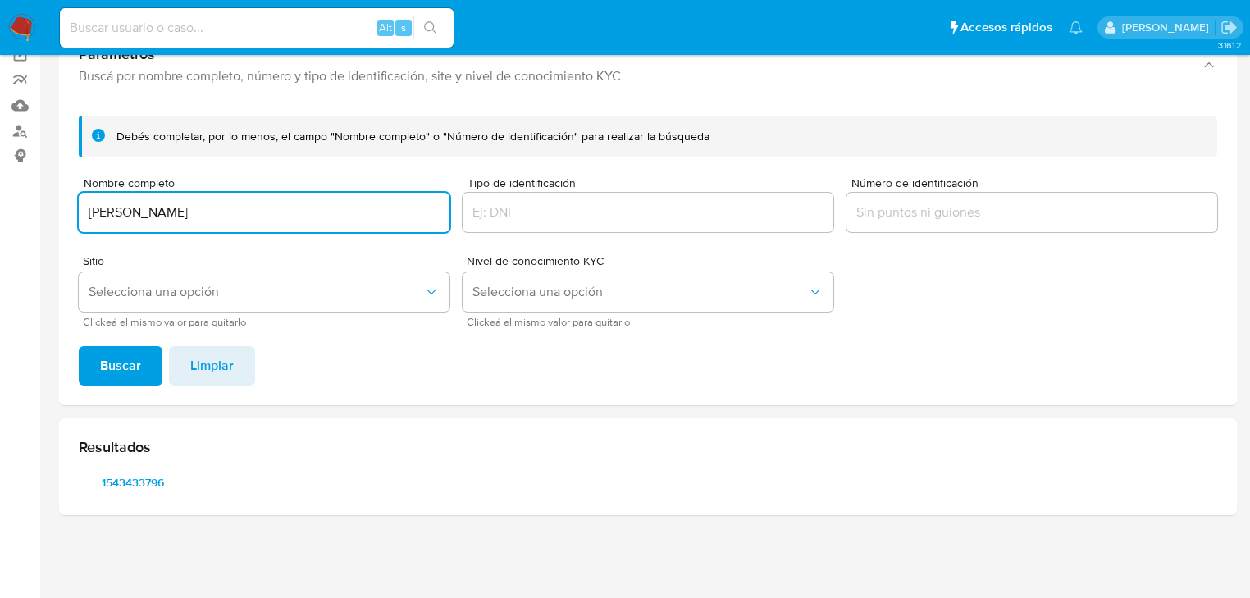
click at [305, 217] on input "LUIS REY COLLADO SALAS" at bounding box center [264, 212] width 371 height 21
drag, startPoint x: 322, startPoint y: 213, endPoint x: 85, endPoint y: 249, distance: 239.9
click at [4, 198] on section "Bandeja Tablero Screening Búsqueda en Listas Watchlist Herramientas Operaciones…" at bounding box center [625, 233] width 1250 height 729
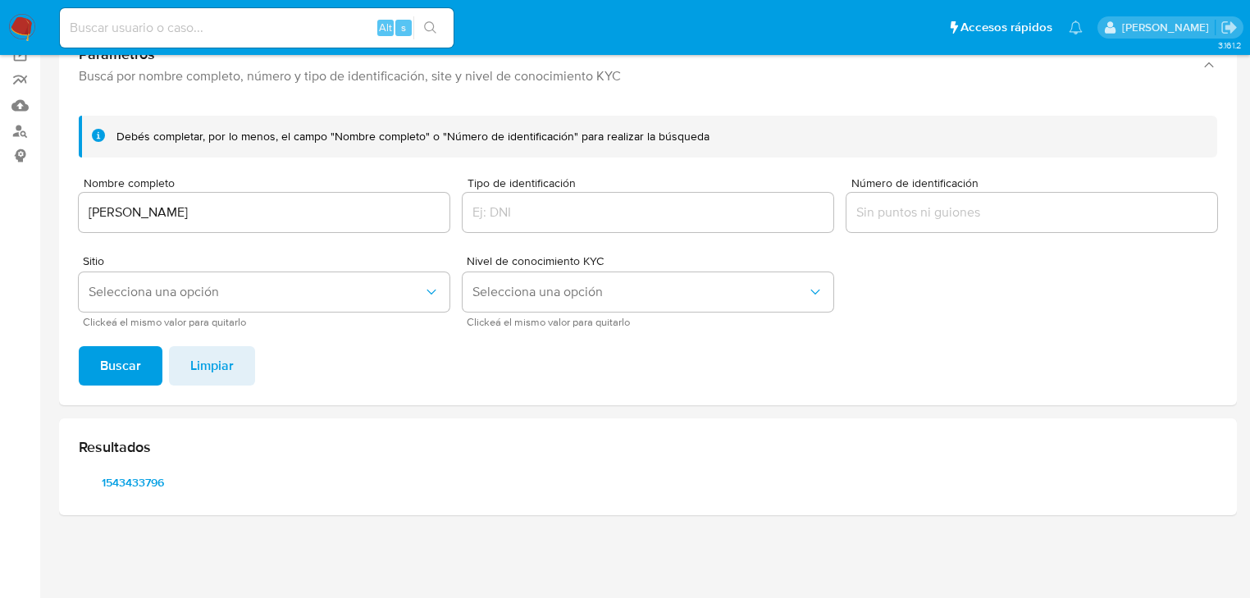
click at [262, 215] on input "LUIS REY COLLADO SALAS" at bounding box center [264, 212] width 371 height 21
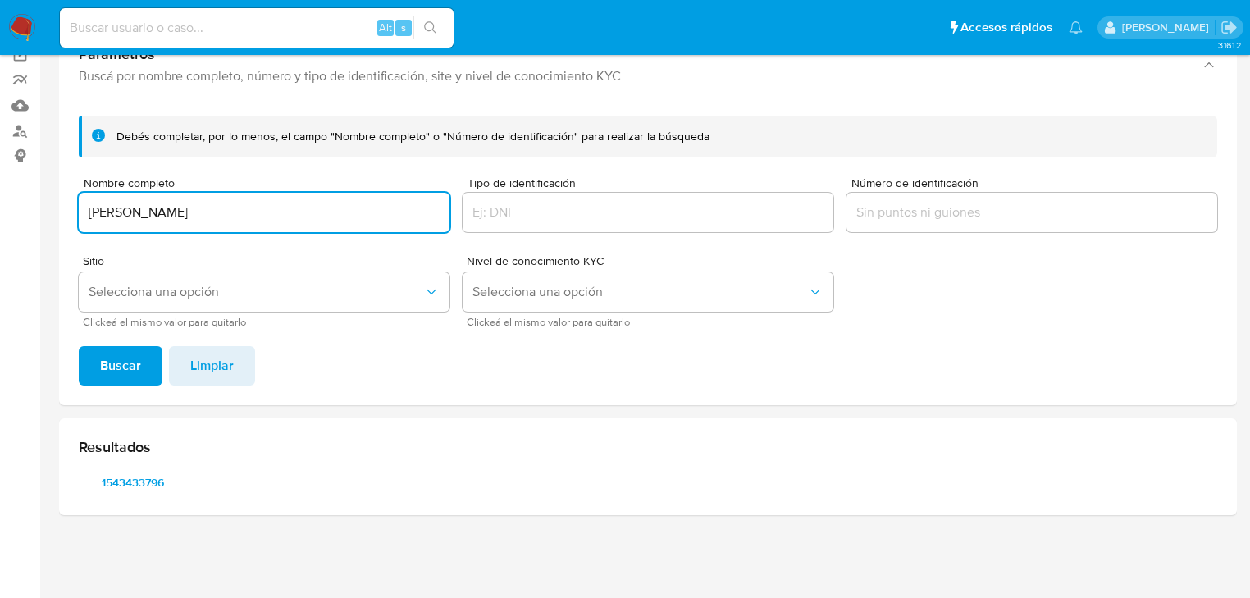
drag, startPoint x: 220, startPoint y: 213, endPoint x: 139, endPoint y: 292, distance: 112.6
click at [54, 213] on main "3.161.2" at bounding box center [625, 233] width 1250 height 729
paste input "DAVID FUENTES VELAZQUEZ"
type input "DAVID FUENTES VELAZQUEZ"
click at [131, 362] on span "Buscar" at bounding box center [120, 366] width 41 height 36
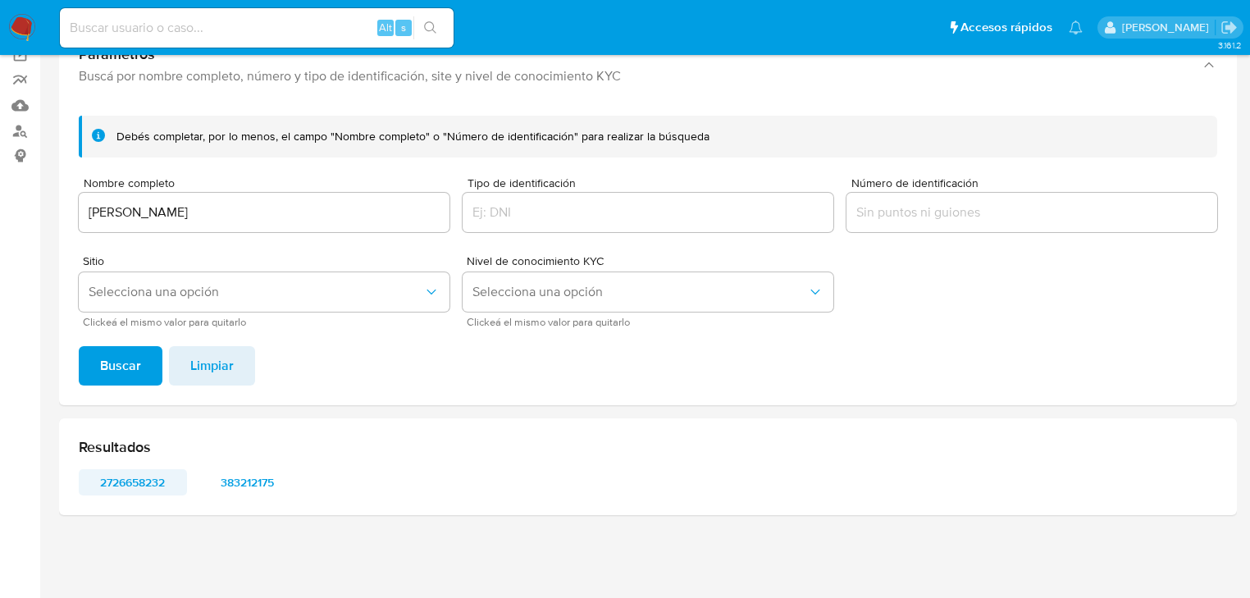
click at [152, 479] on span "2726658232" at bounding box center [132, 482] width 85 height 23
click at [258, 484] on span "383212175" at bounding box center [247, 482] width 85 height 23
click at [13, 25] on img at bounding box center [22, 28] width 28 height 28
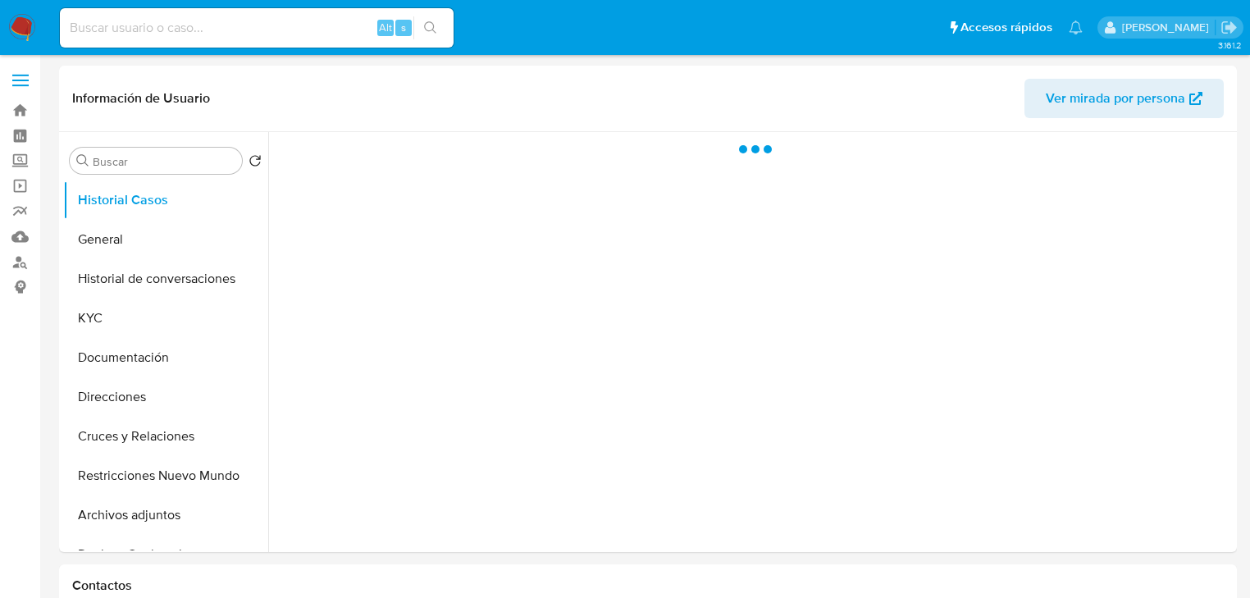
select select "10"
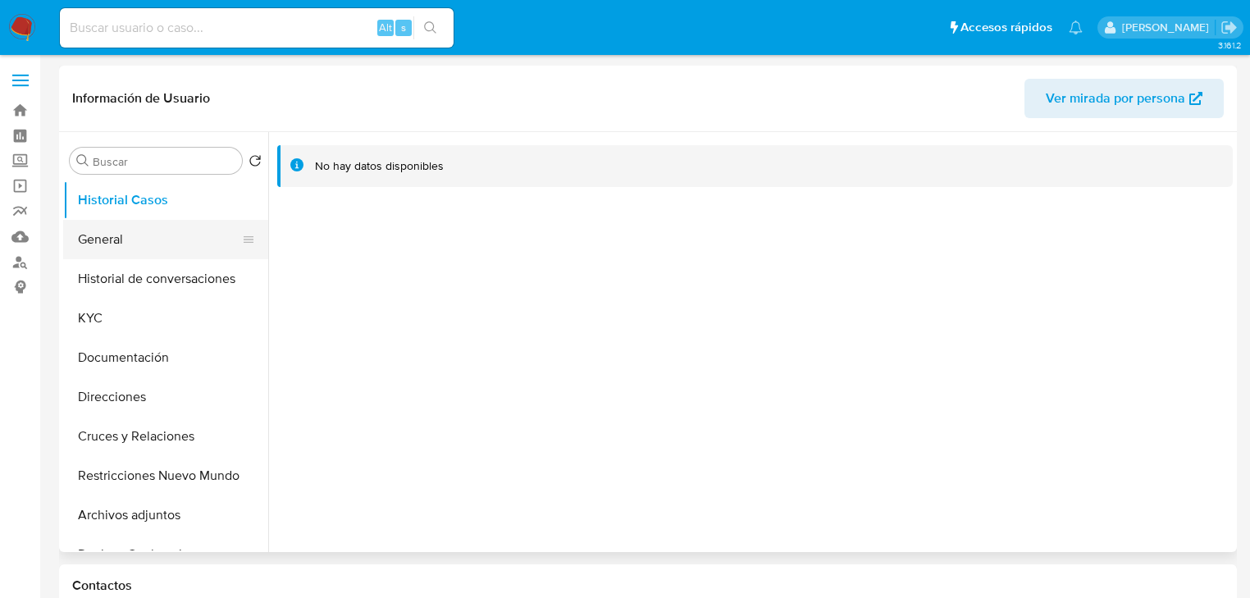
click at [105, 226] on button "General" at bounding box center [159, 239] width 192 height 39
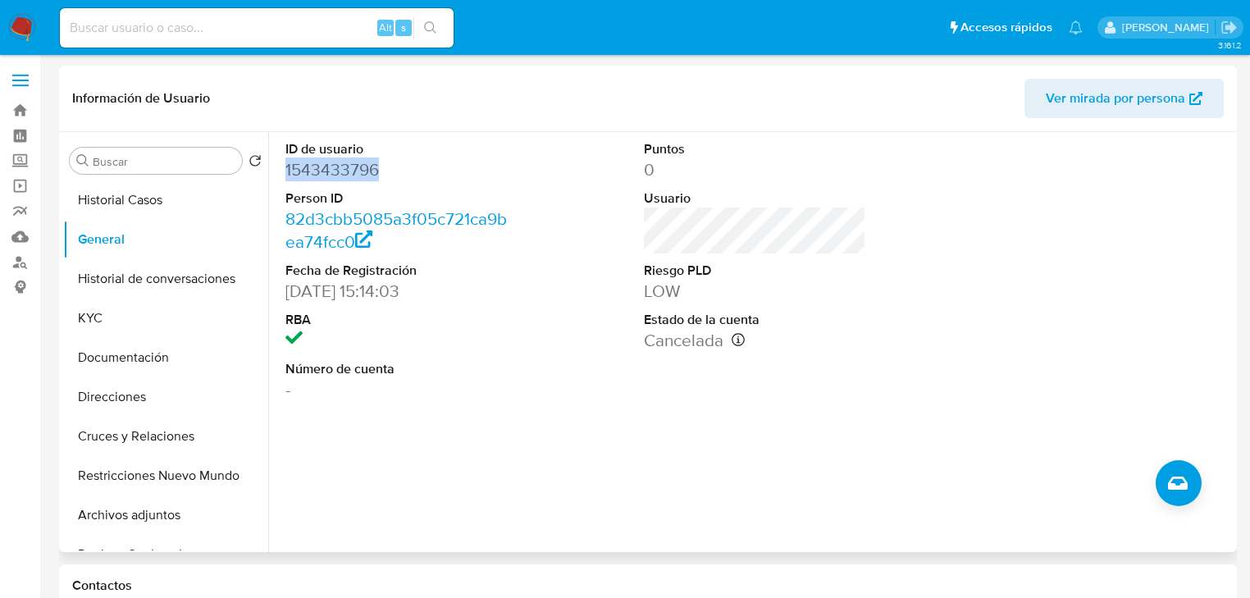
drag, startPoint x: 412, startPoint y: 164, endPoint x: 269, endPoint y: 164, distance: 142.8
click at [269, 164] on div "ID de usuario 1543433796 Person ID 82d3cbb5085a3f05c721ca9bea74fcc0 Fecha de Re…" at bounding box center [750, 342] width 965 height 420
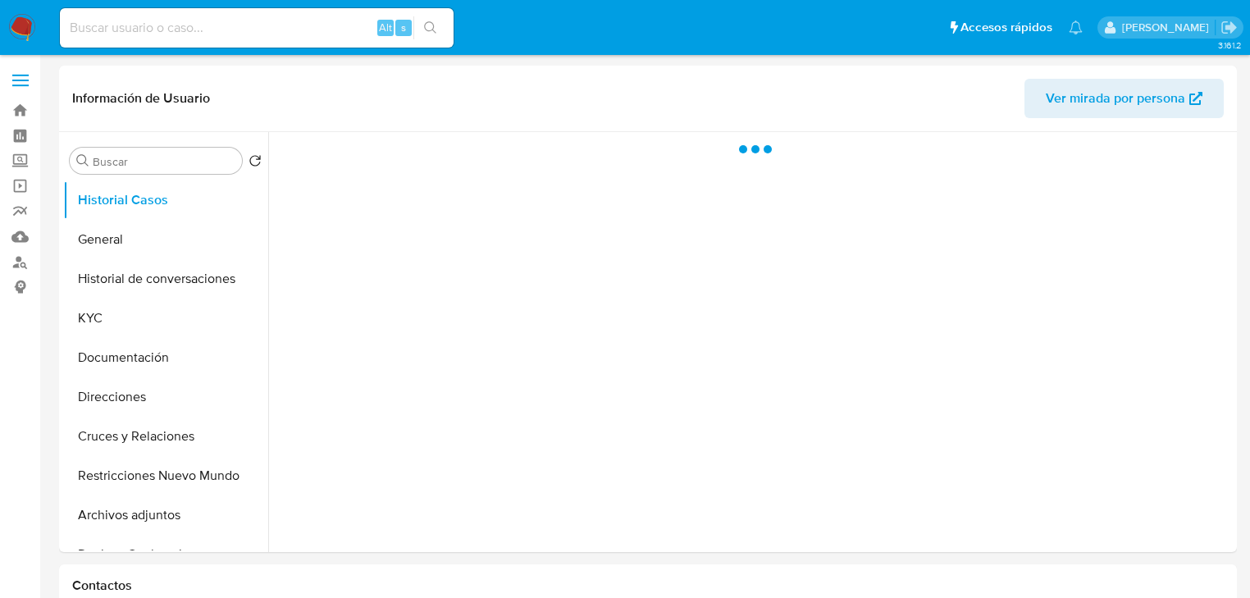
select select "10"
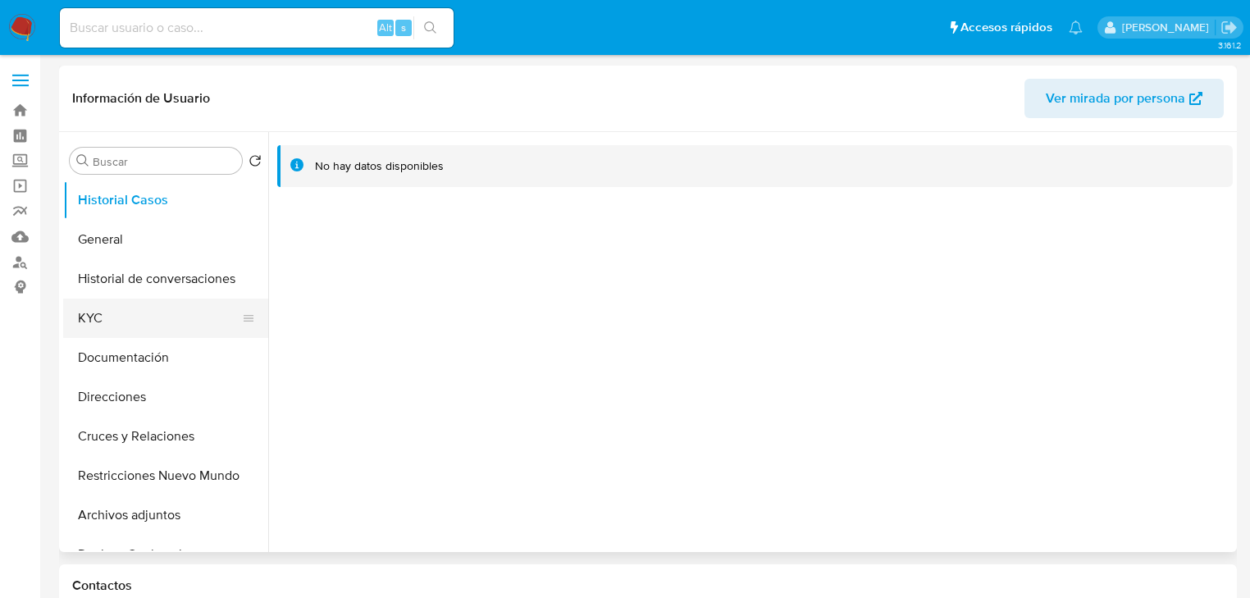
click at [123, 325] on button "KYC" at bounding box center [159, 318] width 192 height 39
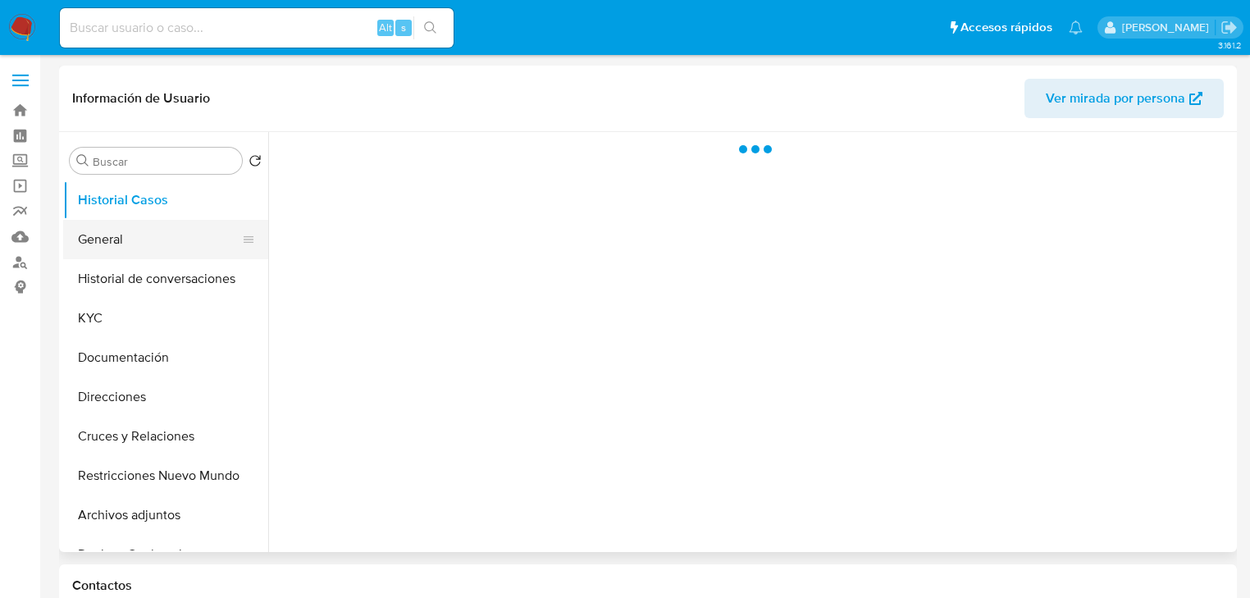
click at [107, 245] on button "General" at bounding box center [159, 239] width 192 height 39
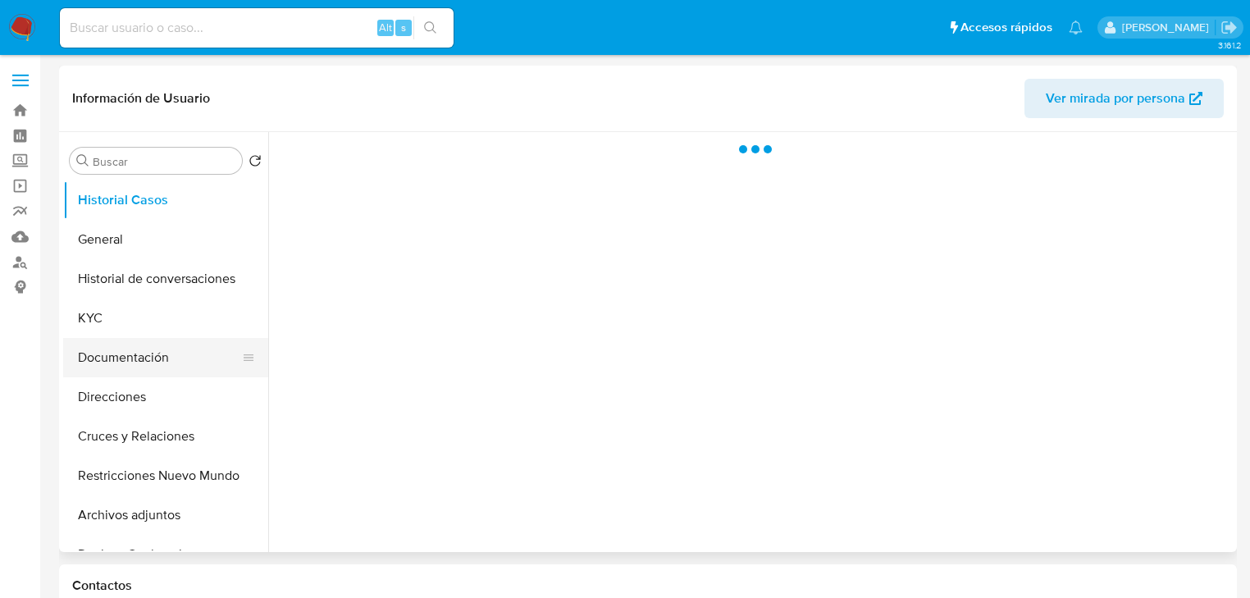
select select "10"
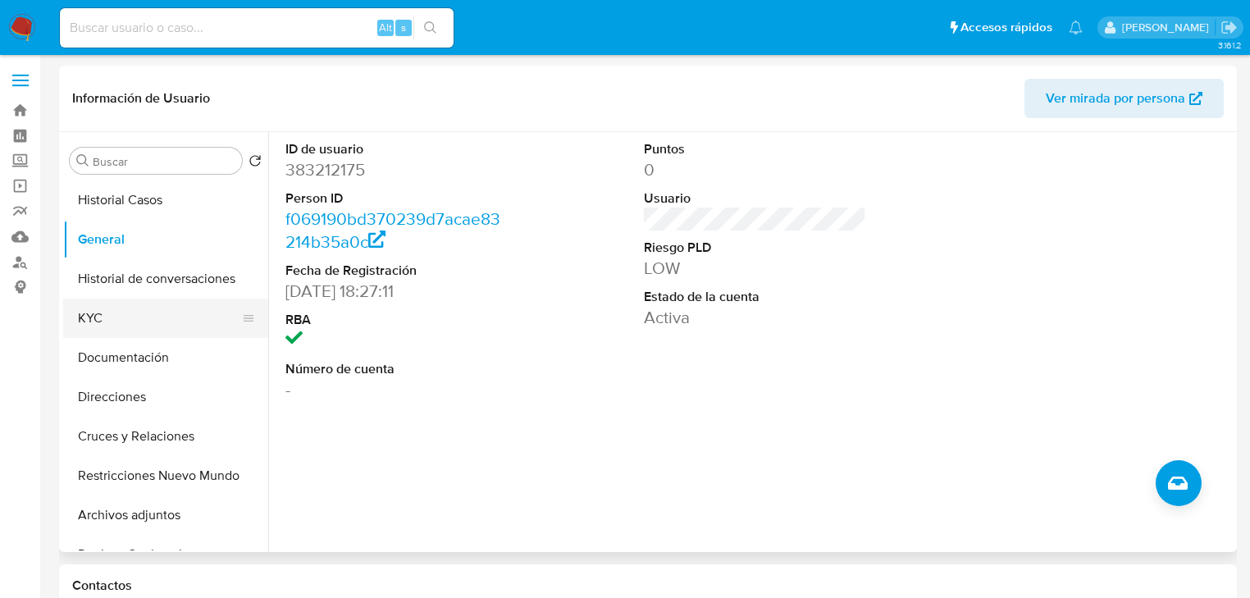
click at [97, 322] on button "KYC" at bounding box center [159, 318] width 192 height 39
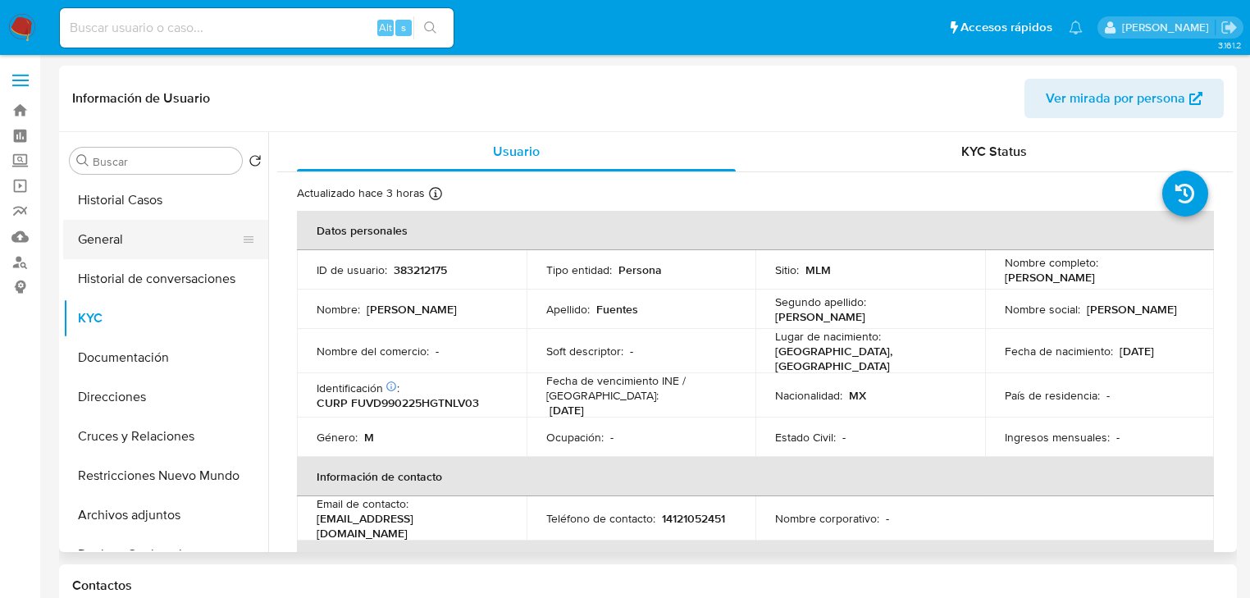
click at [117, 243] on button "General" at bounding box center [159, 239] width 192 height 39
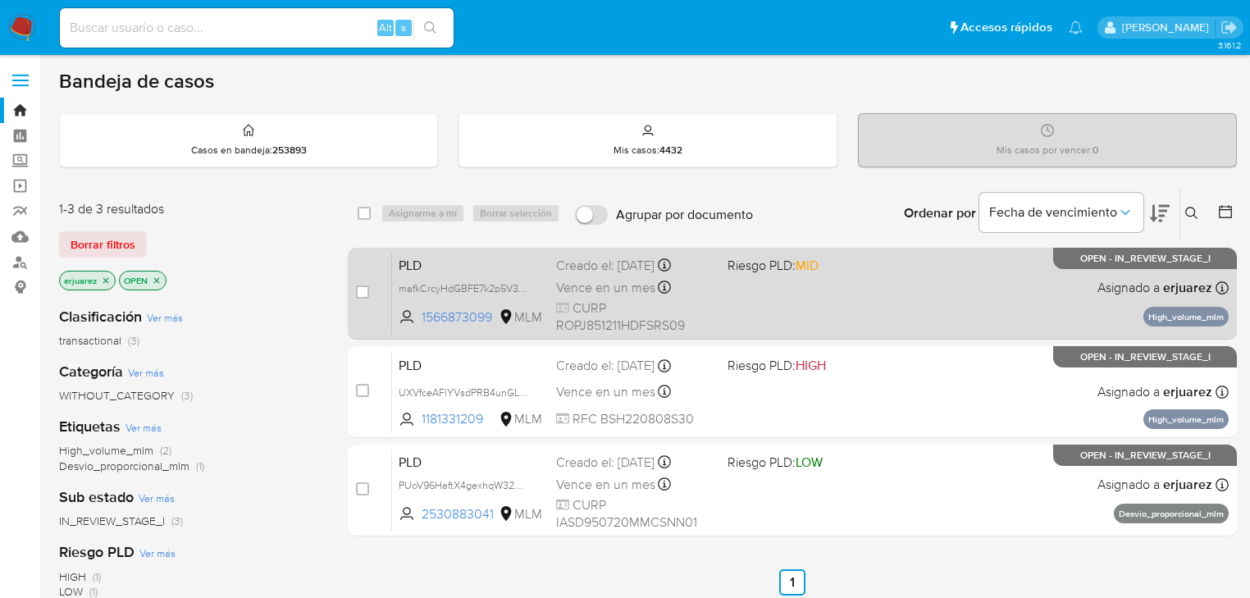
click at [850, 318] on div "PLD mafkCrcyHdGBFE7k2p5V3xid 1566873099 MLM Riesgo PLD: MID Creado el: [DATE] C…" at bounding box center [810, 293] width 837 height 83
click at [711, 295] on div "Vence en un mes Vence el 11/11/2025 02:15:59" at bounding box center [635, 288] width 158 height 22
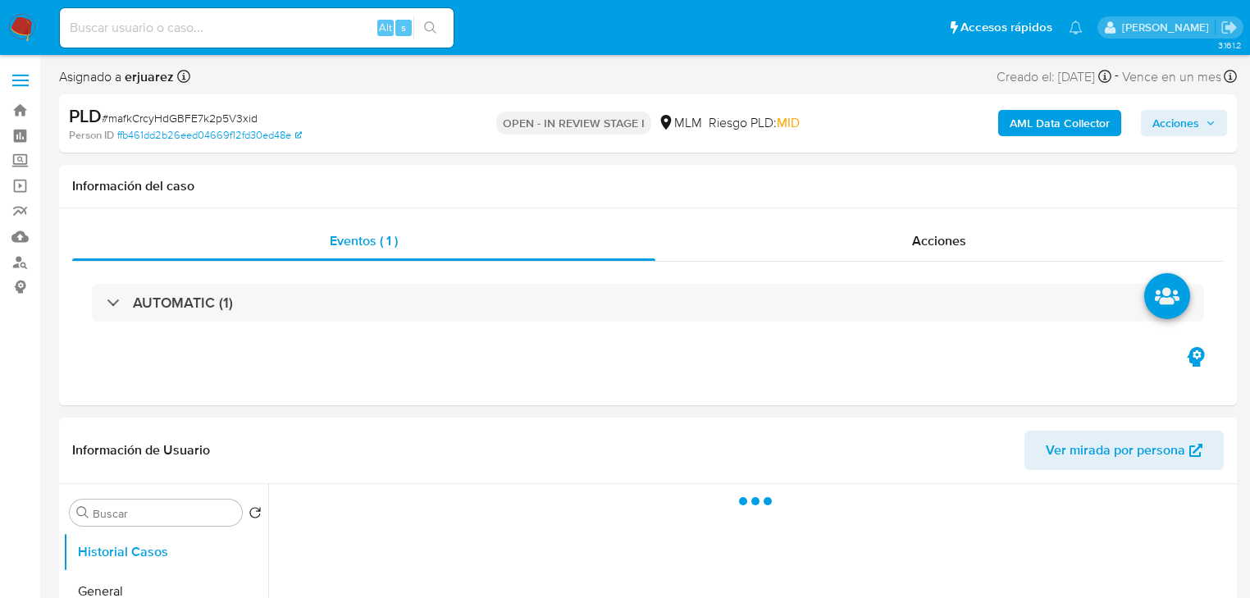
select select "10"
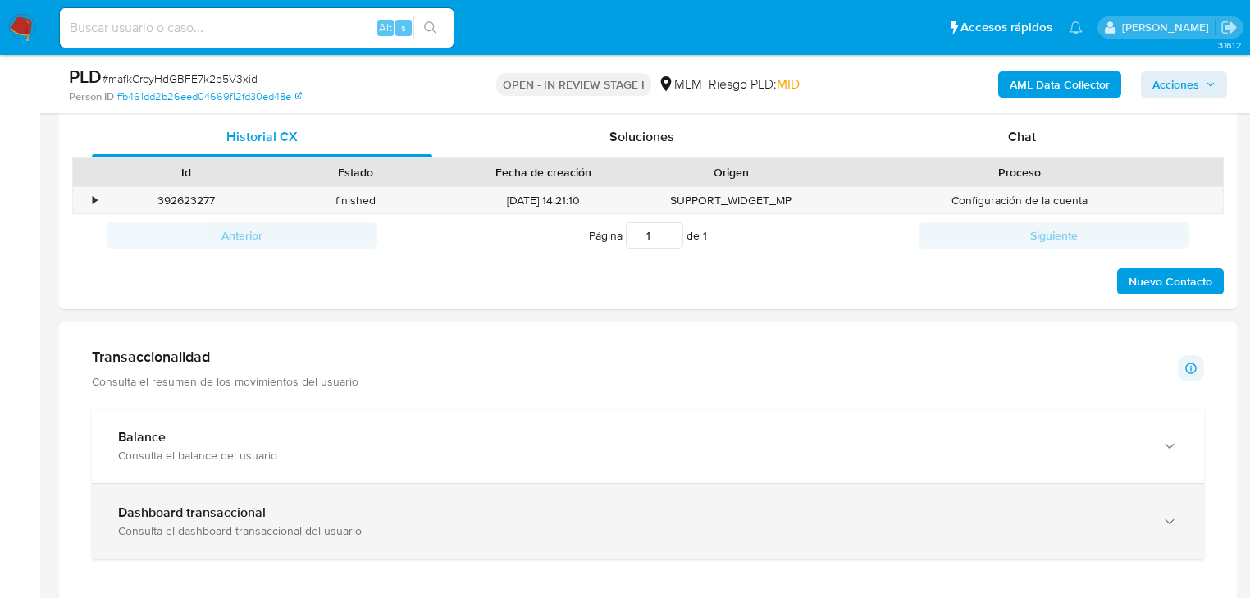
scroll to position [919, 0]
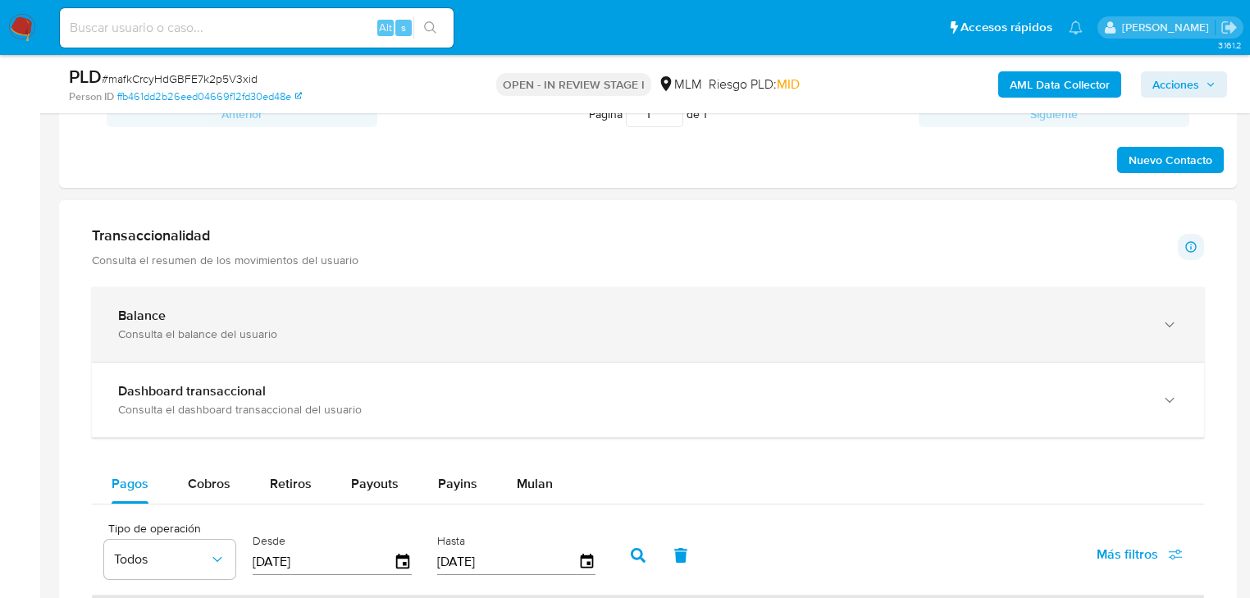
click at [218, 300] on div "Balance Consulta el balance del usuario" at bounding box center [648, 324] width 1113 height 75
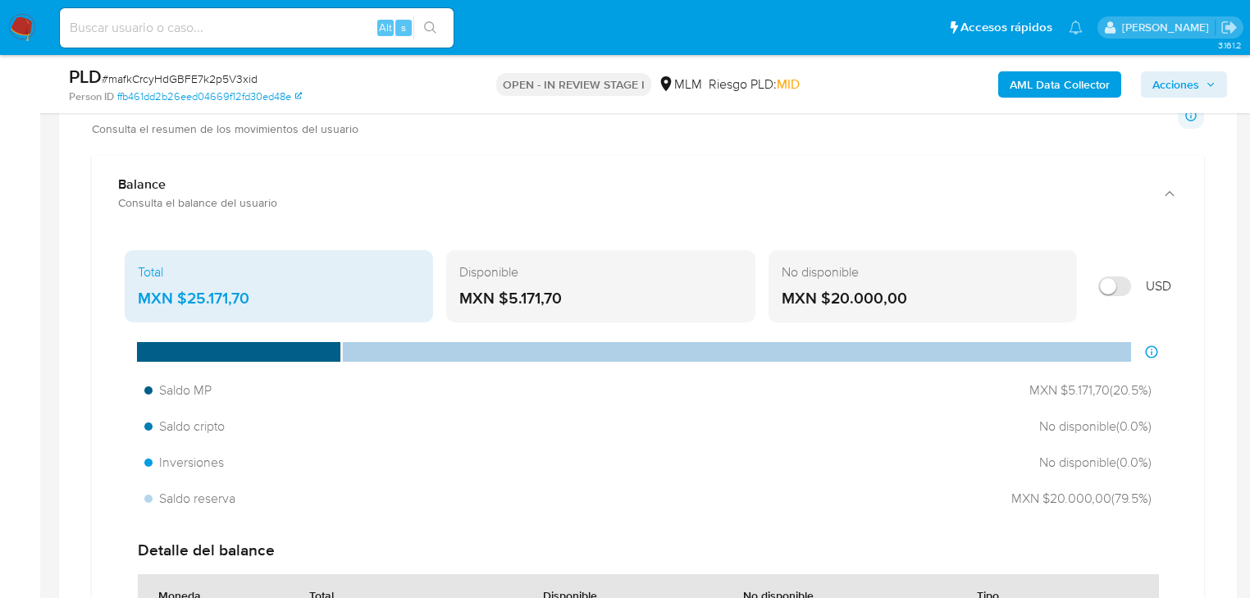
scroll to position [985, 0]
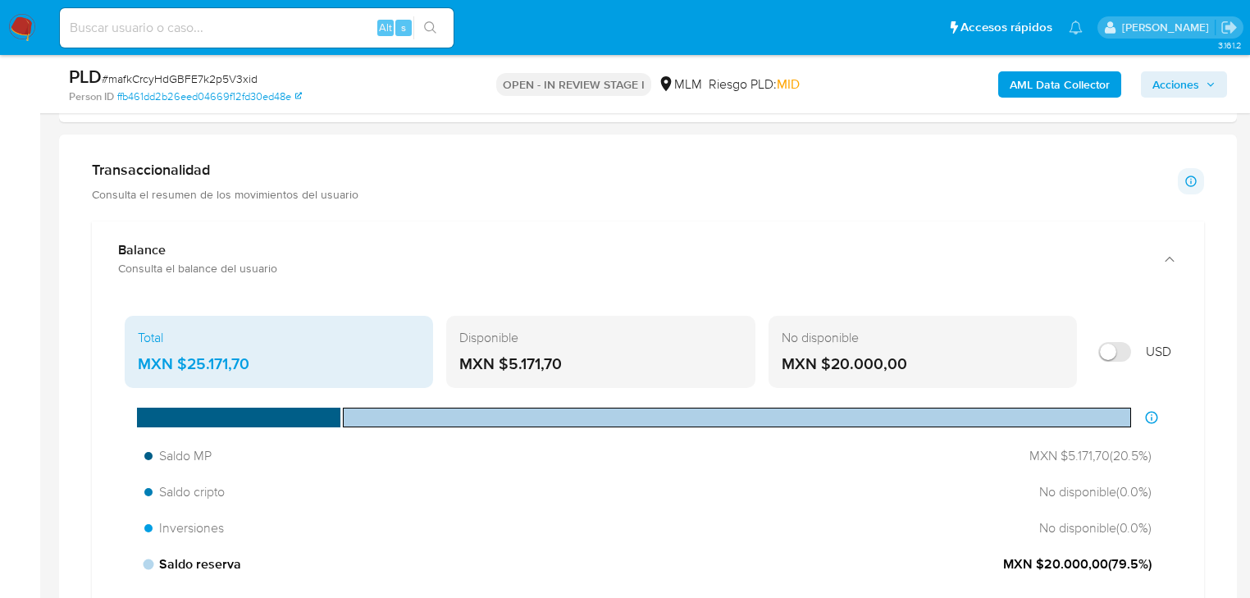
click at [671, 562] on div "Saldo reserva MXN $20.000,00 ( 79.5 %)" at bounding box center [648, 564] width 1021 height 31
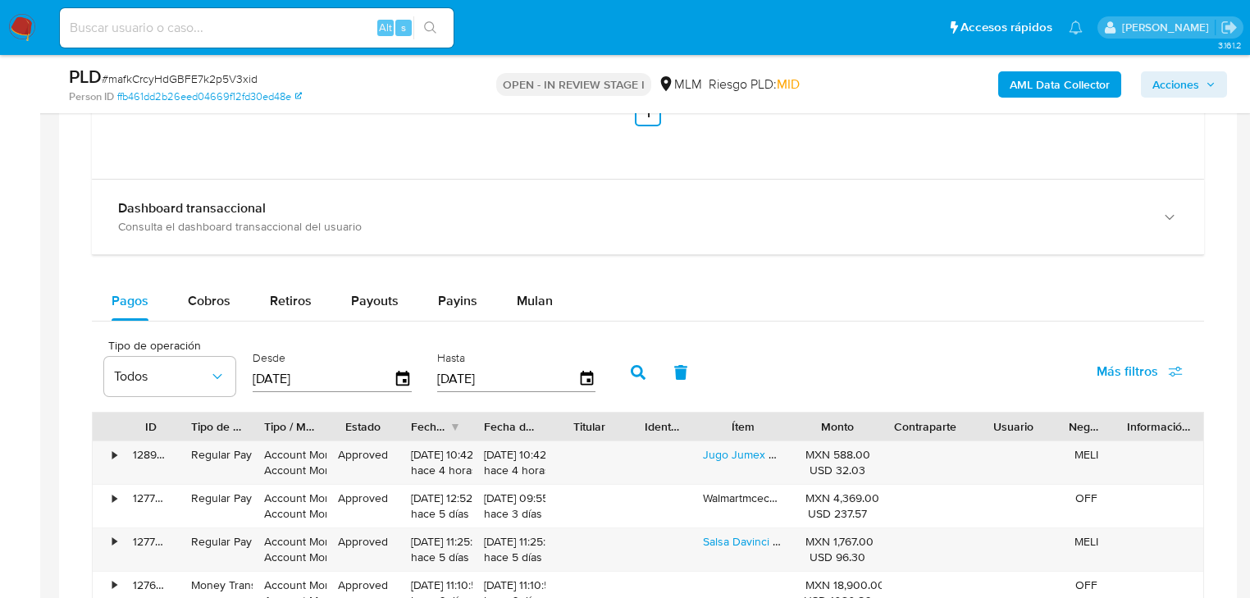
scroll to position [1707, 0]
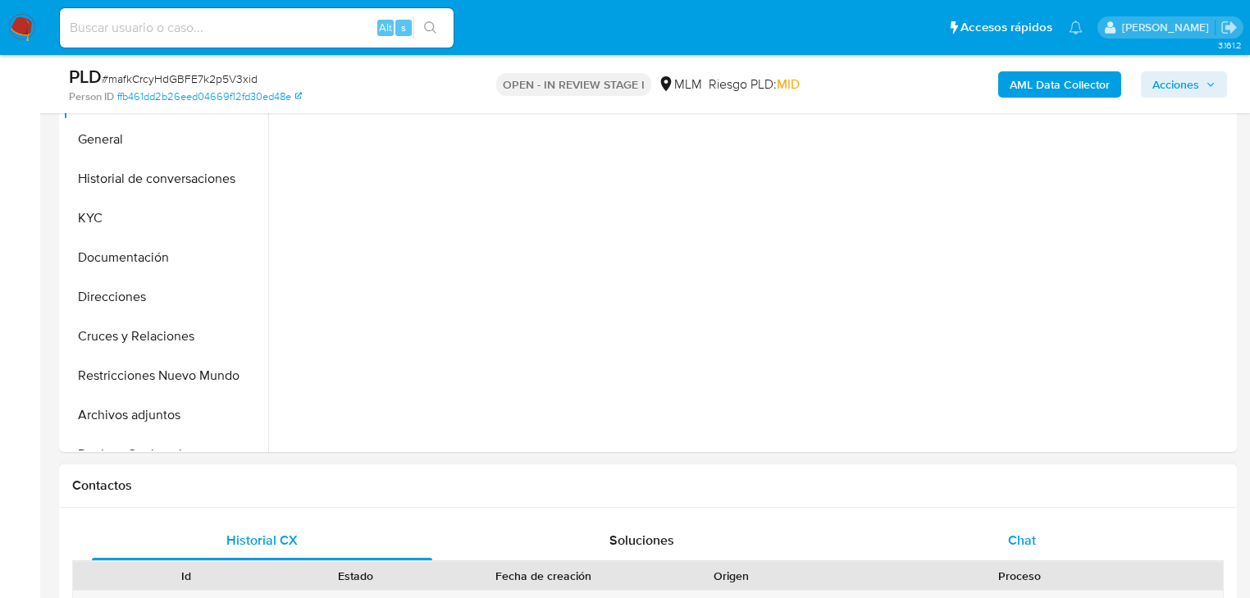
select select "10"
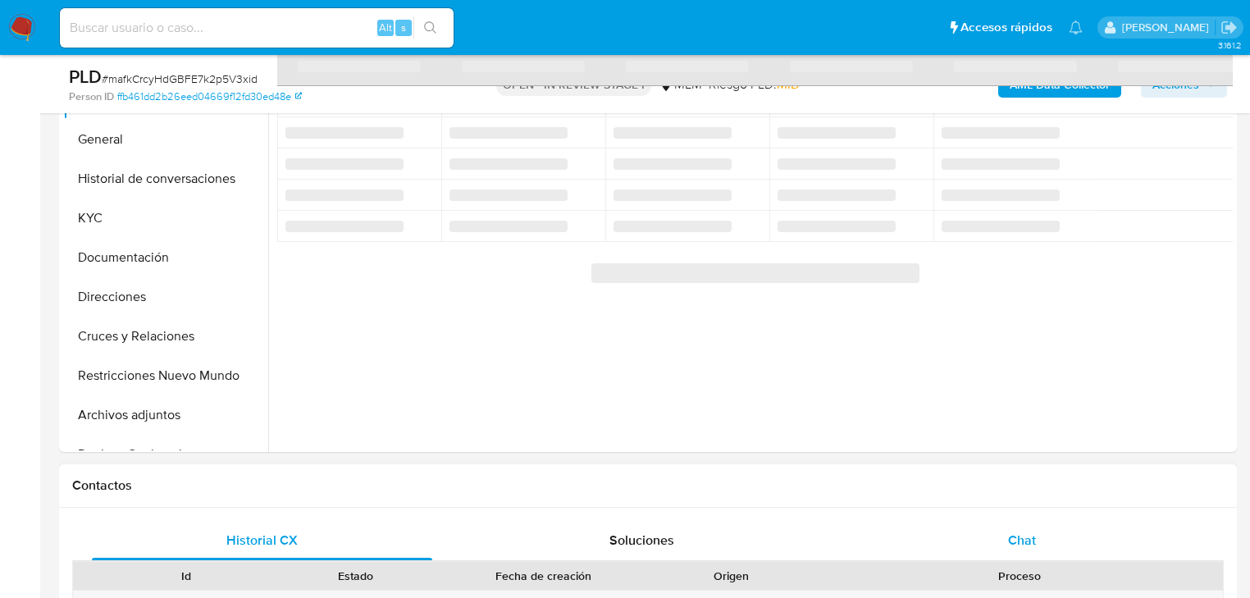
click at [1007, 537] on div "Chat" at bounding box center [1022, 540] width 341 height 39
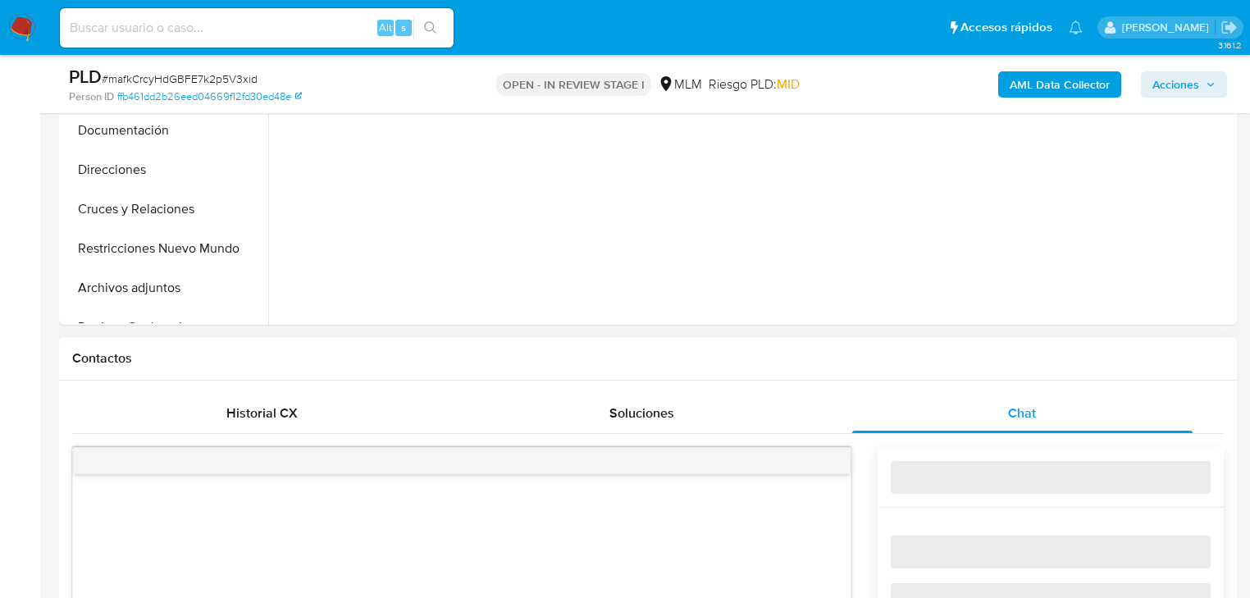
scroll to position [788, 0]
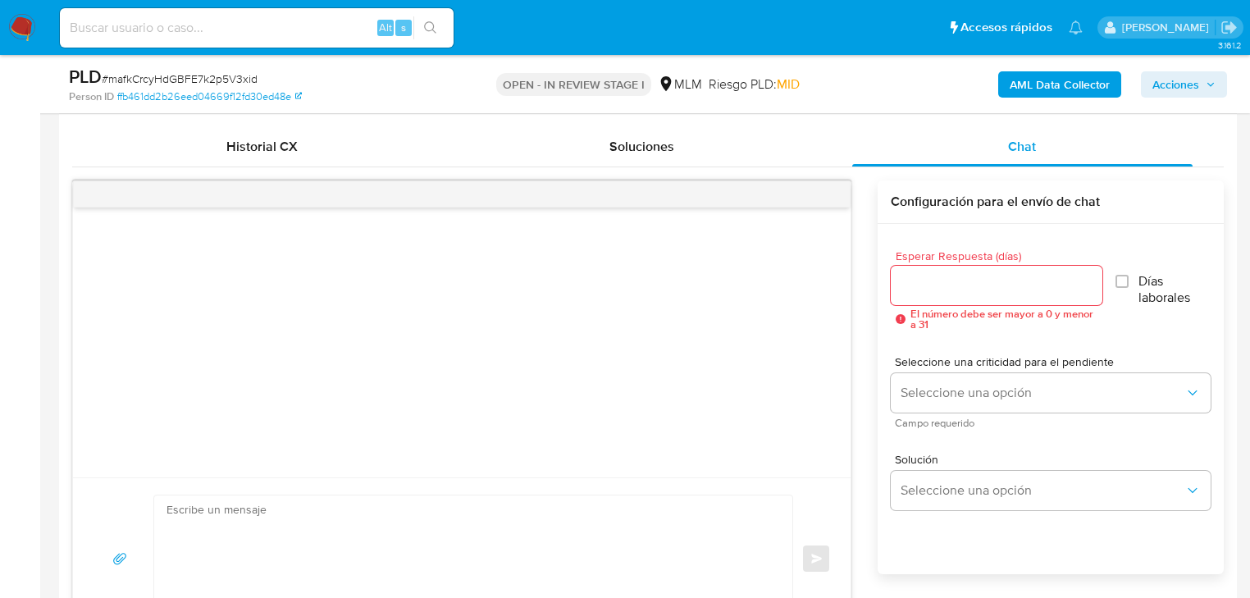
click at [948, 284] on input "Esperar Respuesta (días)" at bounding box center [997, 285] width 212 height 21
type input "3"
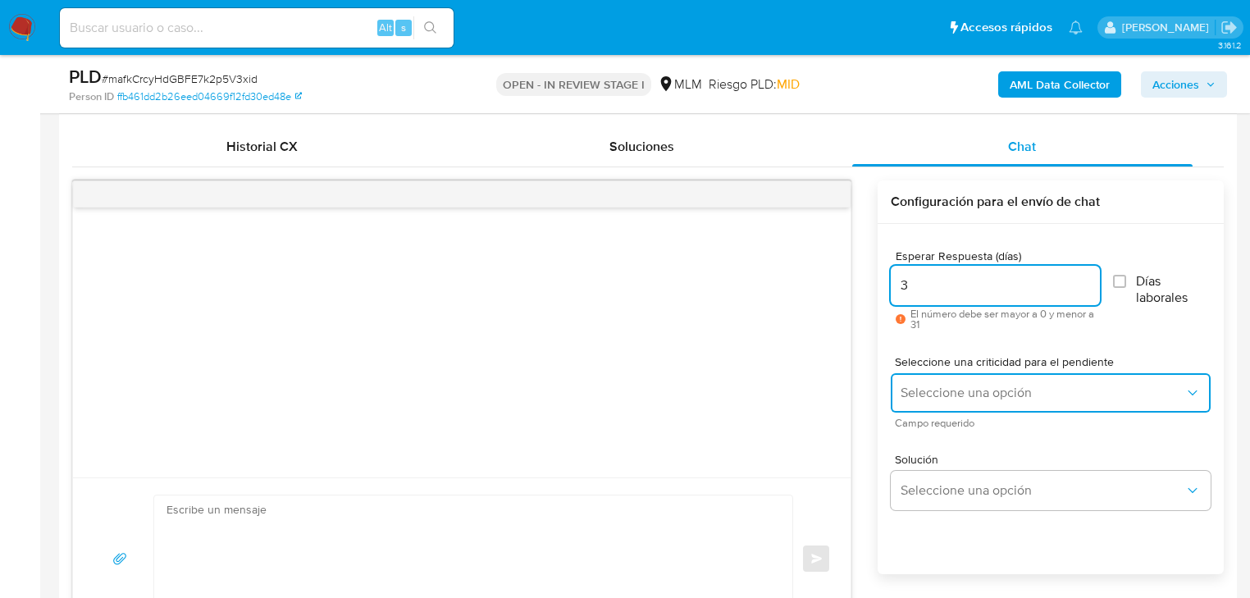
click at [944, 403] on button "Seleccione una opción" at bounding box center [1051, 392] width 320 height 39
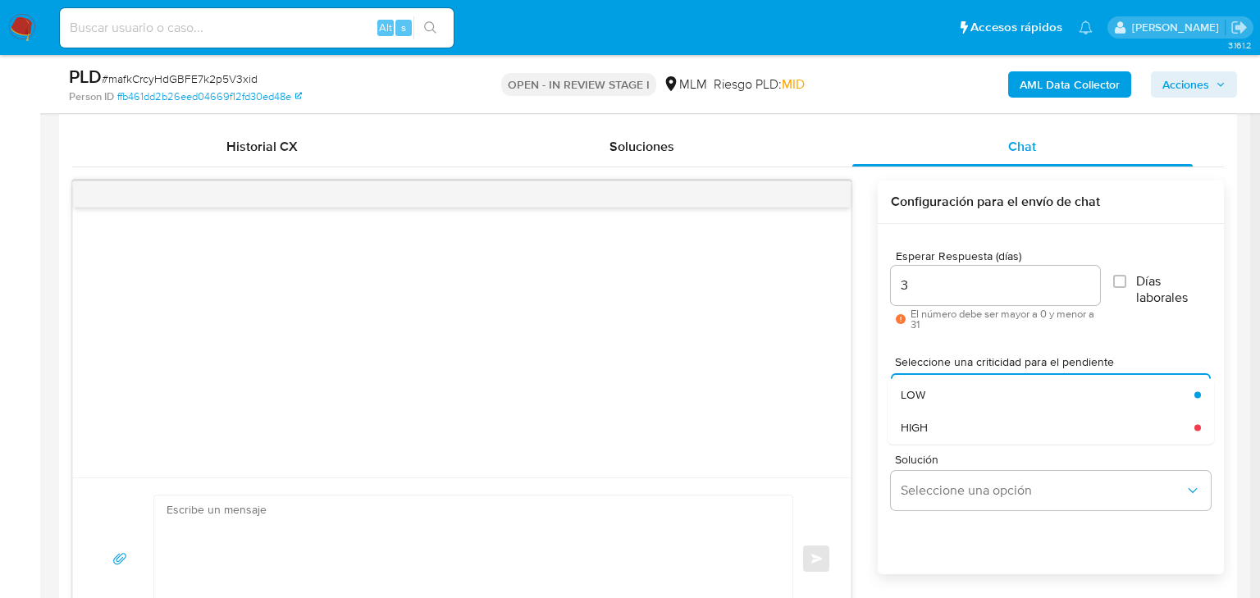
click at [1011, 420] on div "HIGH" at bounding box center [1043, 427] width 284 height 33
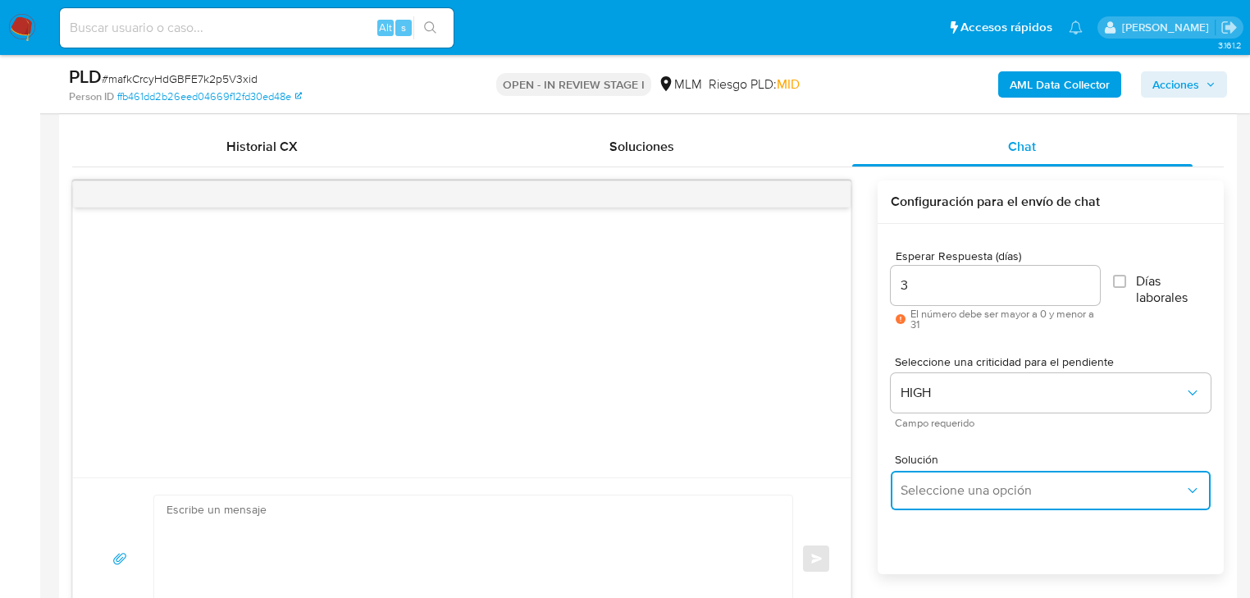
drag, startPoint x: 1012, startPoint y: 487, endPoint x: 1127, endPoint y: 473, distance: 115.0
click at [1024, 490] on span "Seleccione una opción" at bounding box center [1043, 490] width 284 height 16
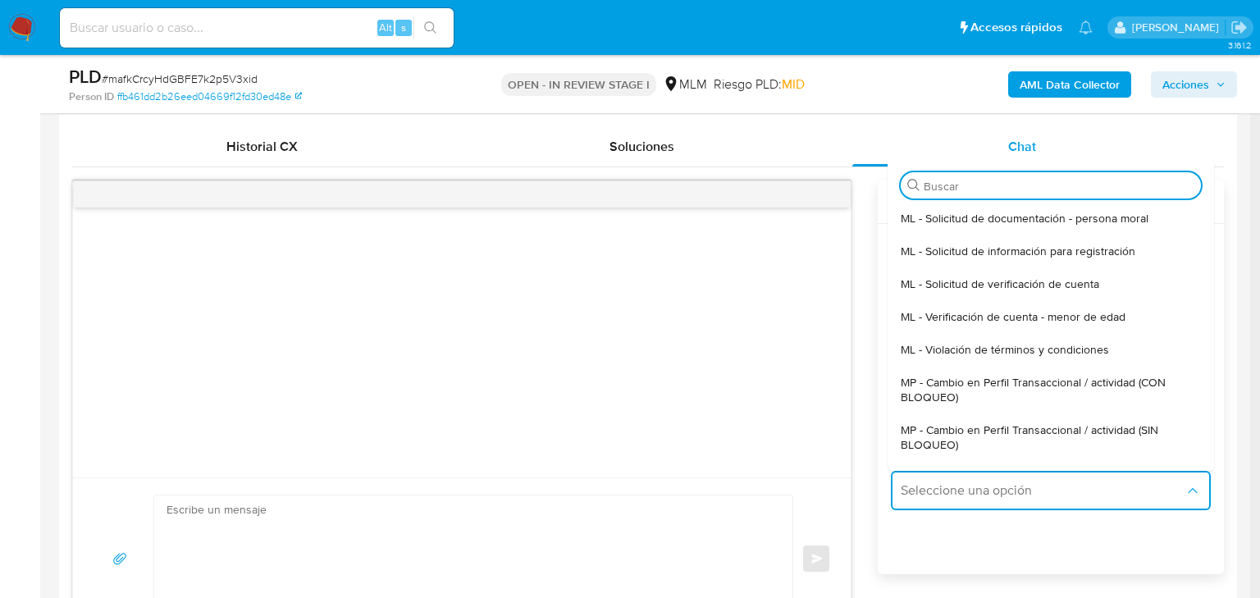
click at [1120, 427] on span "MP - Cambio en Perfil Transaccional / actividad (SIN BLOQUEO)" at bounding box center [1046, 438] width 290 height 30
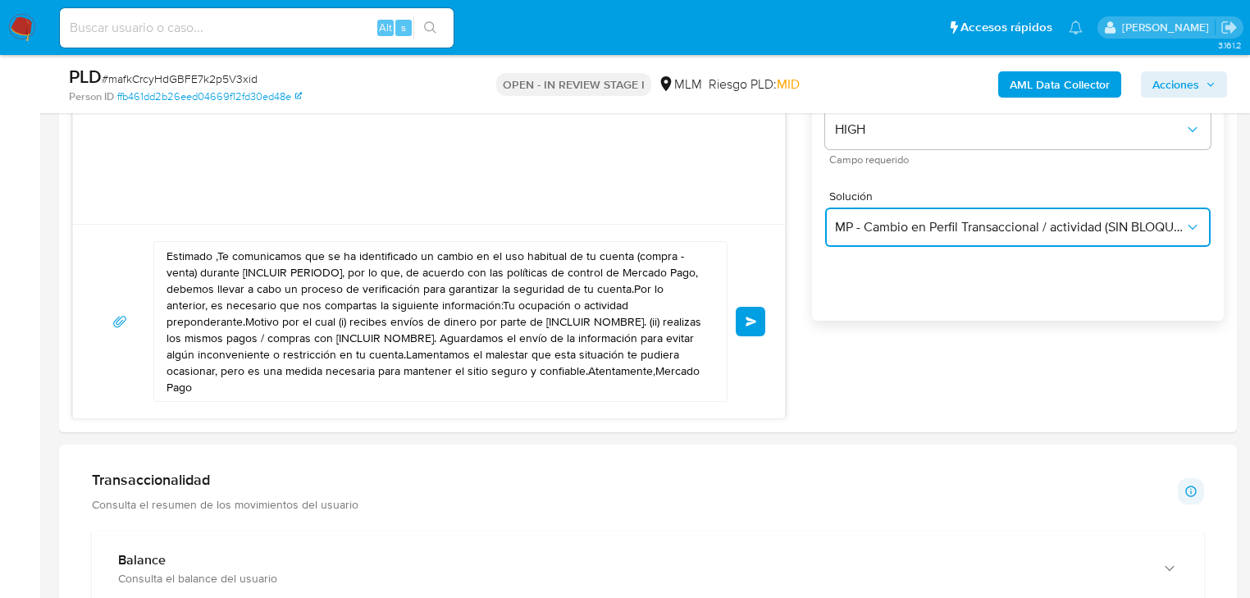
scroll to position [1050, 0]
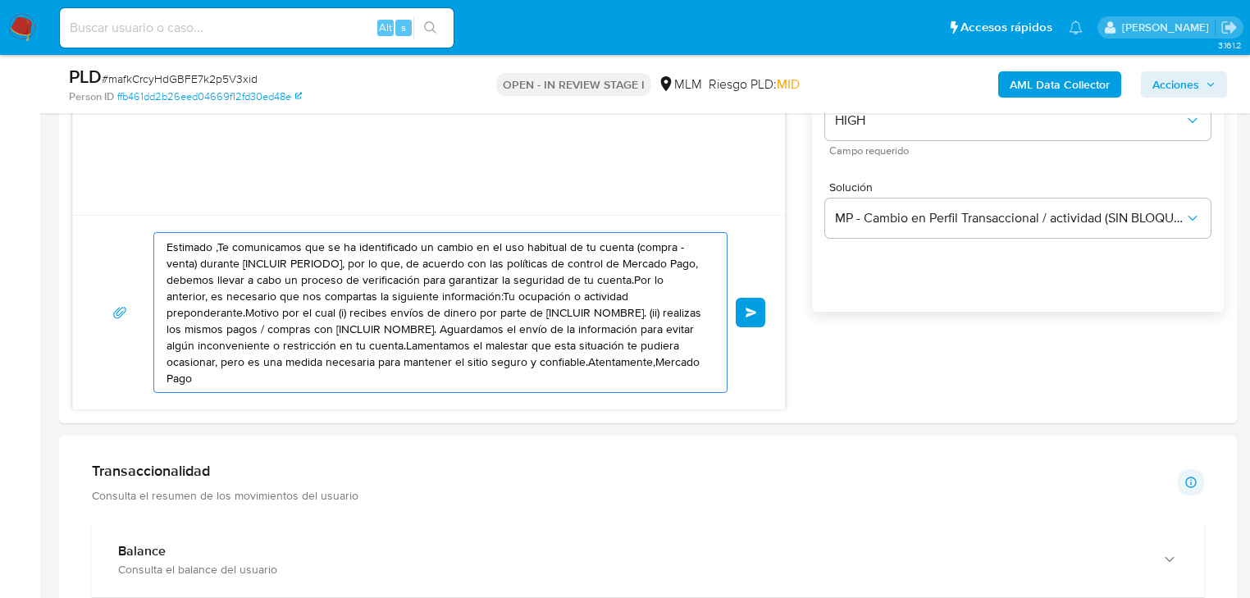
drag, startPoint x: 623, startPoint y: 363, endPoint x: 14, endPoint y: 144, distance: 647.0
paste textarea "José Javier se ha identificado un cambio en el uso habitual de tu cuenta para g…"
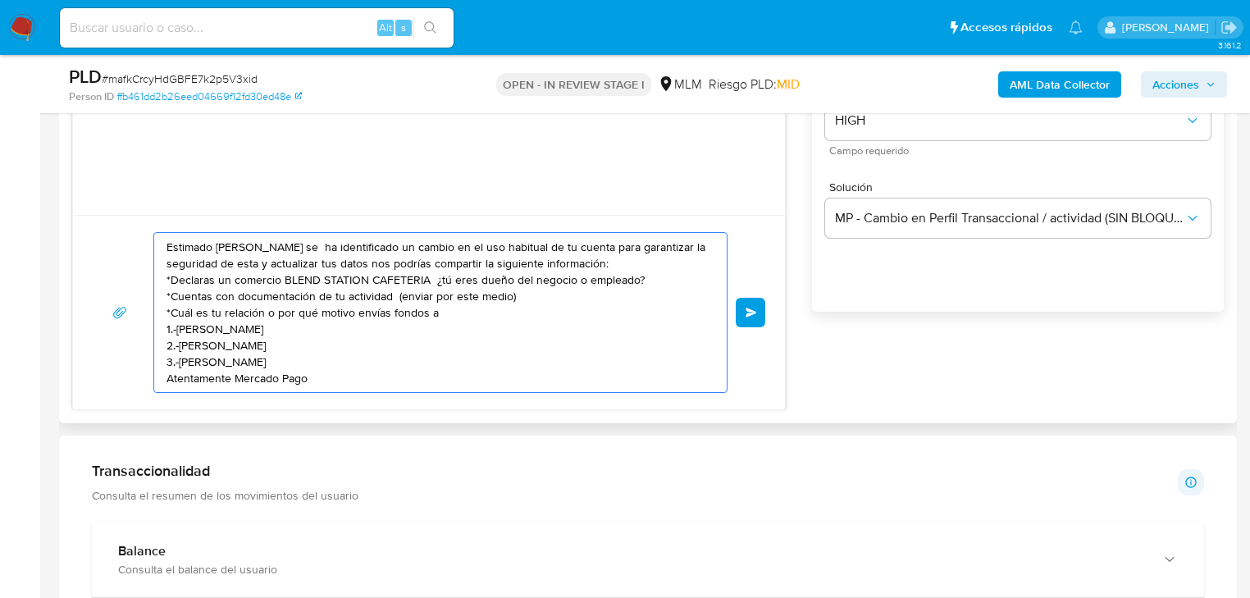
drag, startPoint x: 437, startPoint y: 356, endPoint x: 155, endPoint y: 230, distance: 308.5
click at [155, 230] on div "Estimado José Javier se ha identificado un cambio en el uso habitual de tu cuen…" at bounding box center [429, 312] width 712 height 194
click at [448, 344] on textarea "Estimado José Javier se ha identificado un cambio en el uso habitual de tu cuen…" at bounding box center [437, 312] width 540 height 159
drag, startPoint x: 359, startPoint y: 372, endPoint x: 131, endPoint y: 236, distance: 264.5
click at [131, 236] on div "Estimado José Javier se ha identificado un cambio en el uso habitual de tu cuen…" at bounding box center [429, 312] width 673 height 161
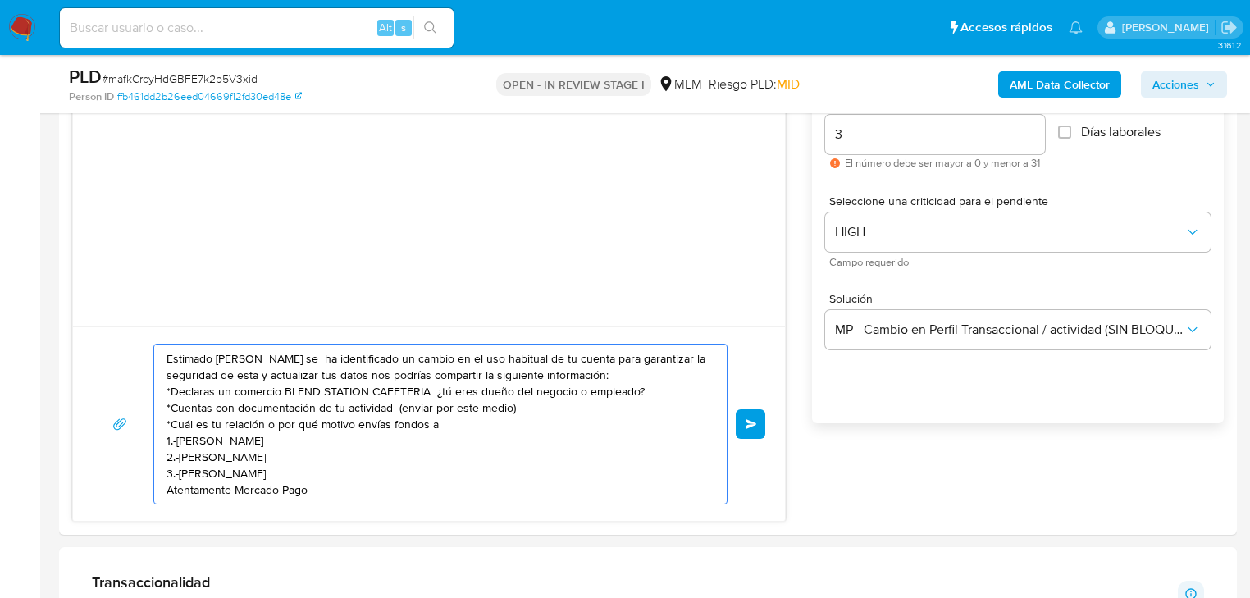
scroll to position [853, 0]
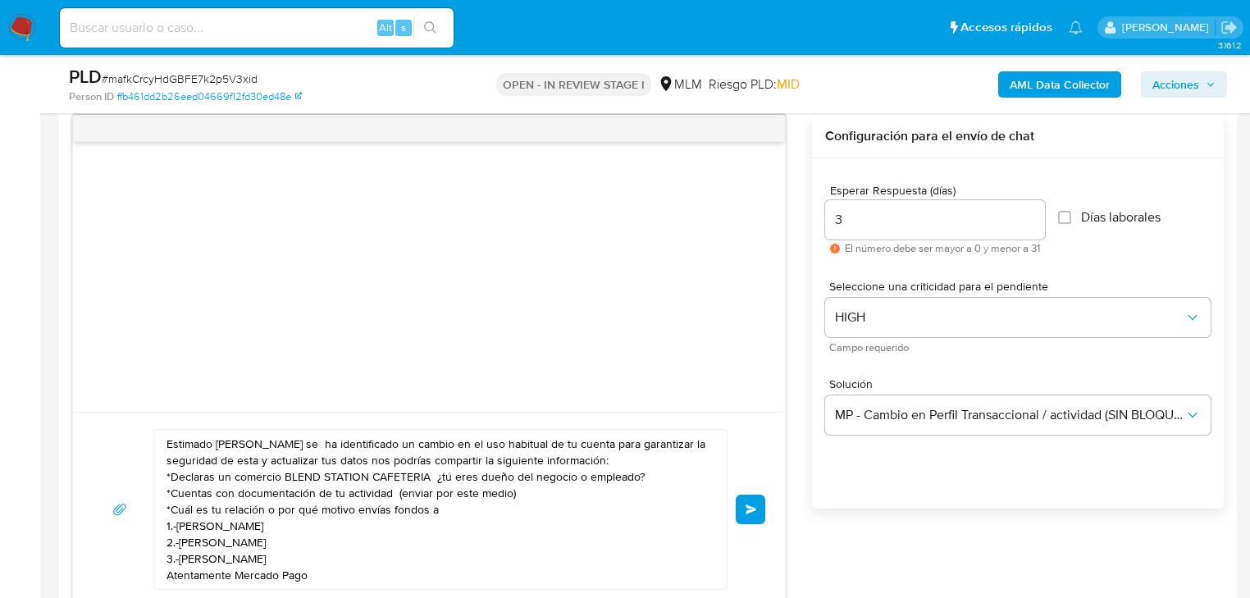
click at [254, 437] on textarea "Estimado José Javier se ha identificado un cambio en el uso habitual de tu cuen…" at bounding box center [437, 509] width 540 height 159
click at [272, 441] on textarea "Estimado José Javier se ha identificado un cambio en el uso habitual de tu cuen…" at bounding box center [437, 509] width 540 height 159
drag, startPoint x: 275, startPoint y: 441, endPoint x: 245, endPoint y: 441, distance: 29.5
click at [245, 441] on textarea "Estimado José Javier se ha identificado un cambio en el uso habitual de tu cuen…" at bounding box center [437, 509] width 540 height 159
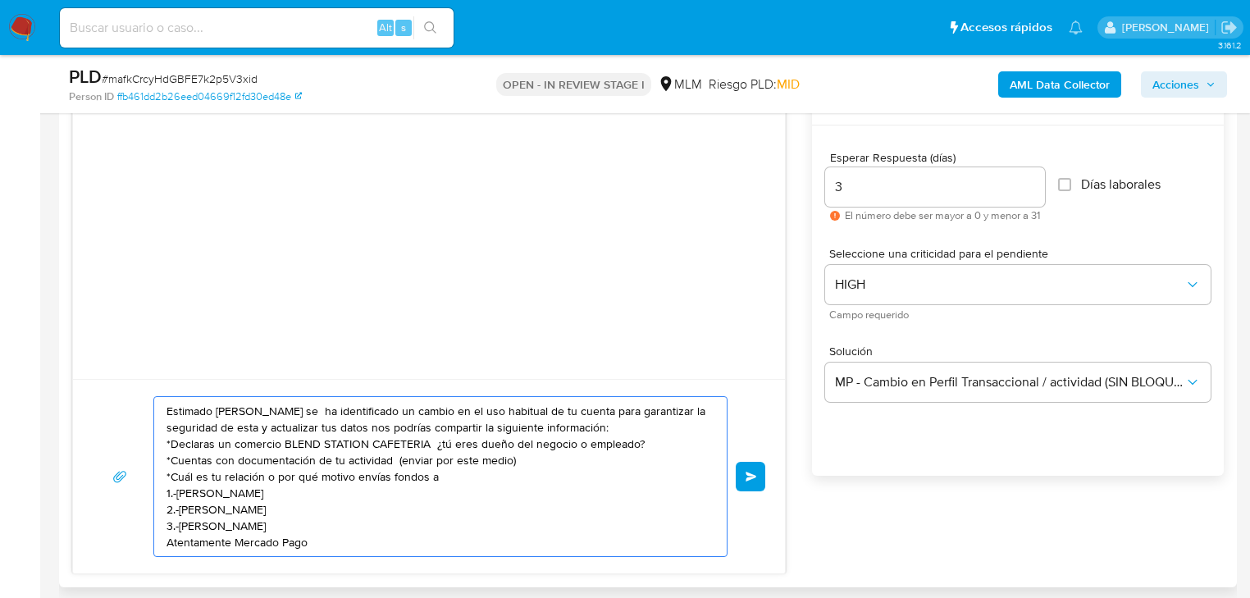
scroll to position [919, 0]
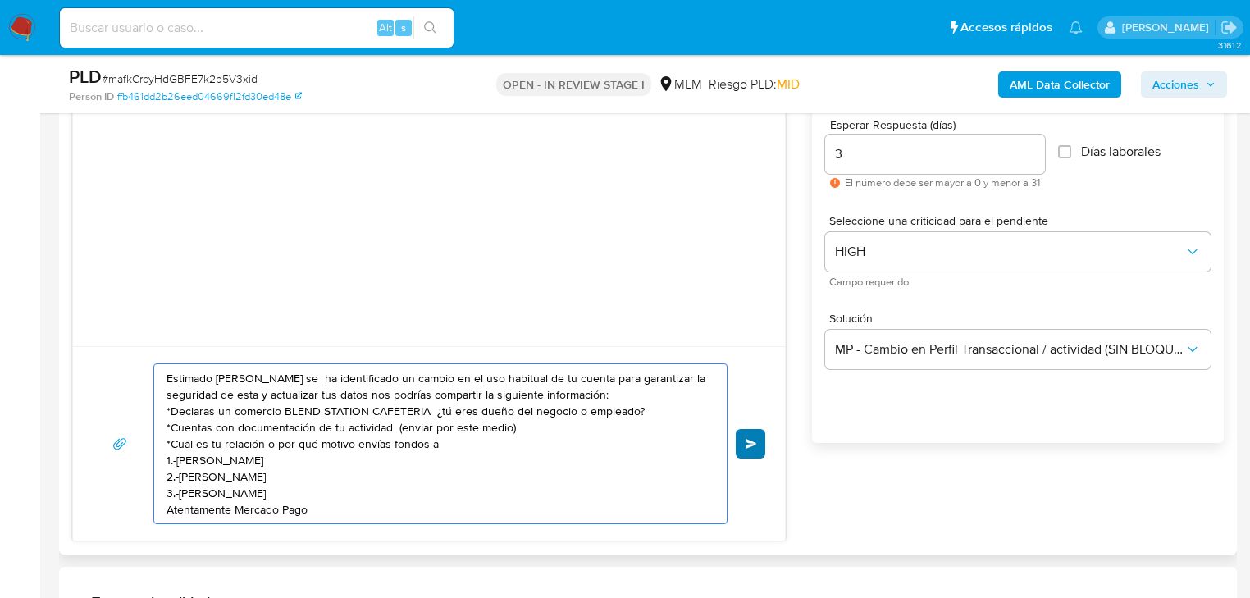
type textarea "Estimado José Rosendo se ha identificado un cambio en el uso habitual de tu cue…"
click at [759, 437] on button "Enviar" at bounding box center [751, 444] width 30 height 30
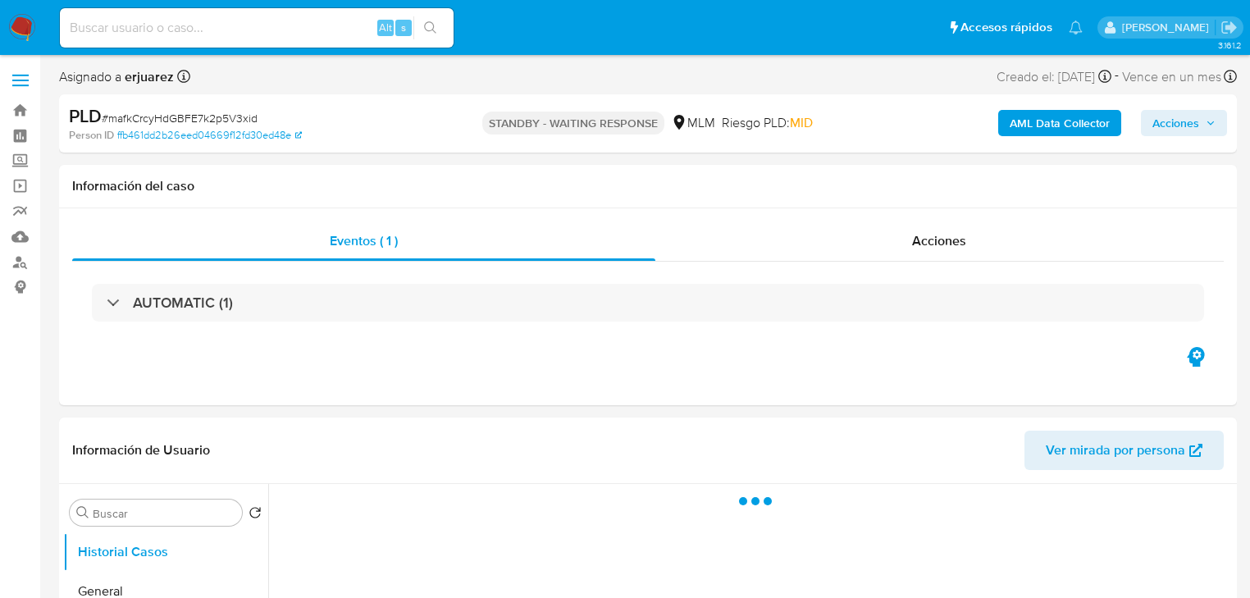
select select "10"
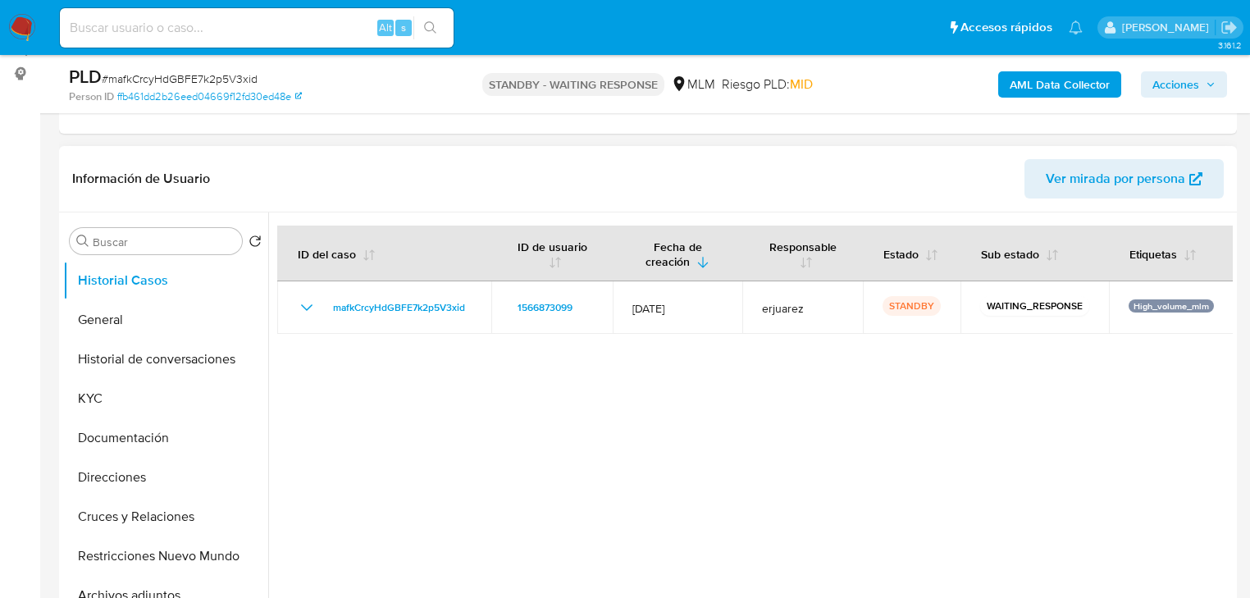
scroll to position [328, 0]
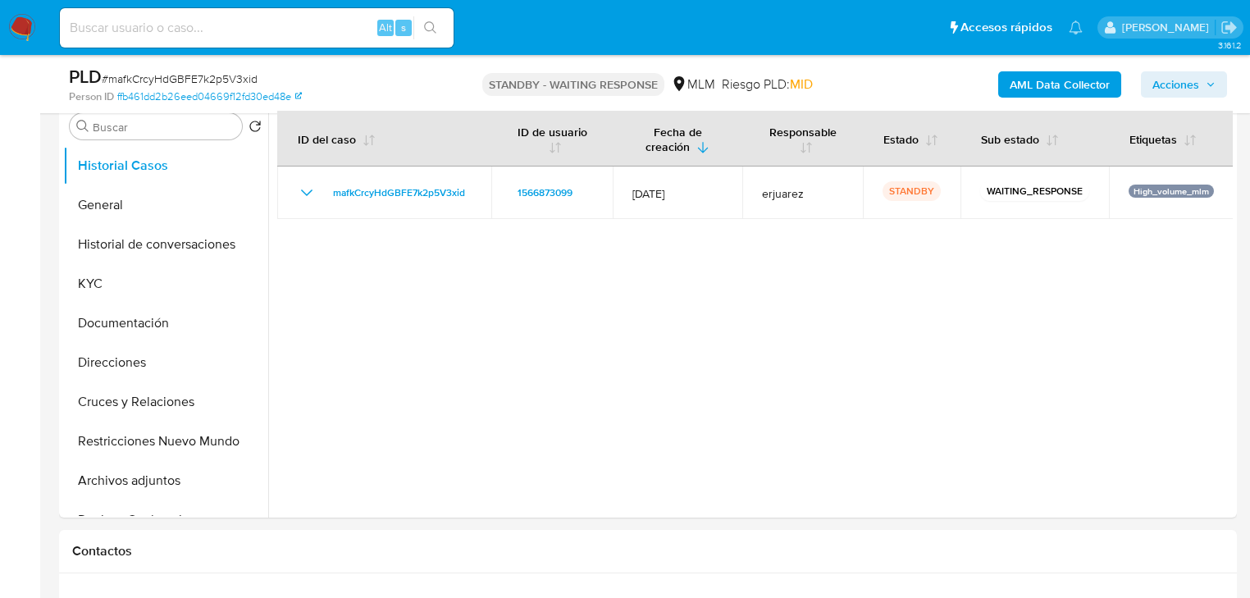
click at [26, 18] on img at bounding box center [22, 28] width 28 height 28
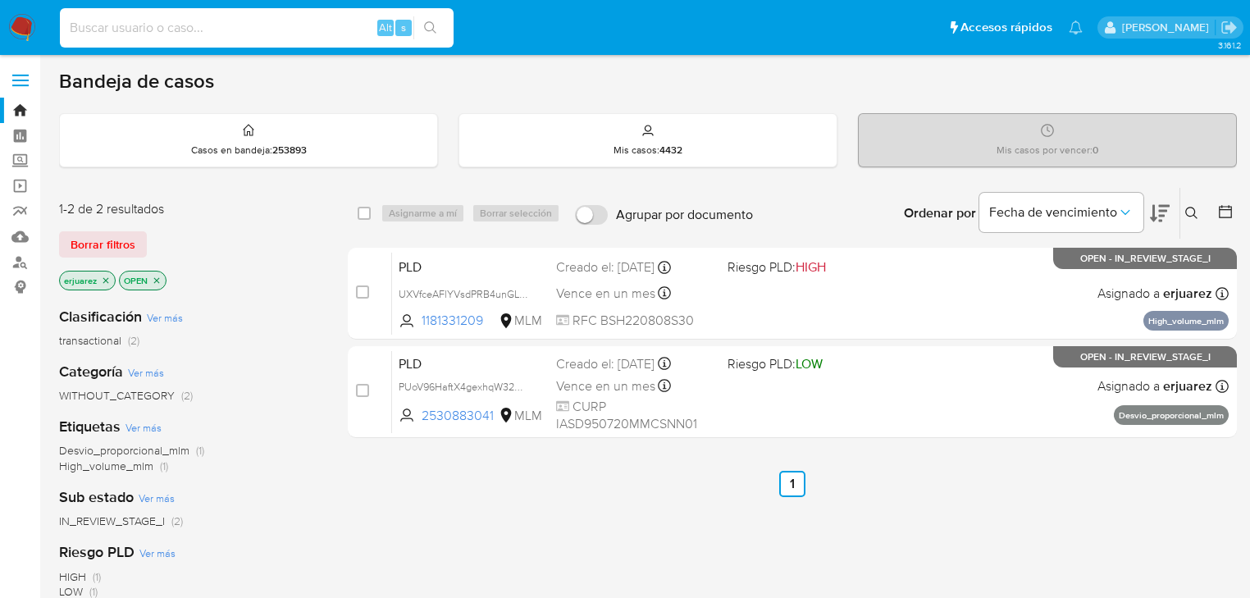
drag, startPoint x: 148, startPoint y: 34, endPoint x: 389, endPoint y: 31, distance: 241.2
click at [149, 34] on input at bounding box center [257, 27] width 394 height 21
paste input "334196953"
type input "334196953"
click at [430, 27] on icon "search-icon" at bounding box center [430, 27] width 13 height 13
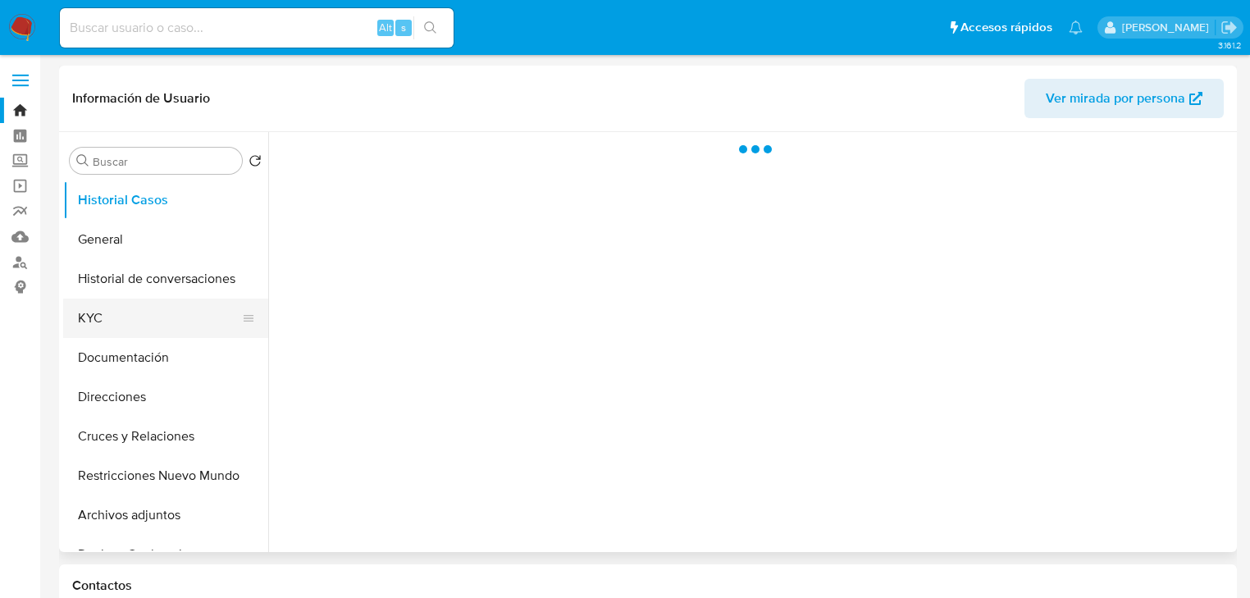
select select "10"
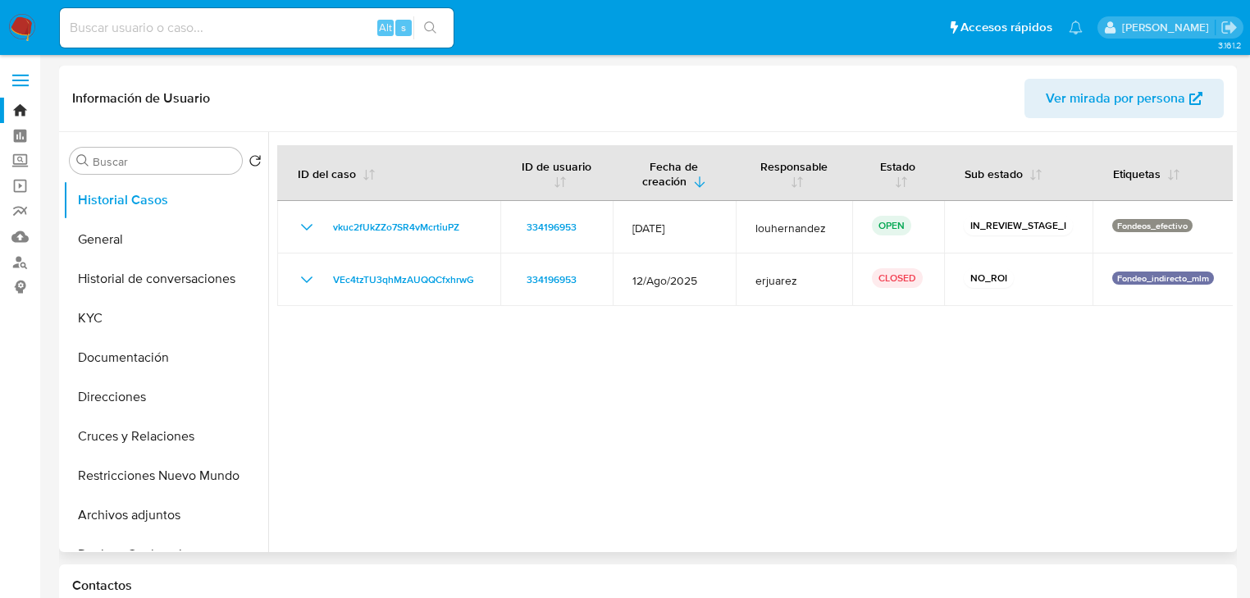
drag, startPoint x: 160, startPoint y: 511, endPoint x: 281, endPoint y: 445, distance: 138.4
click at [161, 511] on button "Archivos adjuntos" at bounding box center [165, 515] width 205 height 39
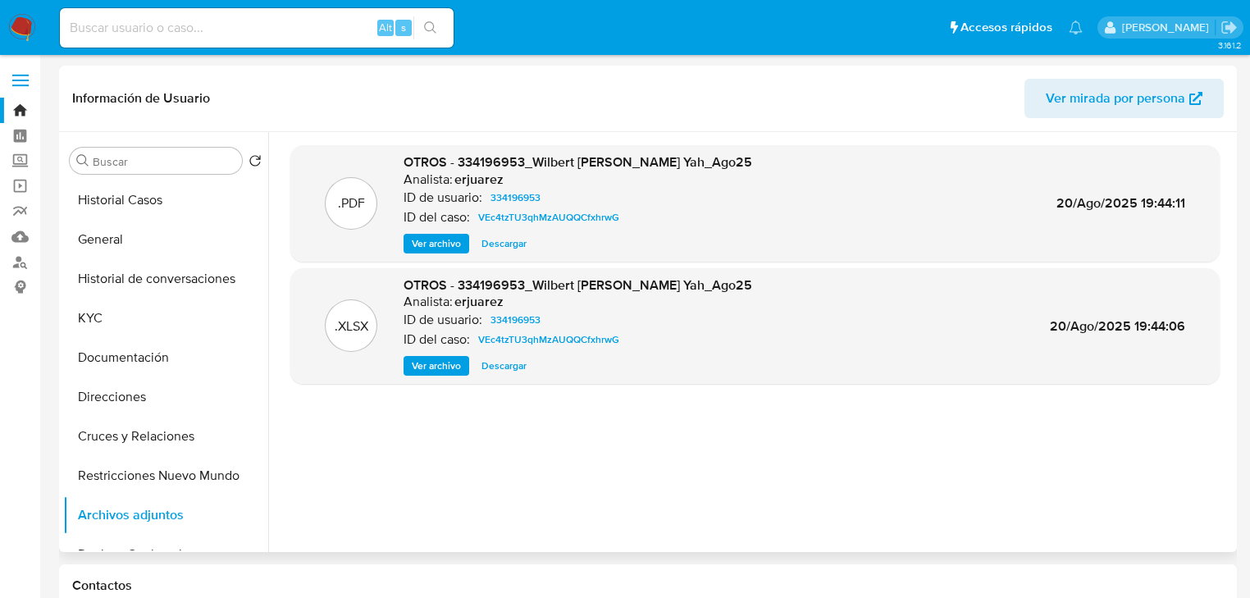
click at [443, 256] on div ".PDF OTROS - 334196953_Wilbert [PERSON_NAME] Yah_Ago25 Analista: erjuarez ID de…" at bounding box center [755, 203] width 930 height 117
click at [443, 251] on span "Ver archivo" at bounding box center [436, 243] width 49 height 16
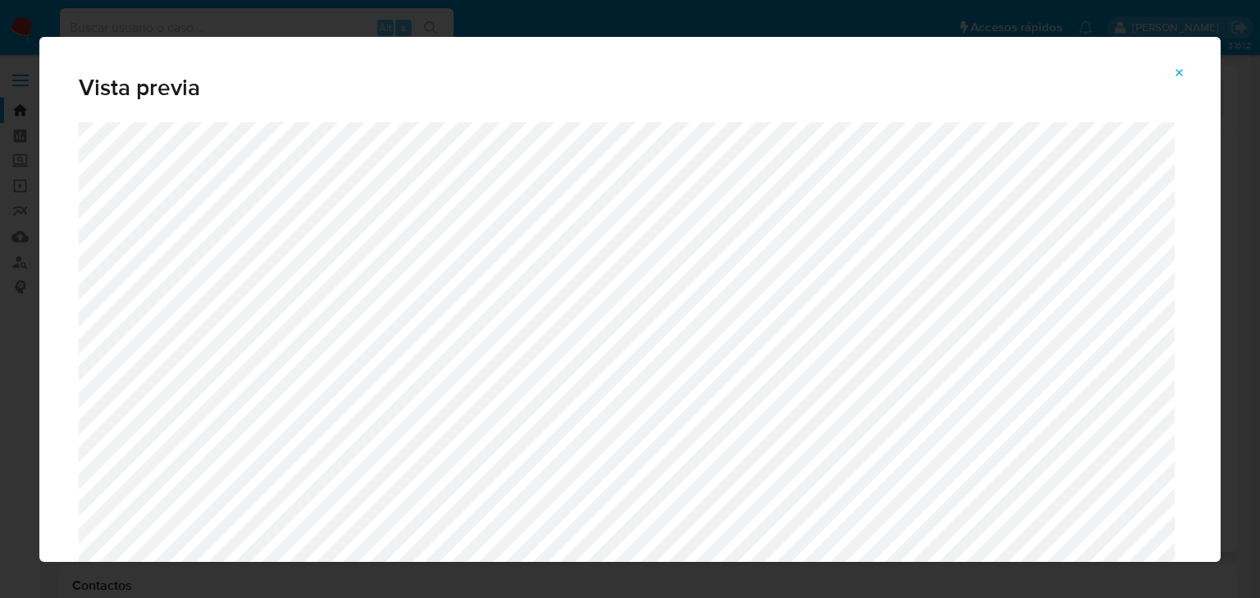
click at [1183, 79] on span "Attachment preview" at bounding box center [1179, 73] width 13 height 23
